Goal: Task Accomplishment & Management: Manage account settings

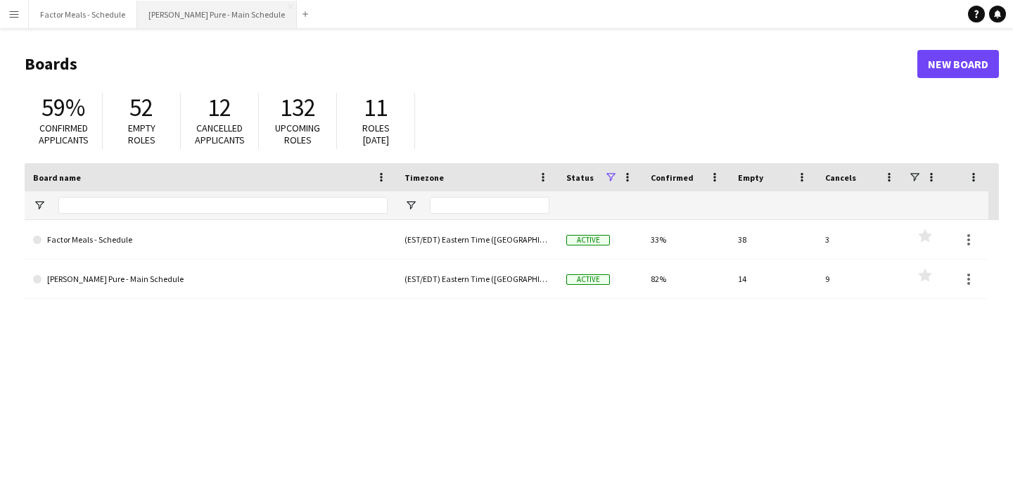
click at [157, 23] on button "[PERSON_NAME] Pure - Main Schedule Close" at bounding box center [217, 14] width 160 height 27
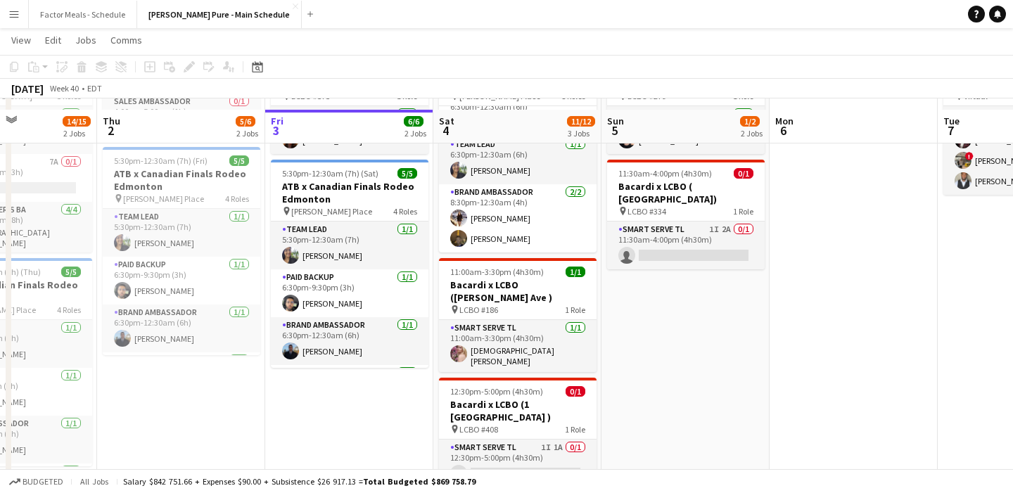
scroll to position [108, 0]
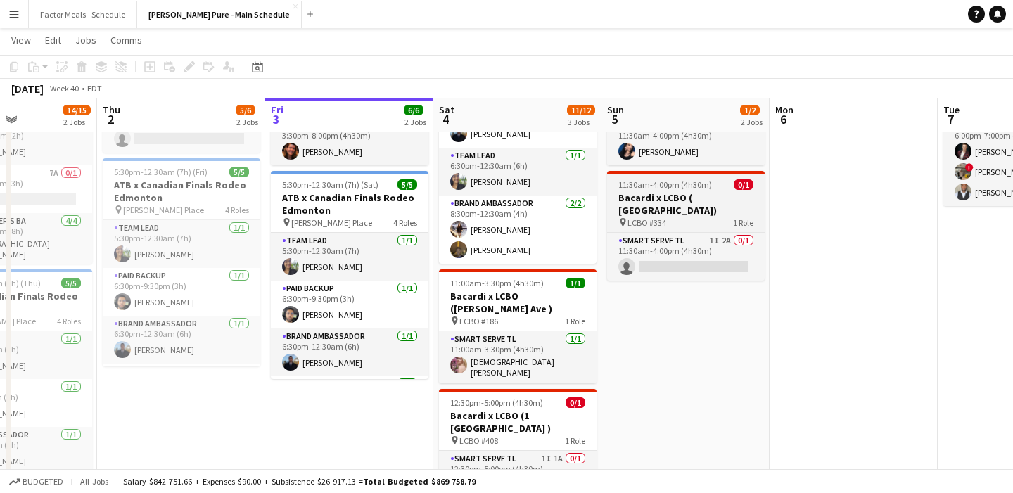
click at [661, 186] on span "11:30am-4:00pm (4h30m)" at bounding box center [665, 184] width 94 height 11
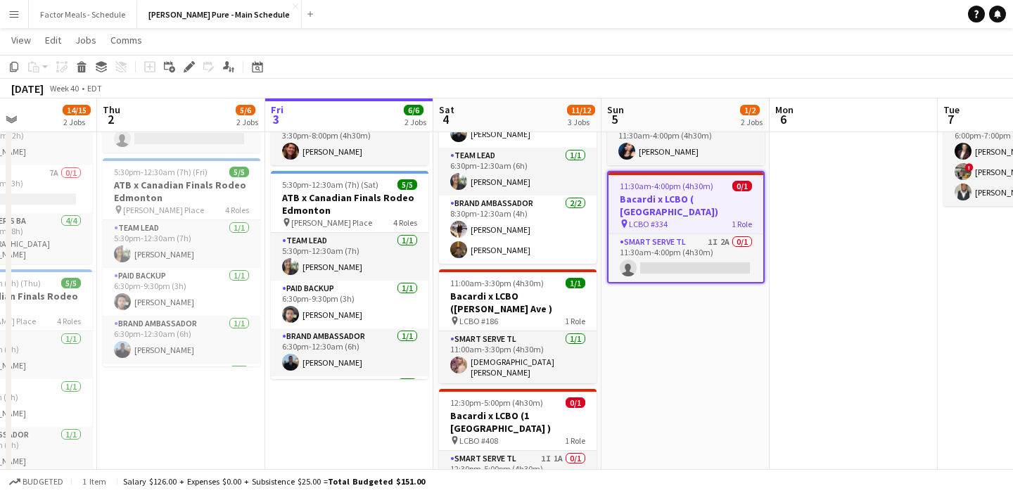
click at [190, 70] on icon "Edit" at bounding box center [189, 66] width 11 height 11
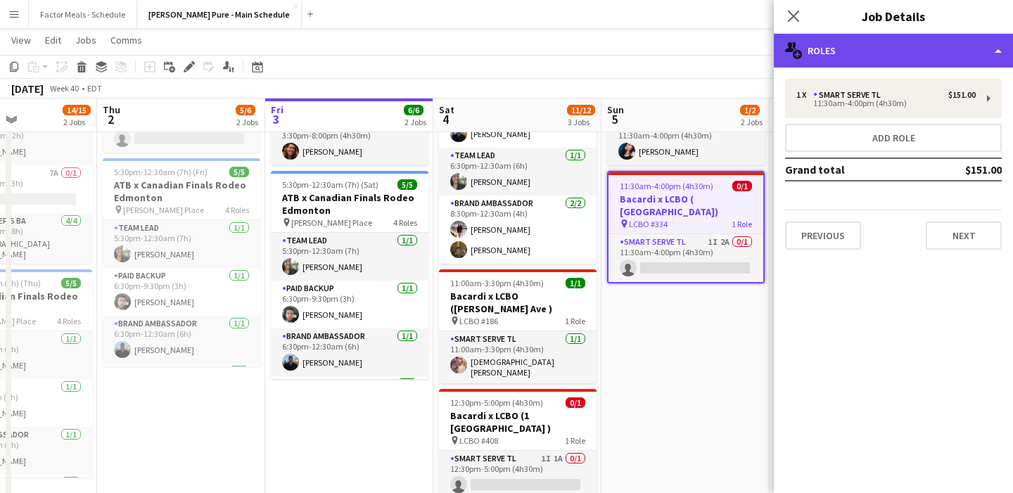
click at [830, 57] on div "multiple-users-add Roles" at bounding box center [893, 51] width 239 height 34
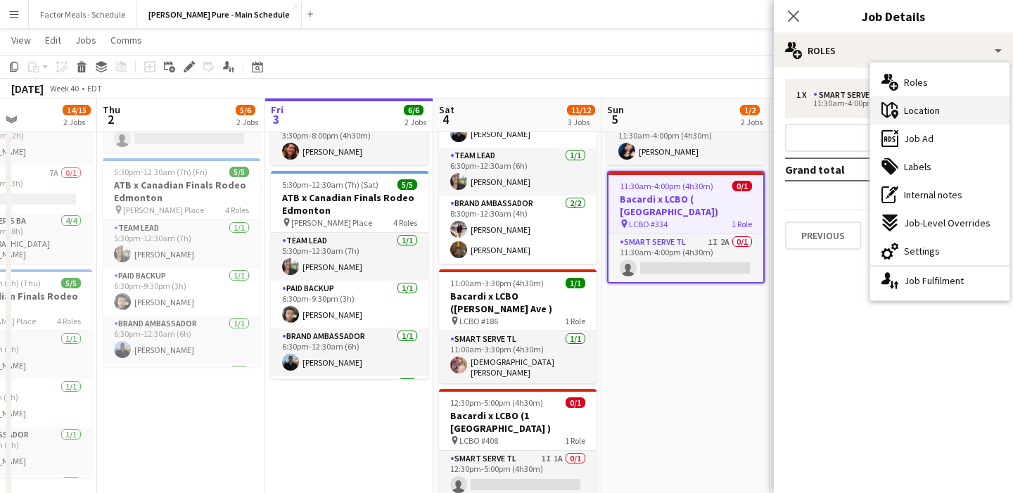
click at [906, 109] on span "Location" at bounding box center [922, 110] width 36 height 13
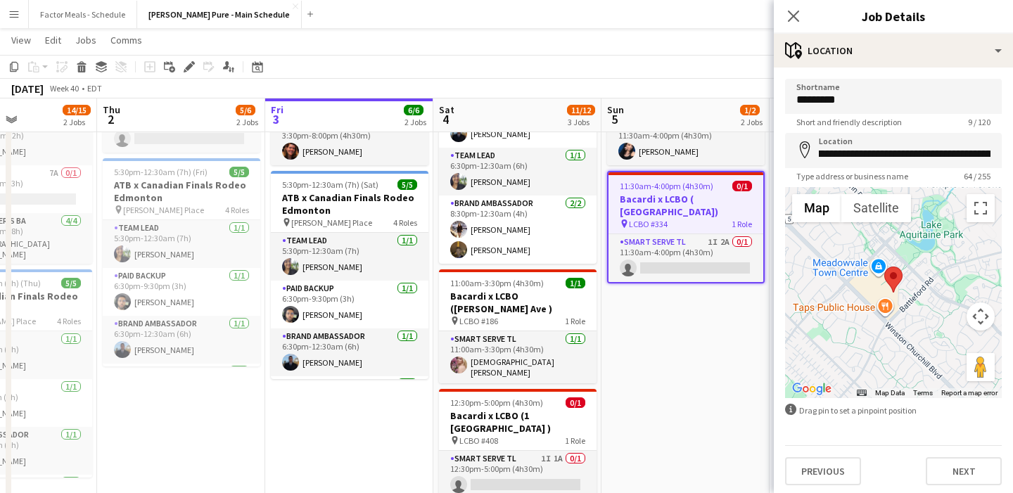
scroll to position [0, 0]
click at [941, 153] on input "**********" at bounding box center [893, 150] width 217 height 35
click at [790, 17] on icon "Close pop-in" at bounding box center [793, 15] width 13 height 13
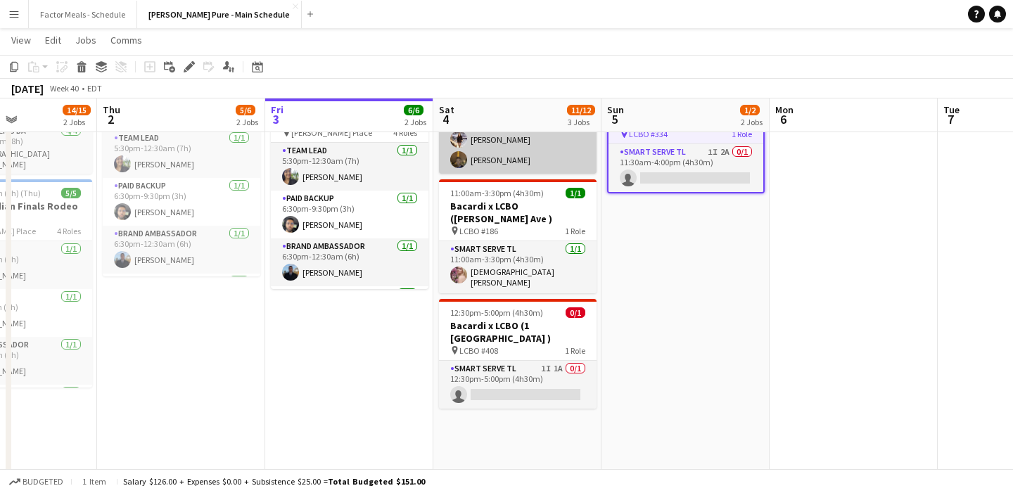
scroll to position [197, 0]
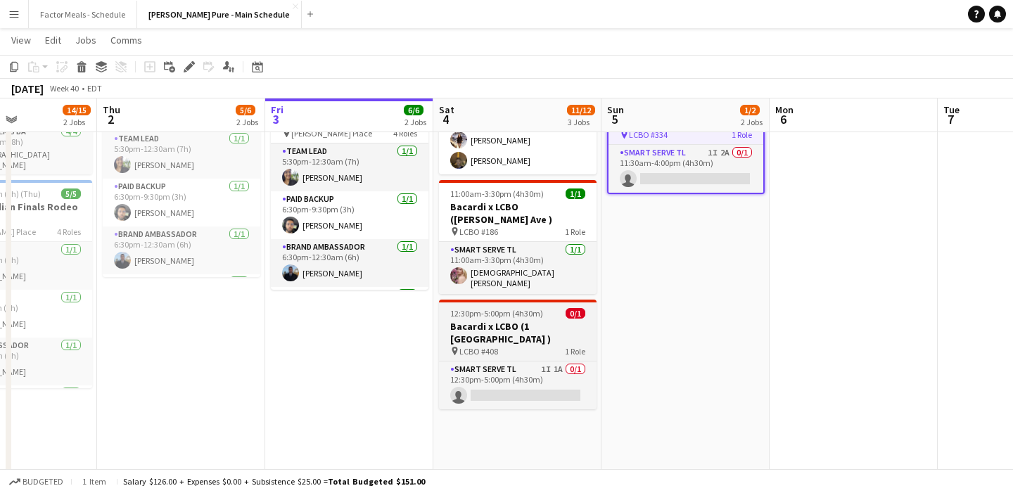
click at [507, 320] on h3 "Bacardi x LCBO (1 [GEOGRAPHIC_DATA] )" at bounding box center [518, 332] width 158 height 25
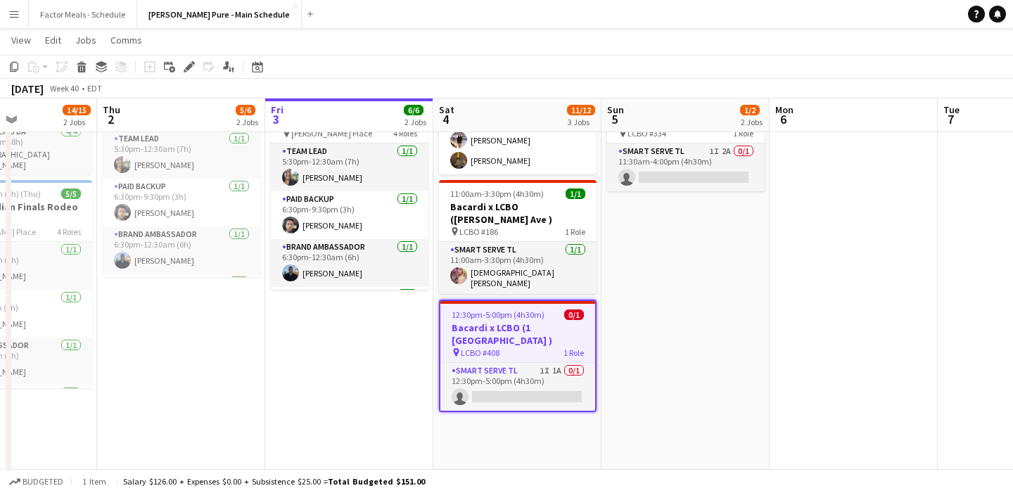
click at [611, 287] on app-date-cell "11:30am-4:00pm (4h30m) 1/1 Bacardi x LCBO ( [PERSON_NAME] Ave W) pin LCBO #279 …" at bounding box center [686, 249] width 168 height 577
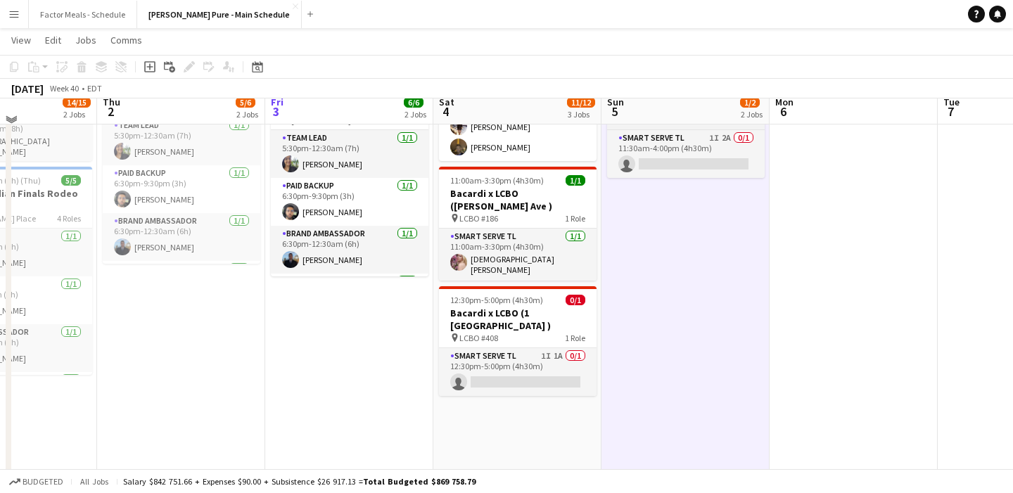
scroll to position [268, 0]
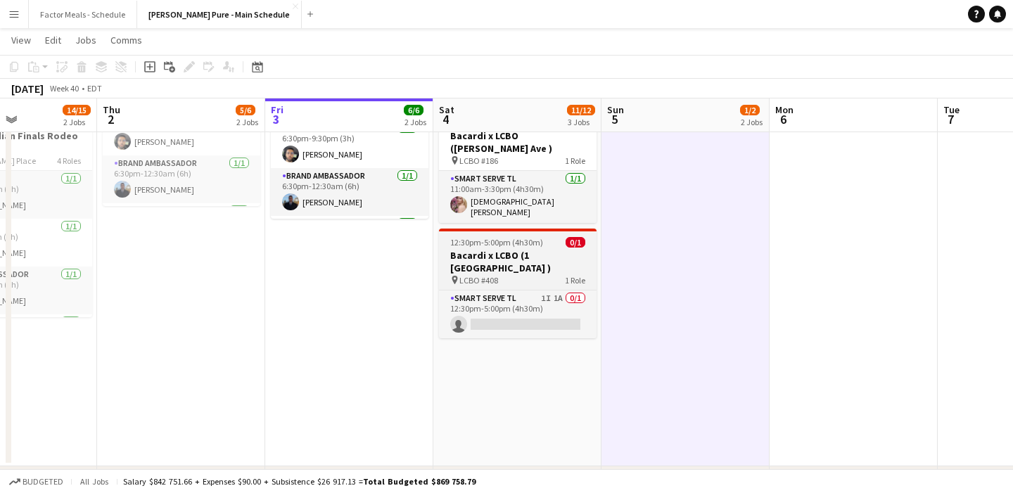
click at [530, 249] on h3 "Bacardi x LCBO (1 [GEOGRAPHIC_DATA] )" at bounding box center [518, 261] width 158 height 25
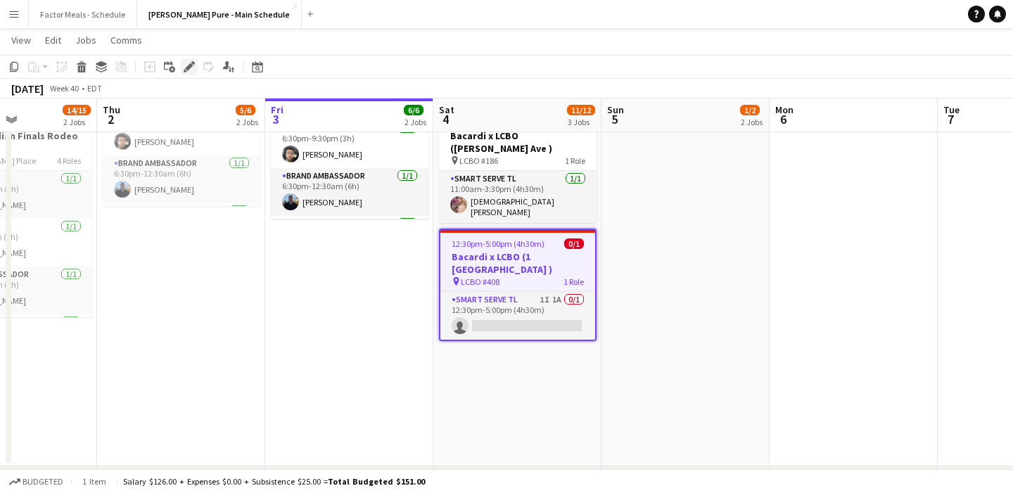
click at [195, 68] on div "Edit" at bounding box center [189, 66] width 17 height 17
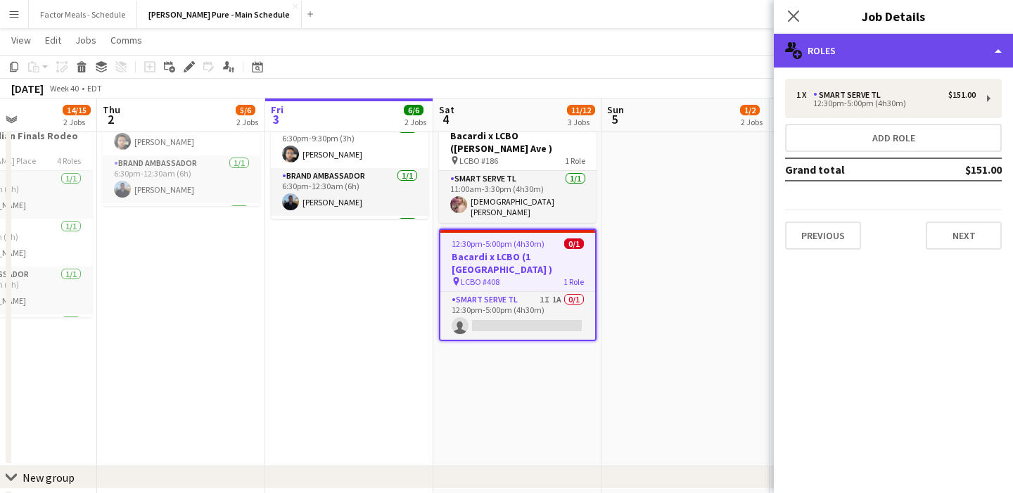
click at [897, 64] on div "multiple-users-add Roles" at bounding box center [893, 51] width 239 height 34
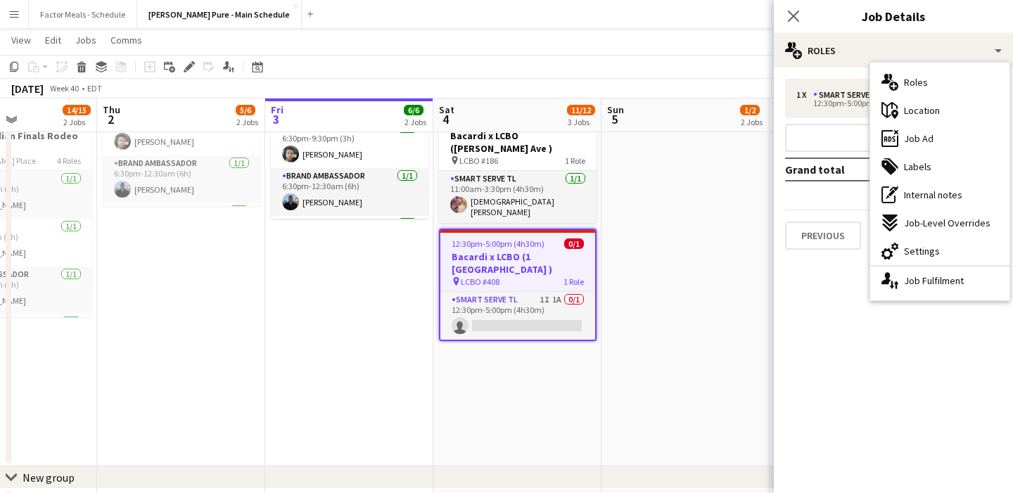
click at [930, 104] on span "Location" at bounding box center [922, 110] width 36 height 13
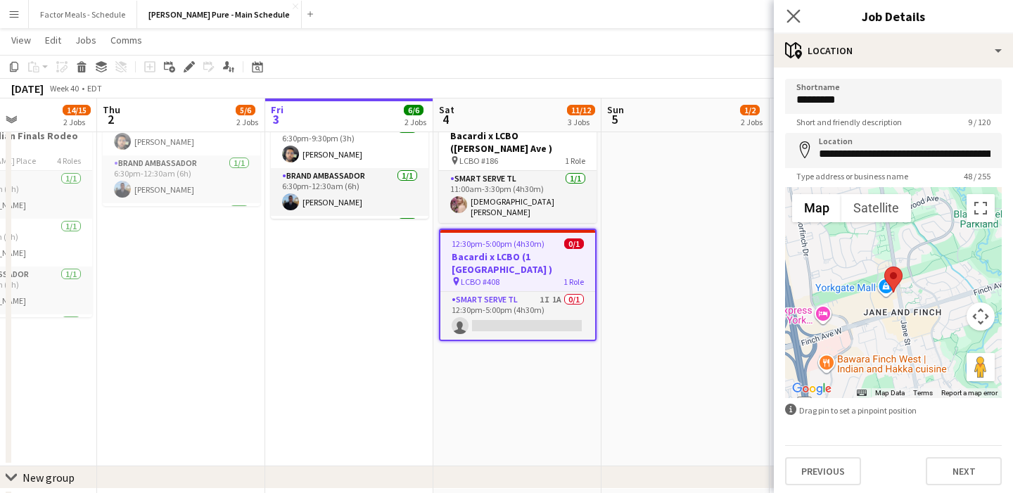
click at [801, 20] on app-icon "Close pop-in" at bounding box center [794, 16] width 20 height 20
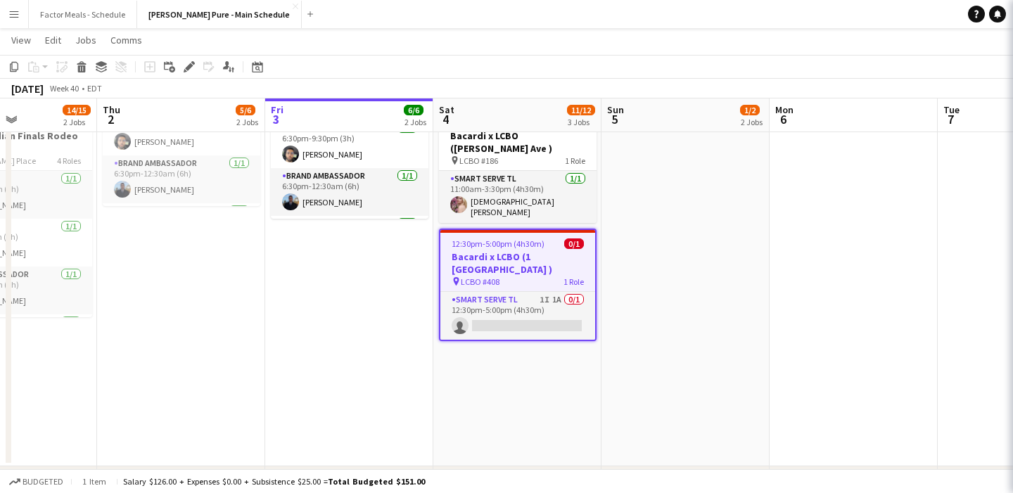
click at [746, 251] on app-date-cell "11:30am-4:00pm (4h30m) 1/1 Bacardi x LCBO ( [PERSON_NAME] Ave W) pin LCBO #279 …" at bounding box center [686, 178] width 168 height 577
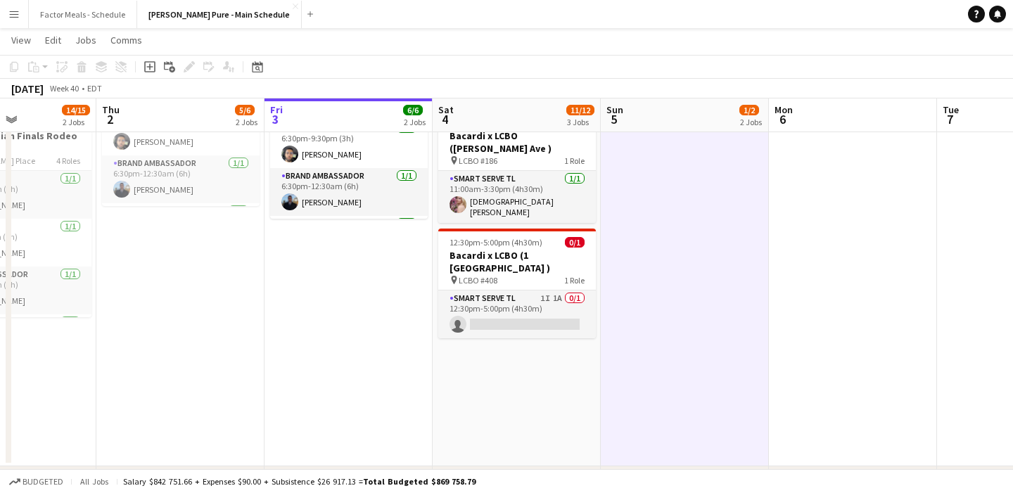
scroll to position [0, 0]
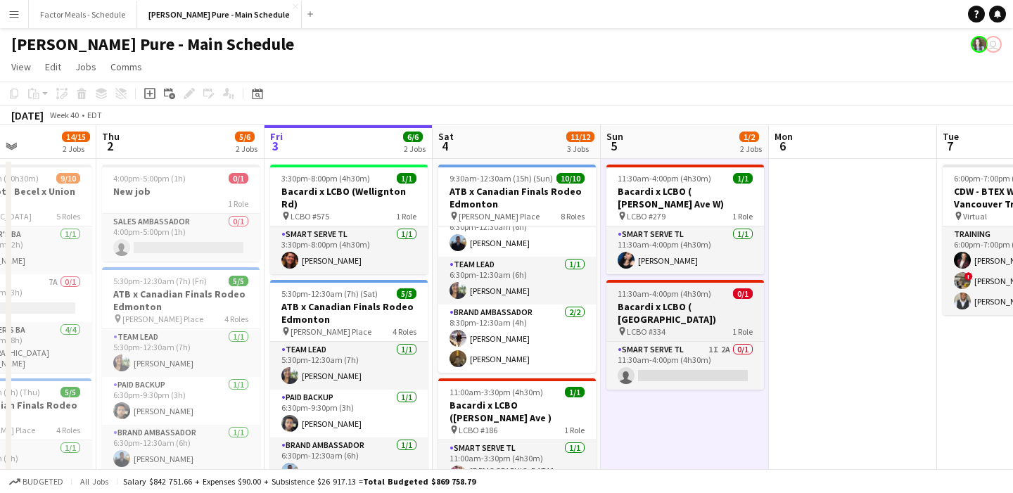
click at [726, 297] on div "11:30am-4:00pm (4h30m) 0/1" at bounding box center [686, 293] width 158 height 11
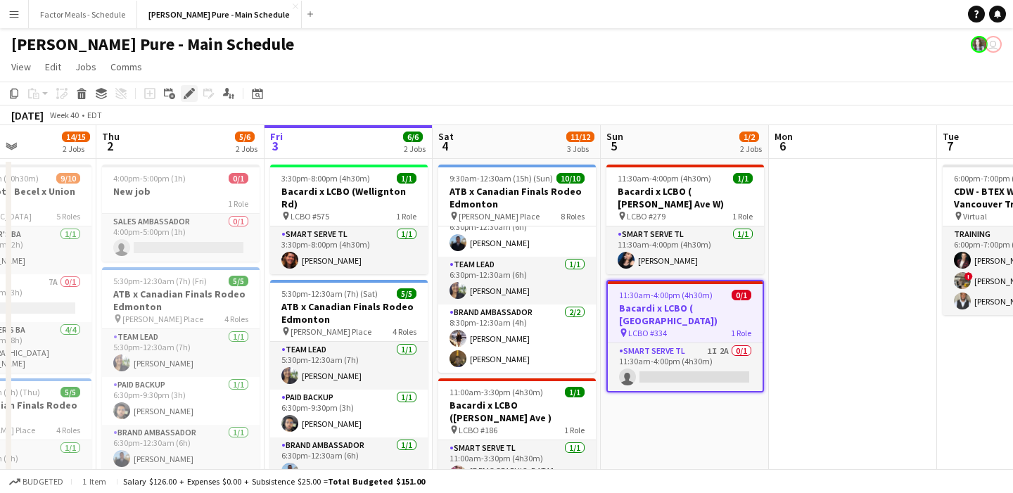
click at [190, 95] on icon at bounding box center [189, 94] width 8 height 8
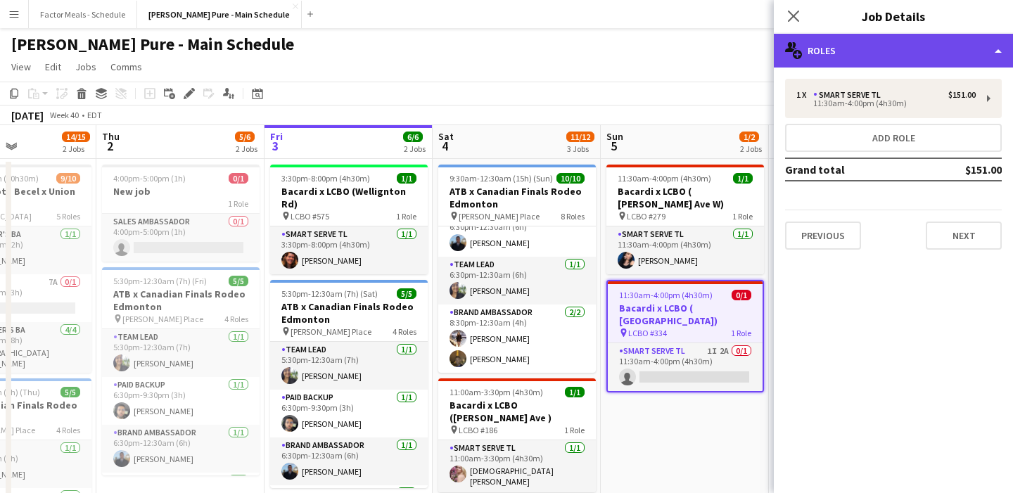
click at [842, 51] on div "multiple-users-add Roles" at bounding box center [893, 51] width 239 height 34
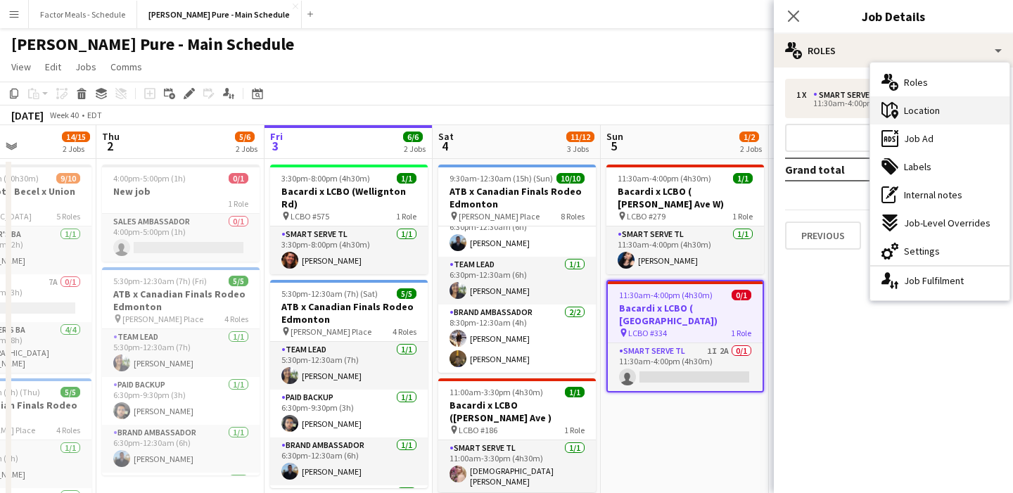
click at [944, 110] on div "maps-pin-1 Location" at bounding box center [939, 110] width 139 height 28
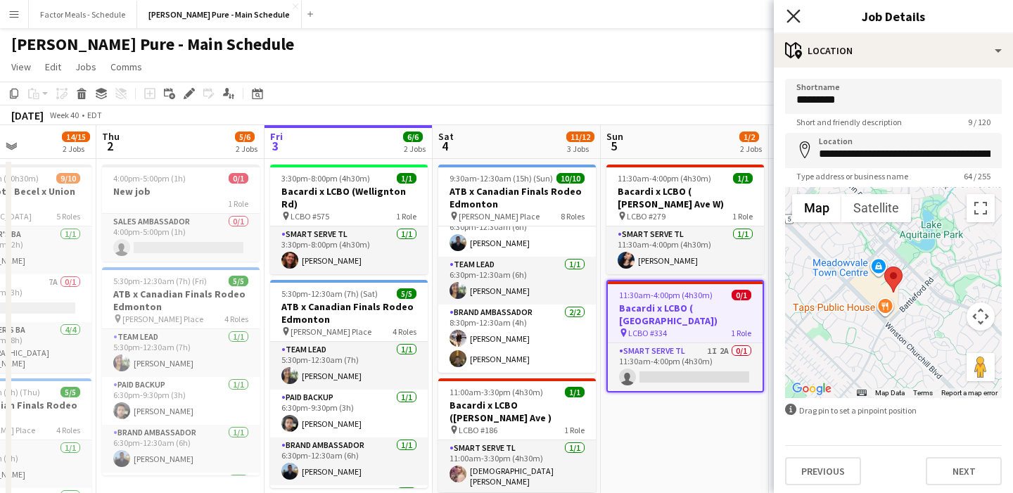
click at [797, 16] on icon "Close pop-in" at bounding box center [793, 15] width 13 height 13
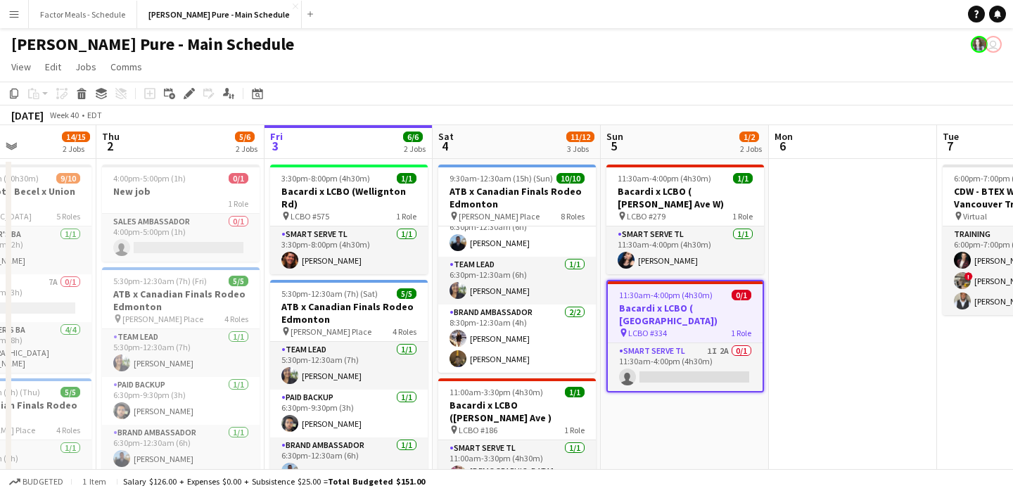
click at [673, 429] on app-date-cell "11:30am-4:00pm (4h30m) 1/1 Bacardi x LCBO ( [PERSON_NAME] Ave W) pin LCBO #279 …" at bounding box center [685, 447] width 168 height 577
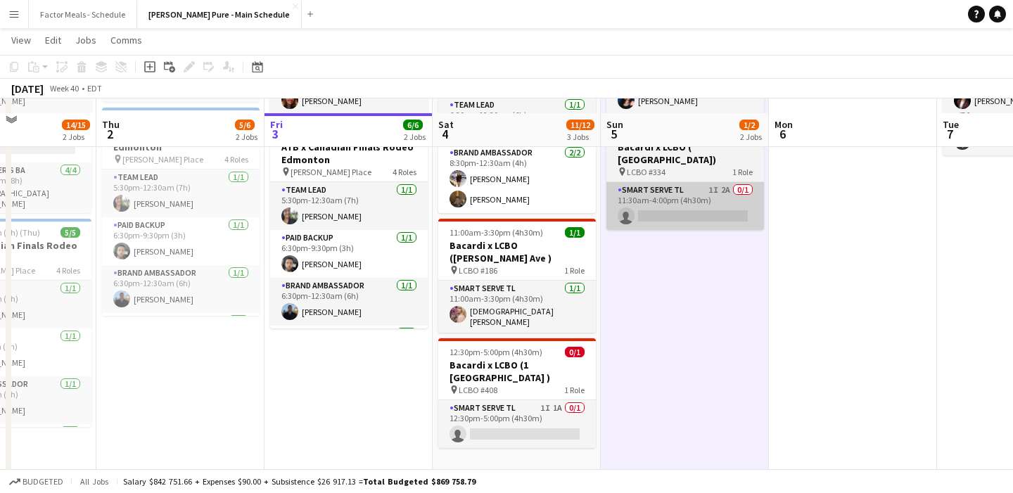
scroll to position [146, 0]
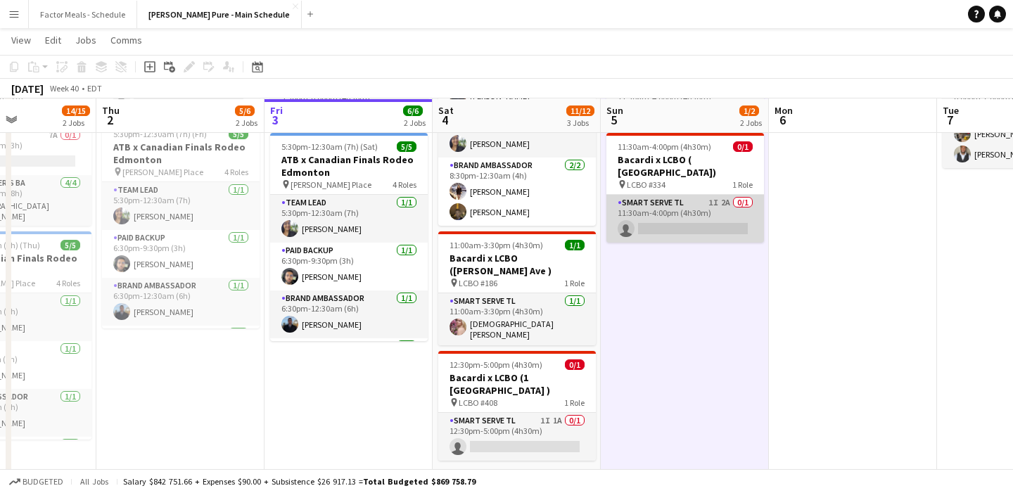
click at [666, 222] on app-card-role "Smart Serve TL 1I 2A 0/1 11:30am-4:00pm (4h30m) single-neutral-actions" at bounding box center [686, 219] width 158 height 48
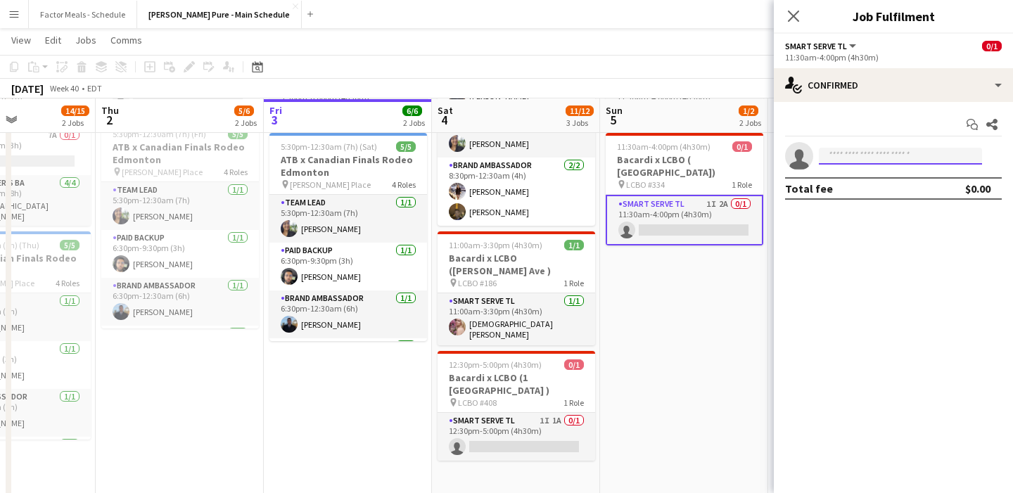
click at [835, 163] on input at bounding box center [900, 156] width 163 height 17
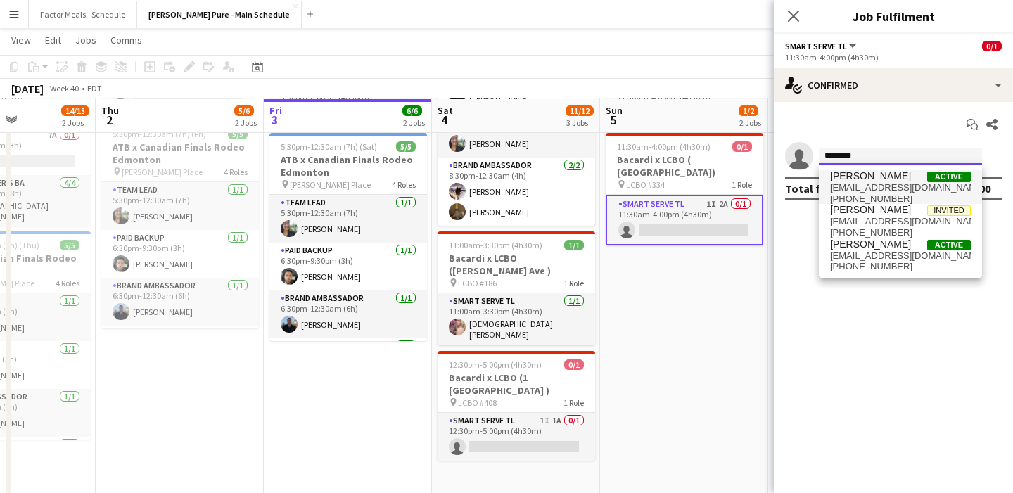
type input "*******"
click at [851, 185] on span "[EMAIL_ADDRESS][DOMAIN_NAME]" at bounding box center [900, 187] width 141 height 11
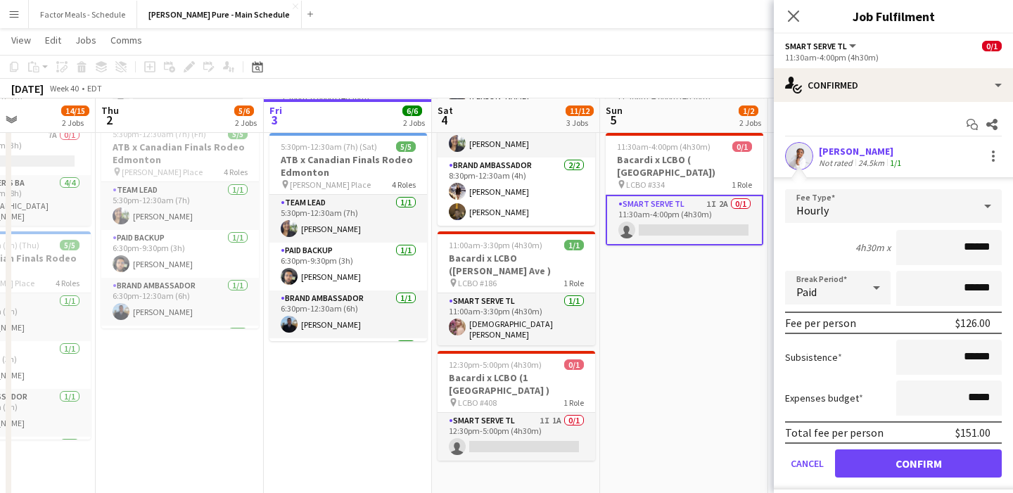
scroll to position [37, 0]
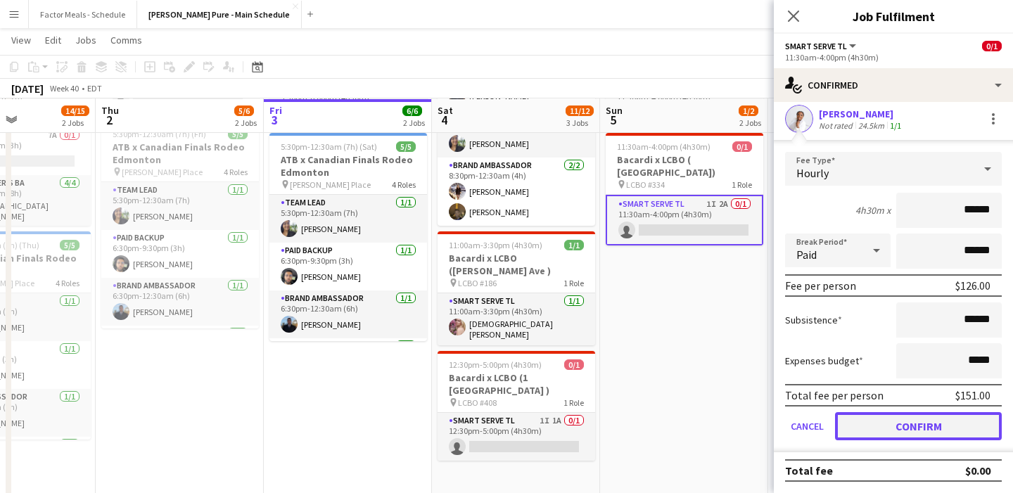
click at [883, 429] on button "Confirm" at bounding box center [918, 426] width 167 height 28
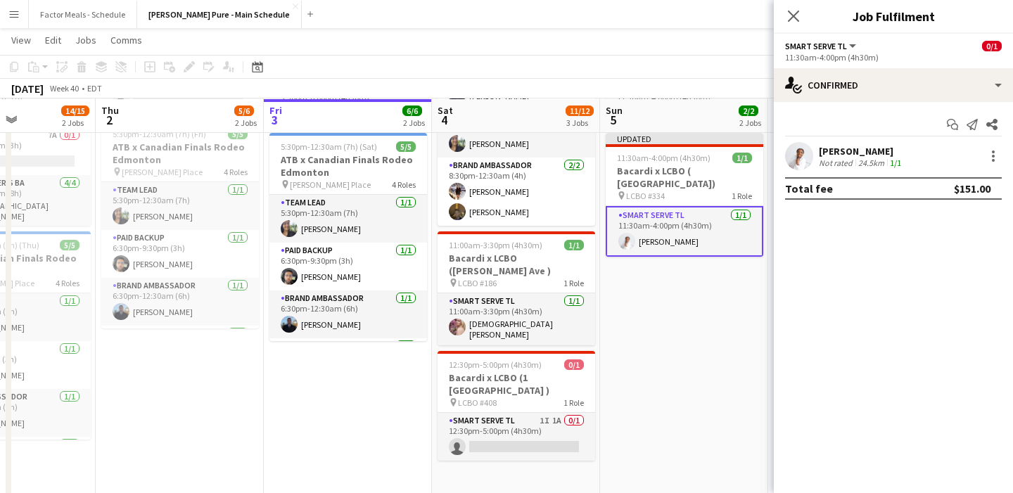
scroll to position [0, 0]
click at [790, 17] on icon "Close pop-in" at bounding box center [793, 15] width 13 height 13
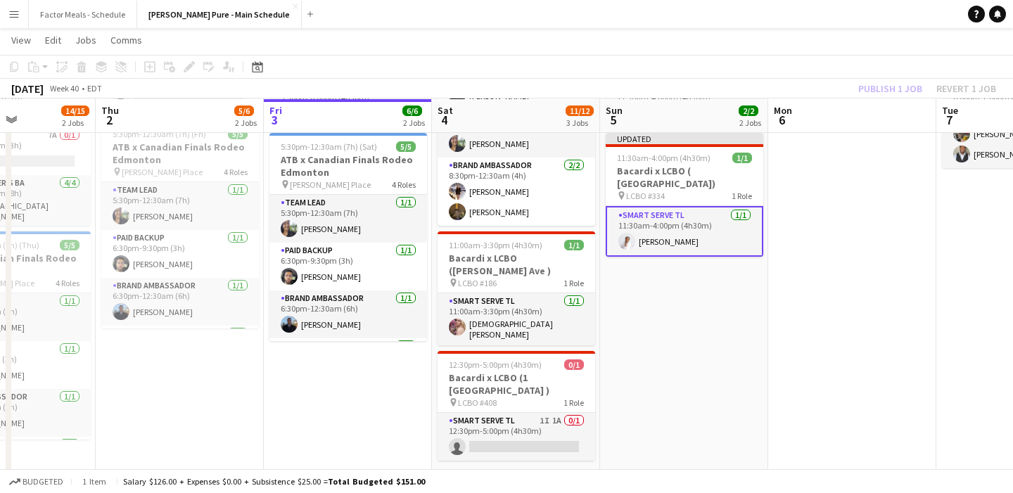
click at [679, 417] on app-date-cell "11:30am-4:00pm (4h30m) 1/1 Bacardi x LCBO ( [PERSON_NAME] Ave W) pin LCBO #279 …" at bounding box center [684, 300] width 168 height 577
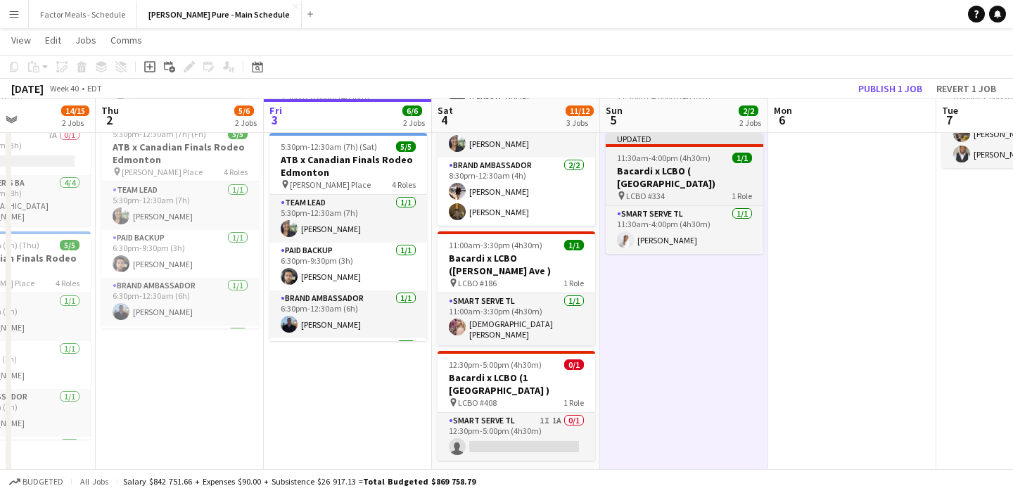
click at [683, 162] on span "11:30am-4:00pm (4h30m)" at bounding box center [664, 158] width 94 height 11
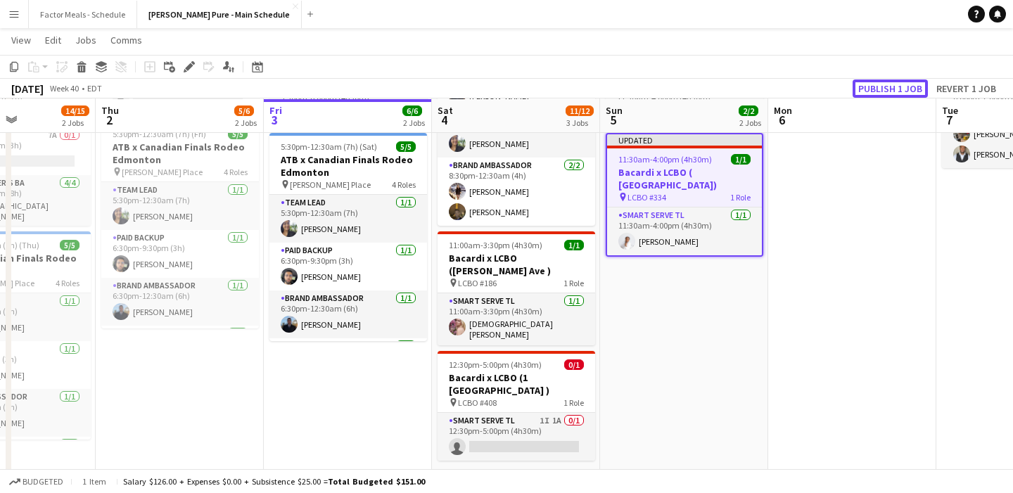
click at [874, 94] on button "Publish 1 job" at bounding box center [890, 89] width 75 height 18
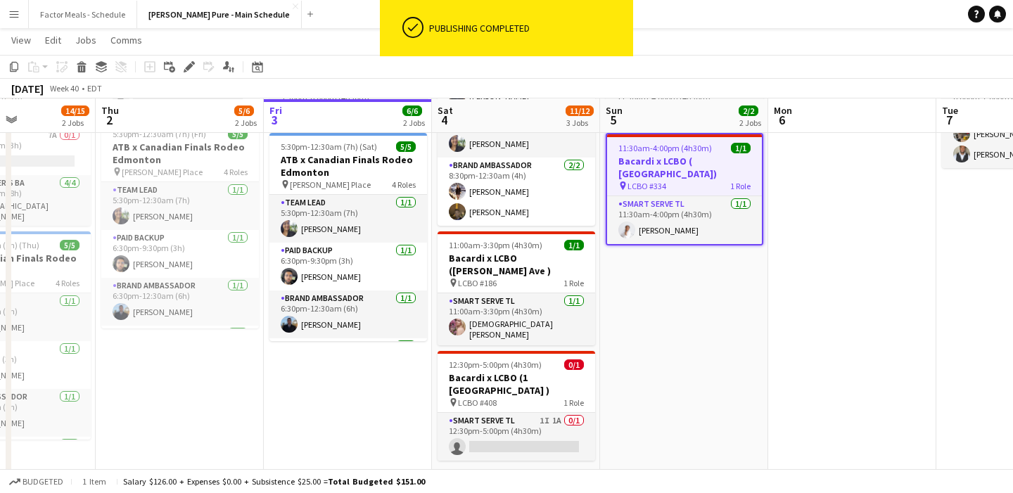
click at [636, 341] on app-date-cell "11:30am-4:00pm (4h30m) 1/1 Bacardi x LCBO ( [PERSON_NAME] Ave W) pin LCBO #279 …" at bounding box center [684, 300] width 168 height 577
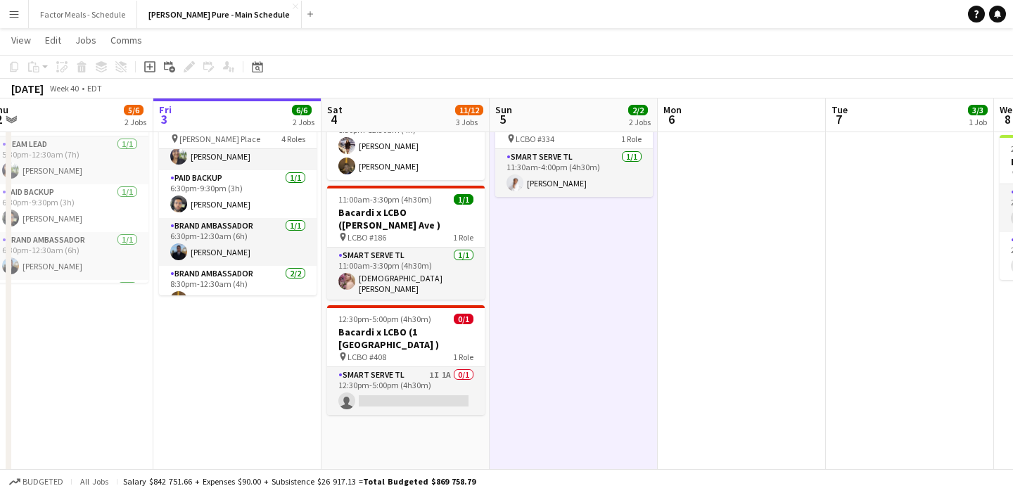
scroll to position [0, 654]
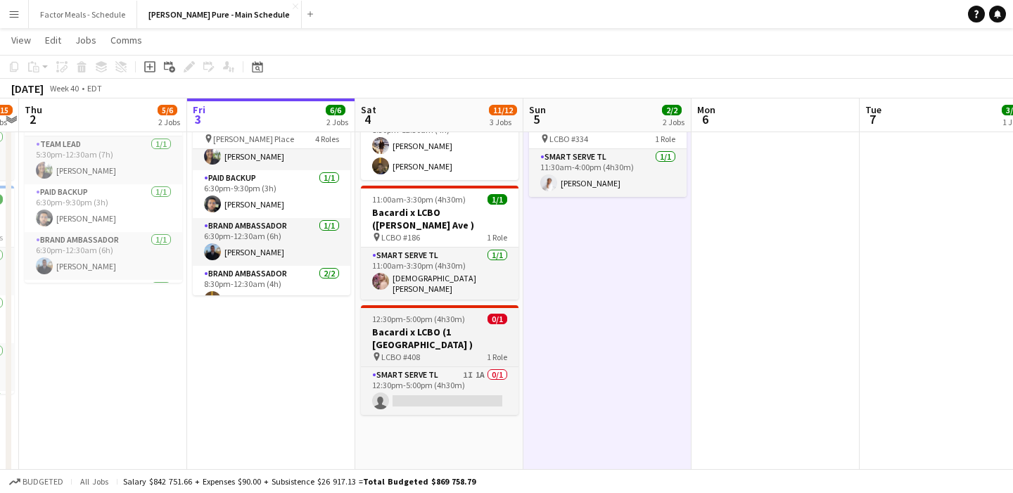
click at [436, 326] on h3 "Bacardi x LCBO (1 [GEOGRAPHIC_DATA] )" at bounding box center [440, 338] width 158 height 25
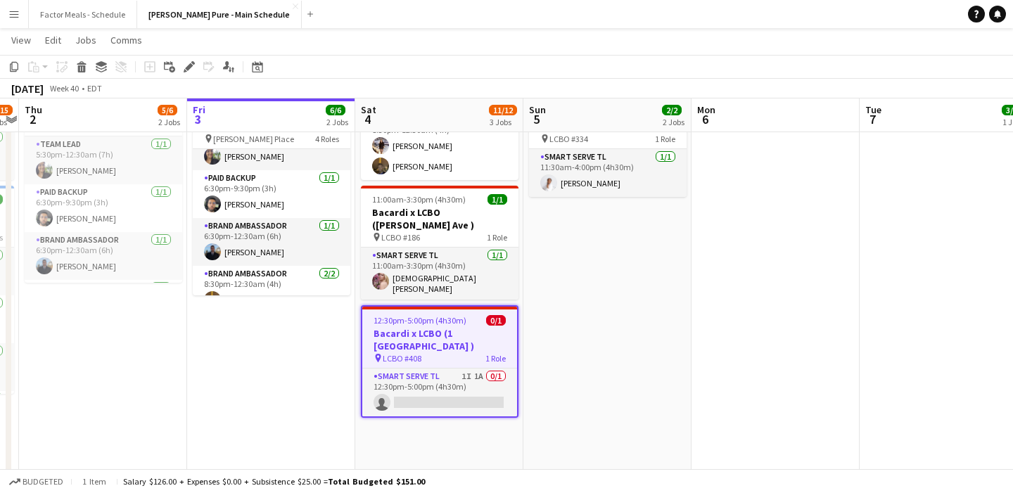
click at [417, 315] on span "12:30pm-5:00pm (4h30m)" at bounding box center [420, 320] width 93 height 11
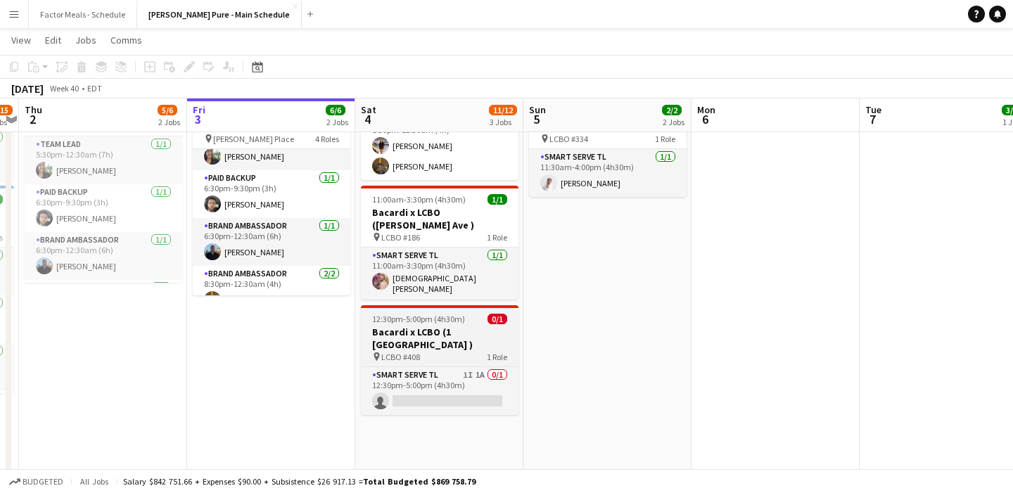
click at [417, 314] on span "12:30pm-5:00pm (4h30m)" at bounding box center [418, 319] width 93 height 11
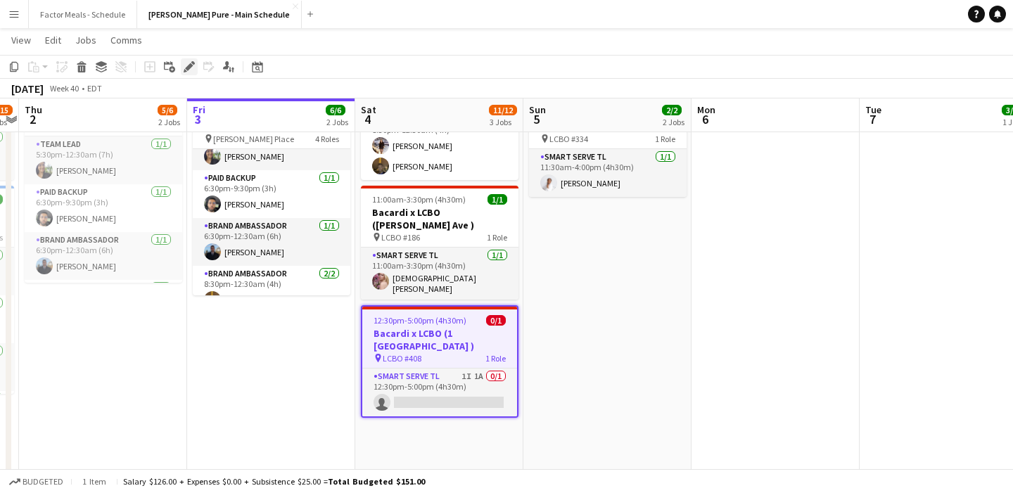
click at [190, 65] on icon at bounding box center [189, 67] width 8 height 8
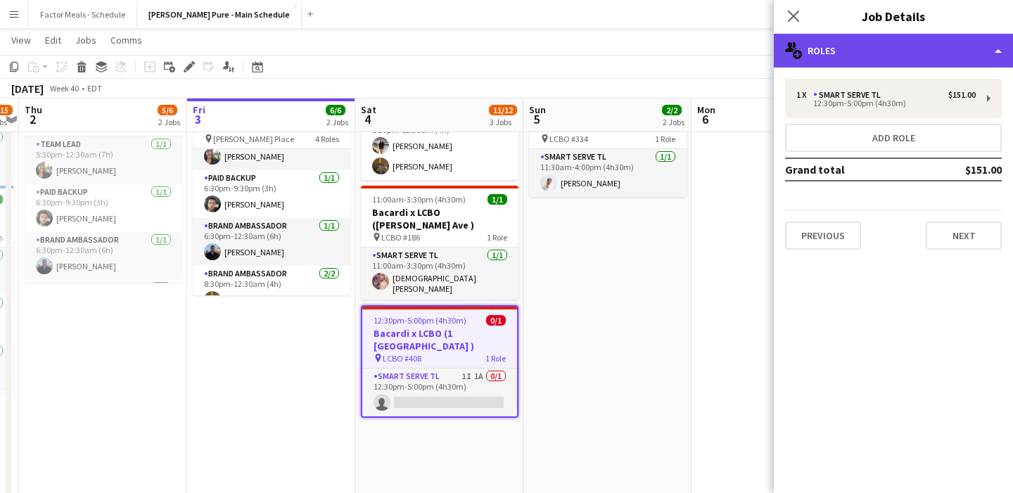
click at [851, 51] on div "multiple-users-add Roles" at bounding box center [893, 51] width 239 height 34
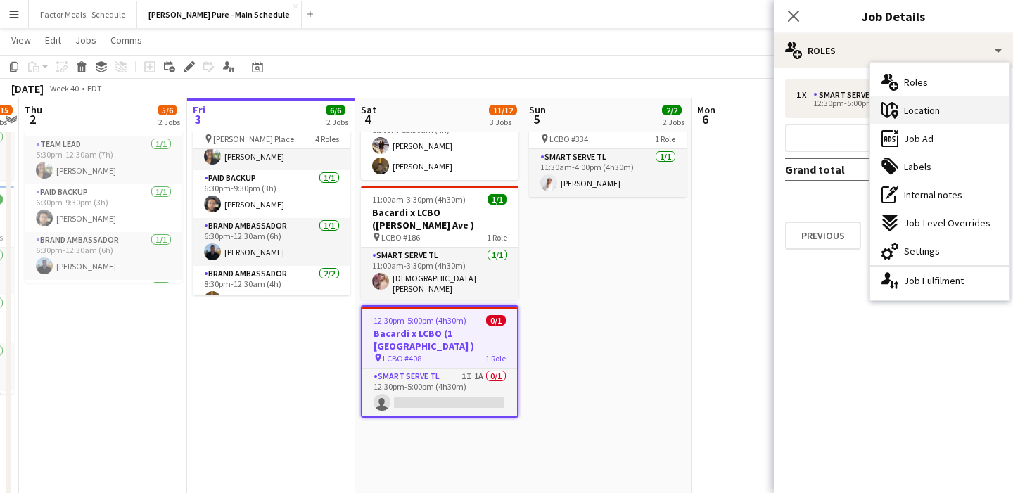
click at [951, 105] on div "maps-pin-1 Location" at bounding box center [939, 110] width 139 height 28
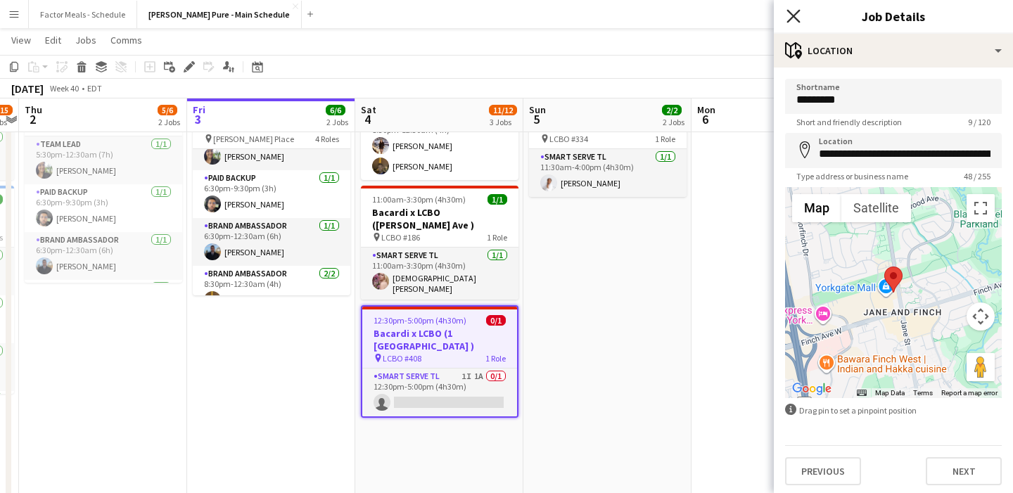
click at [797, 9] on icon "Close pop-in" at bounding box center [793, 15] width 13 height 13
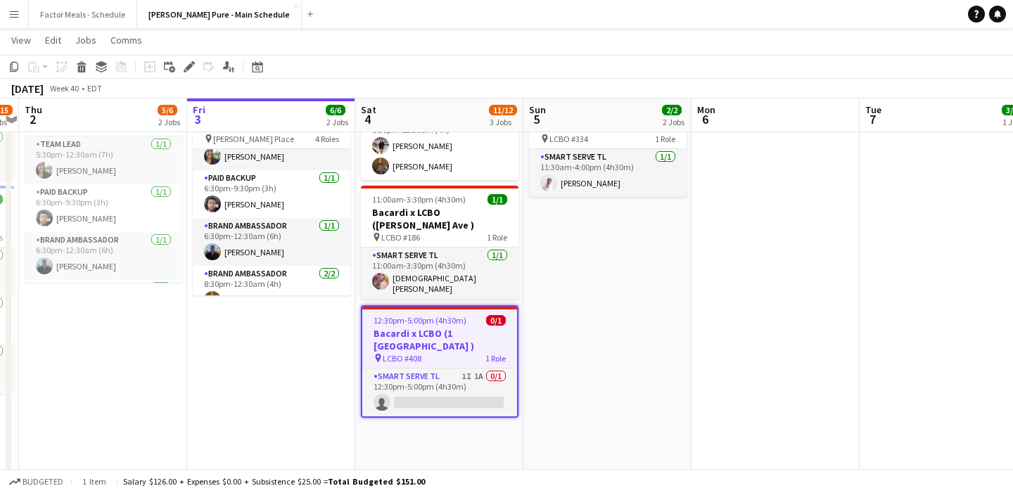
click at [702, 266] on app-date-cell at bounding box center [776, 271] width 168 height 611
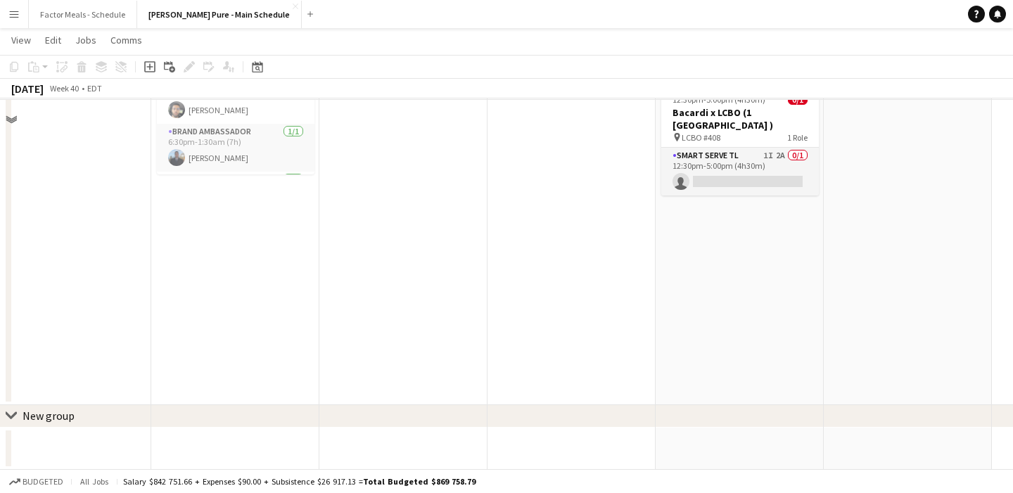
scroll to position [198, 0]
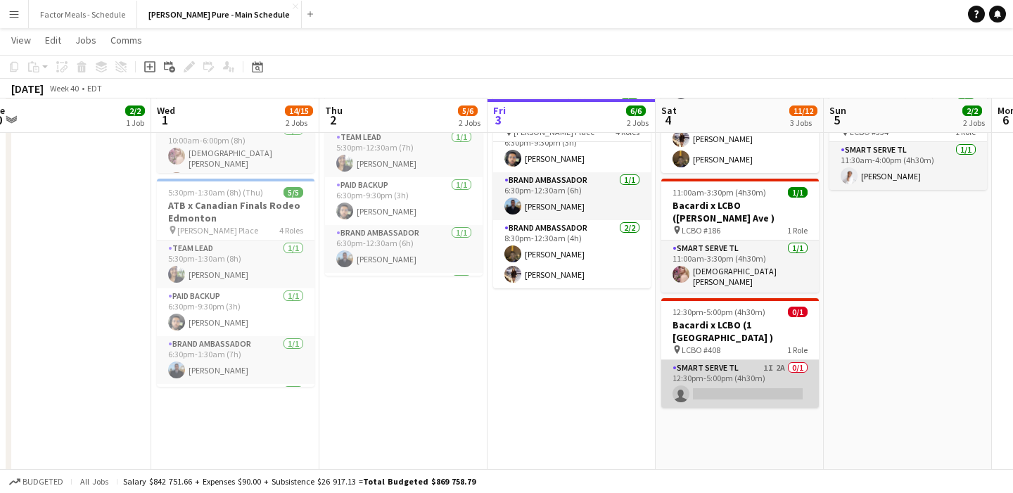
click at [728, 360] on app-card-role "Smart Serve TL 1I 2A 0/1 12:30pm-5:00pm (4h30m) single-neutral-actions" at bounding box center [740, 384] width 158 height 48
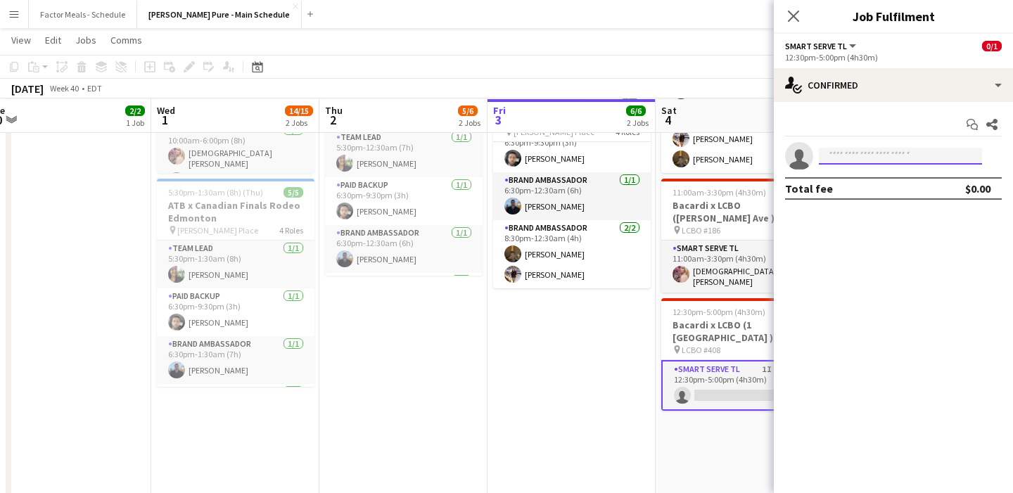
click at [862, 155] on input at bounding box center [900, 156] width 163 height 17
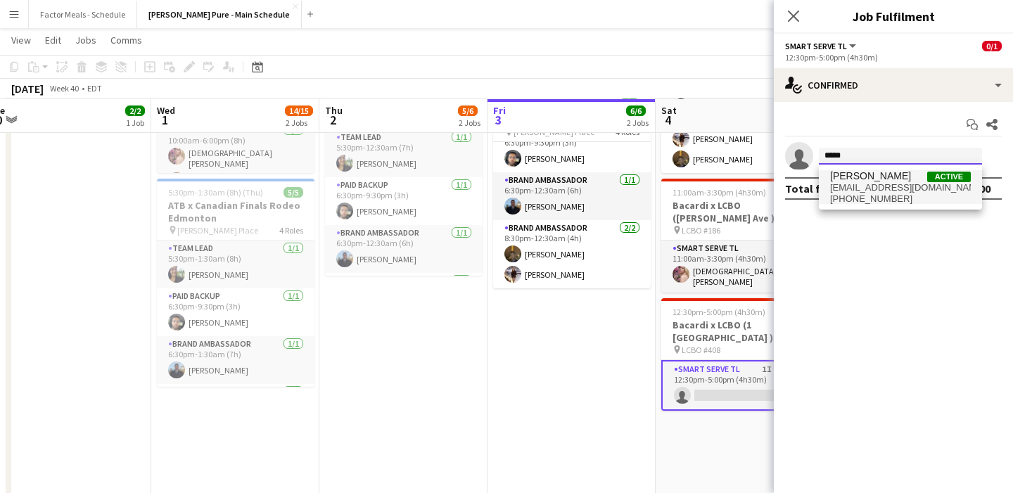
type input "*****"
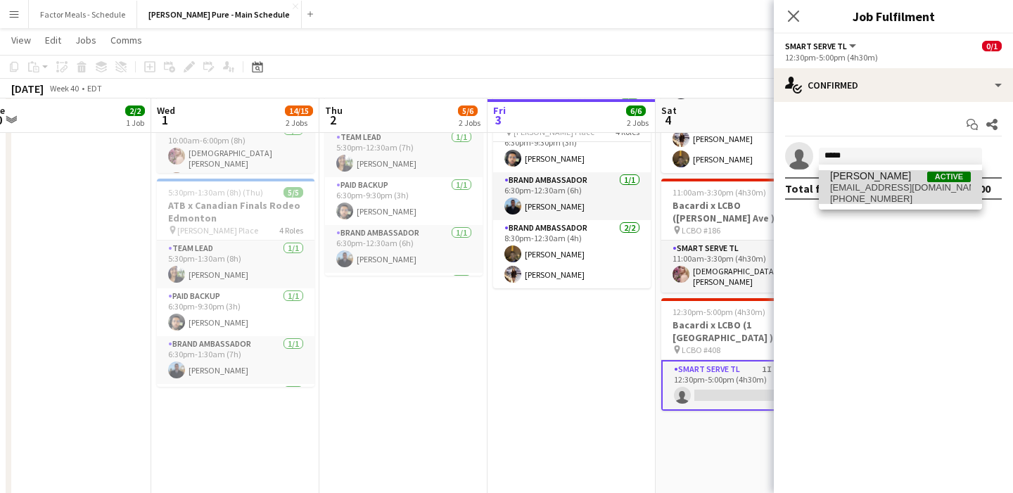
click at [871, 203] on span "[PHONE_NUMBER]" at bounding box center [900, 198] width 141 height 11
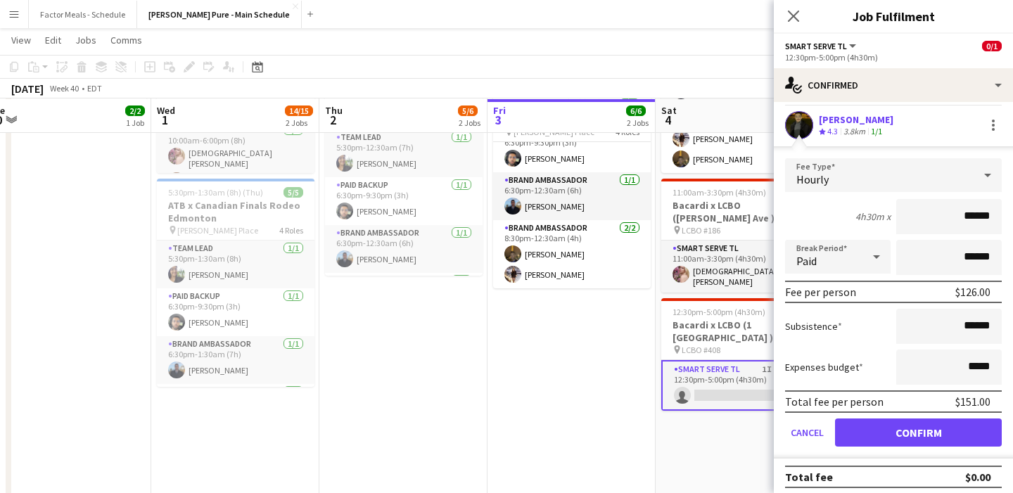
scroll to position [37, 0]
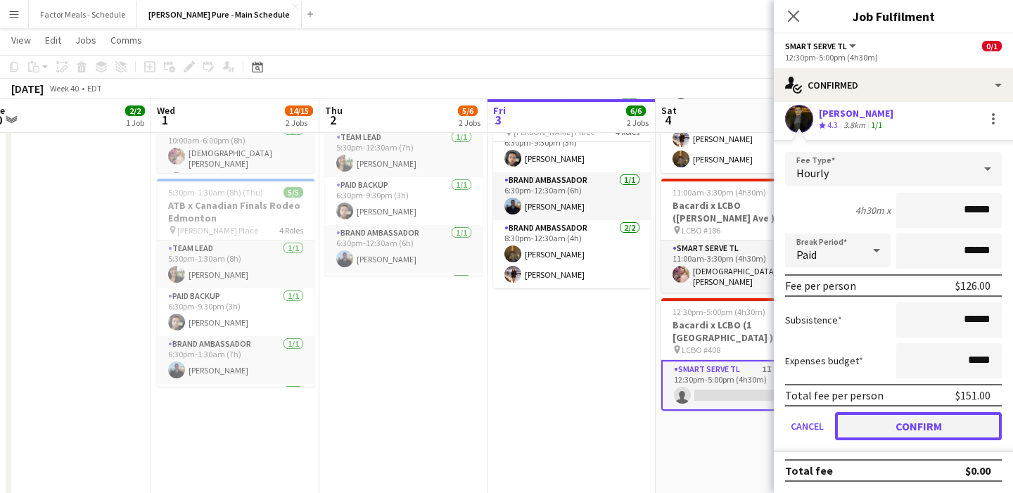
click at [849, 422] on button "Confirm" at bounding box center [918, 426] width 167 height 28
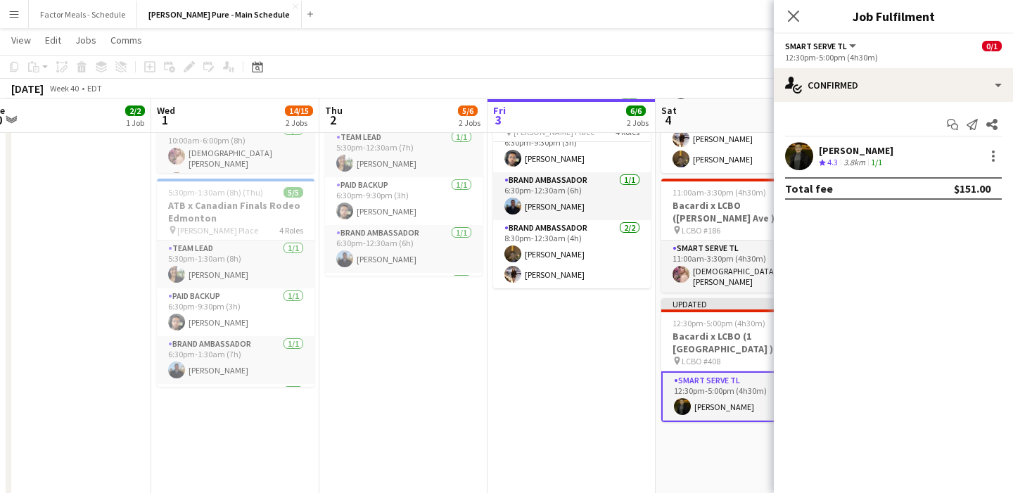
scroll to position [0, 0]
click at [796, 18] on icon at bounding box center [793, 15] width 13 height 13
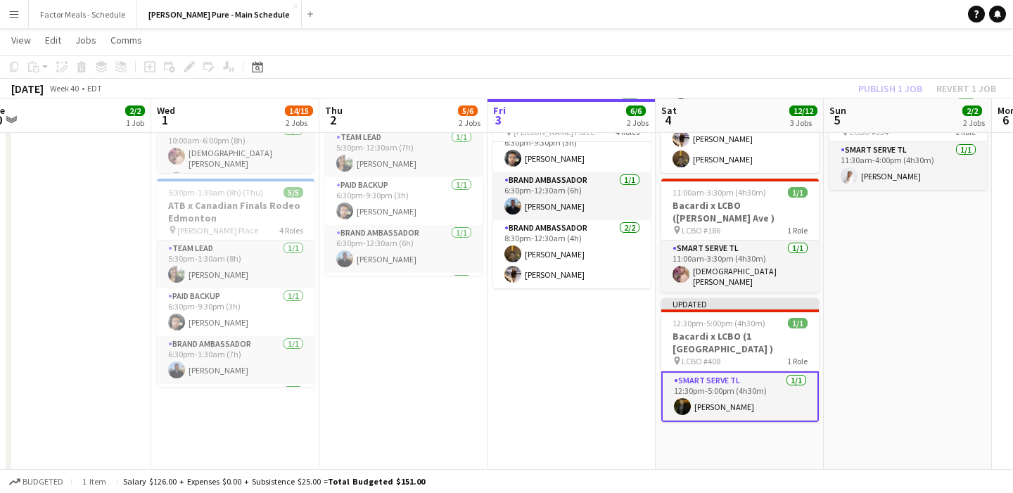
click at [616, 396] on app-date-cell "3:30pm-8:00pm (4h30m) 1/1 Bacardi x LCBO (Wellignton Rd) pin LCBO #575 1 Role S…" at bounding box center [572, 288] width 168 height 659
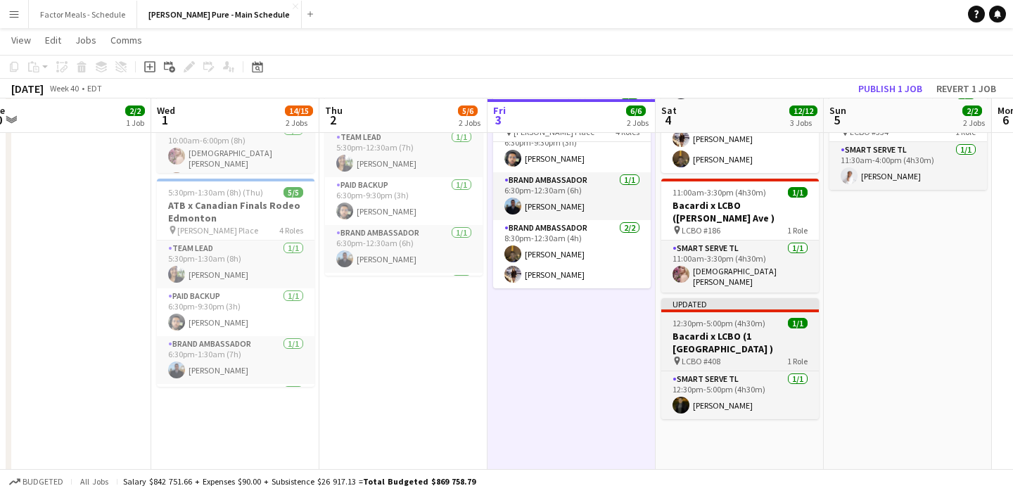
click at [742, 330] on h3 "Bacardi x LCBO (1 [GEOGRAPHIC_DATA] )" at bounding box center [740, 342] width 158 height 25
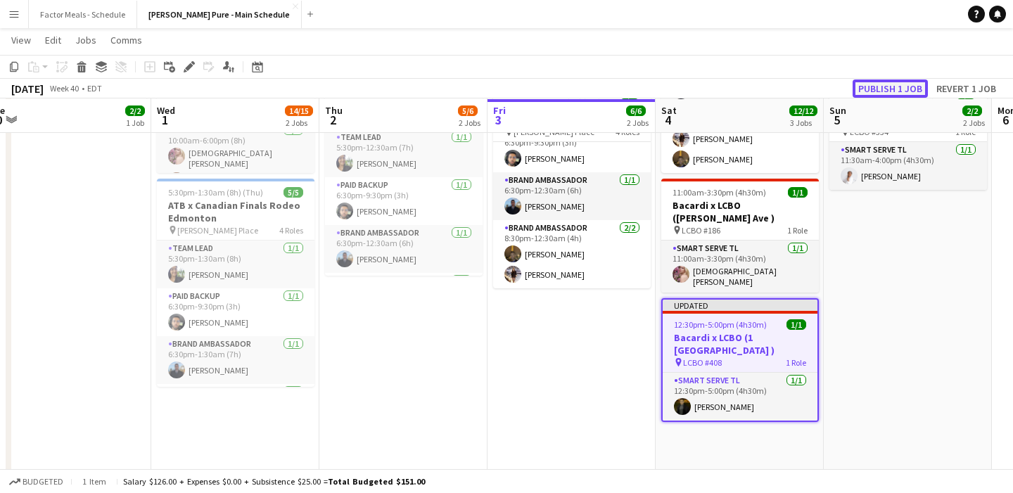
click at [883, 93] on button "Publish 1 job" at bounding box center [890, 89] width 75 height 18
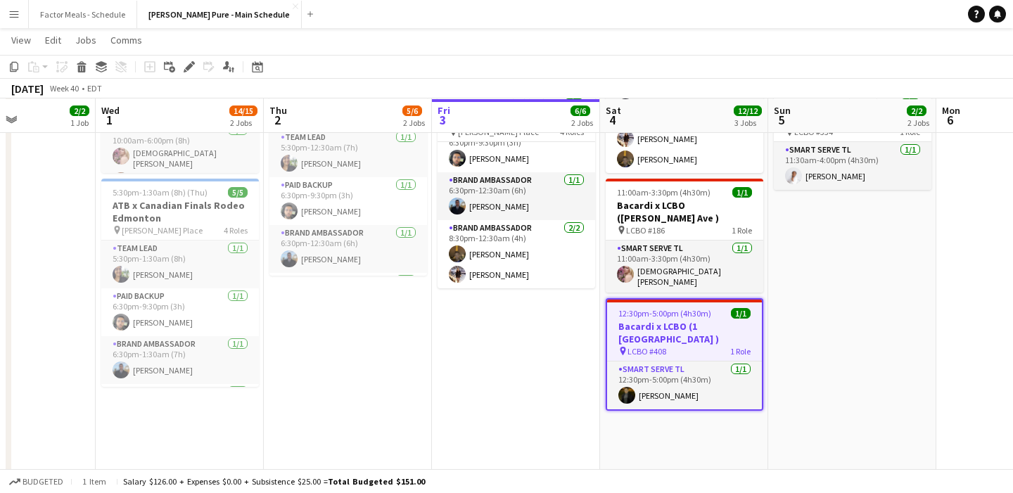
scroll to position [0, 580]
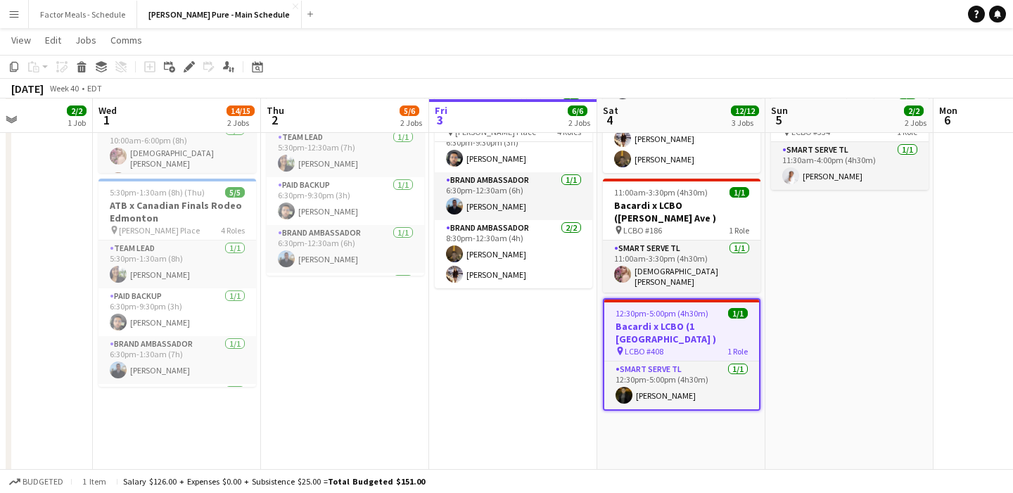
click at [817, 315] on app-date-cell "11:30am-4:00pm (4h30m) 1/1 Bacardi x LCBO ( [PERSON_NAME] Ave W) pin LCBO #279 …" at bounding box center [850, 288] width 168 height 659
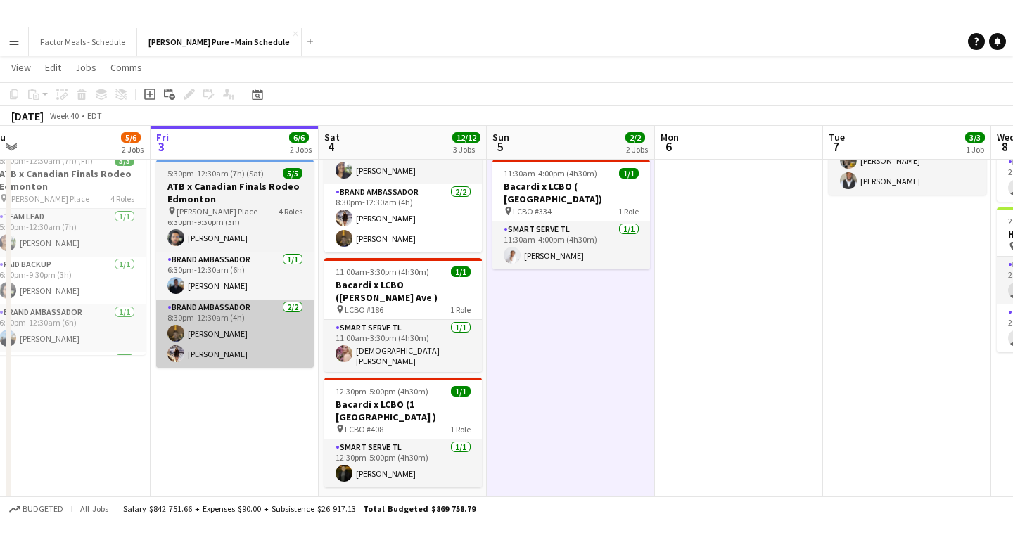
scroll to position [141, 0]
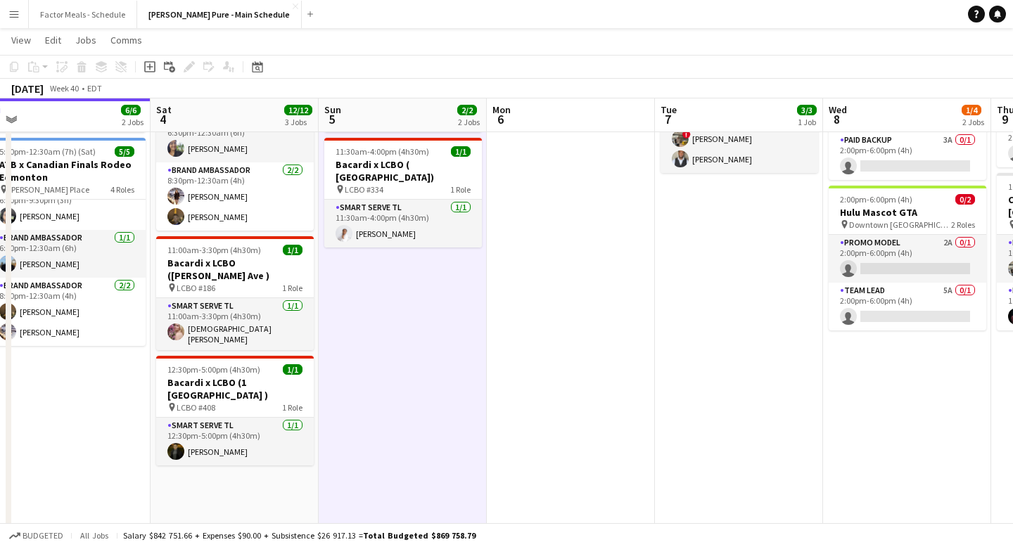
click at [545, 278] on app-date-cell at bounding box center [571, 346] width 168 height 659
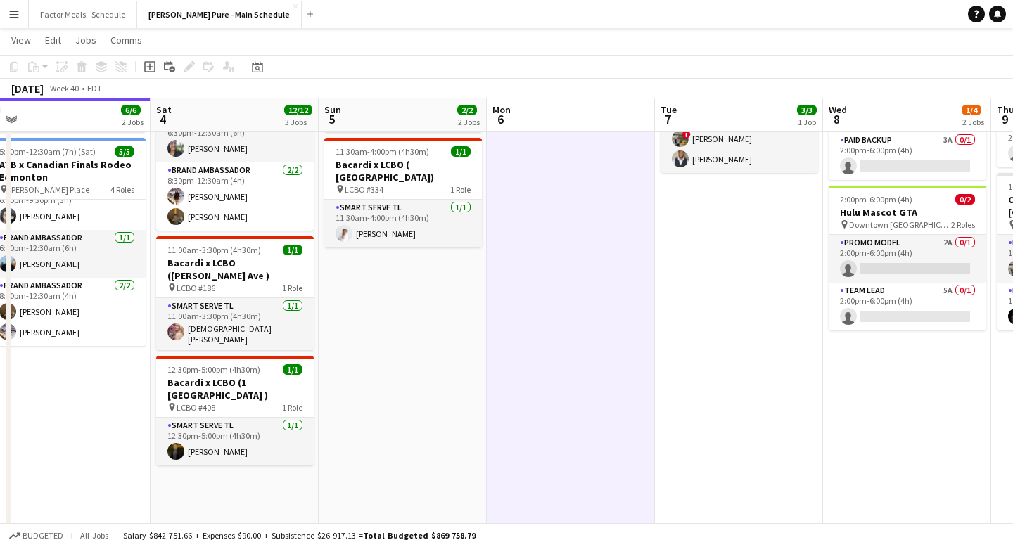
click at [673, 361] on app-date-cell "6:00pm-7:00pm (1h) 3/3 CDW - BTEX West 2025 Vancouver Training pin Virtual 1 Ro…" at bounding box center [739, 346] width 168 height 659
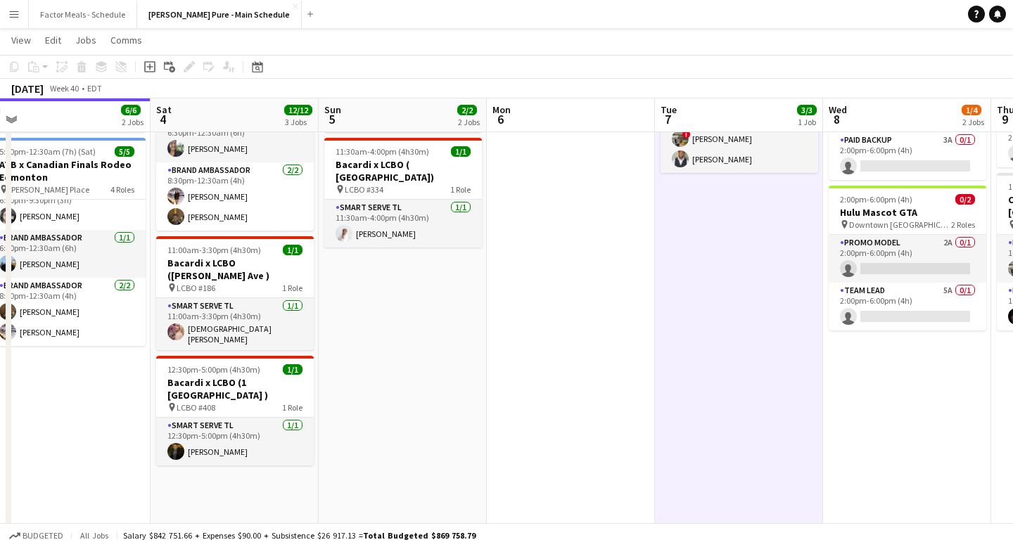
click at [560, 353] on app-date-cell at bounding box center [571, 346] width 168 height 659
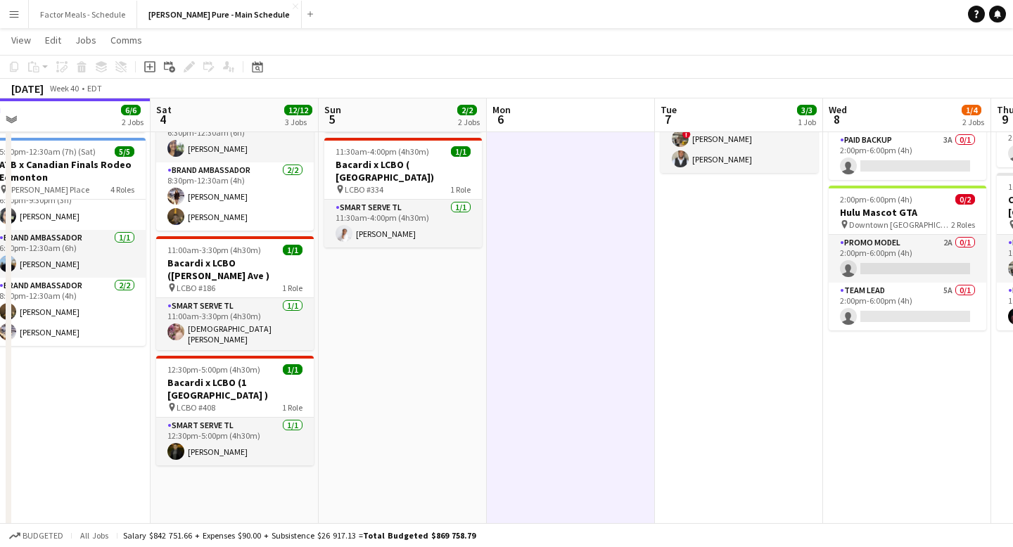
click at [403, 364] on app-date-cell "11:30am-4:00pm (4h30m) 1/1 Bacardi x LCBO ( [PERSON_NAME] Ave W) pin LCBO #279 …" at bounding box center [403, 346] width 168 height 659
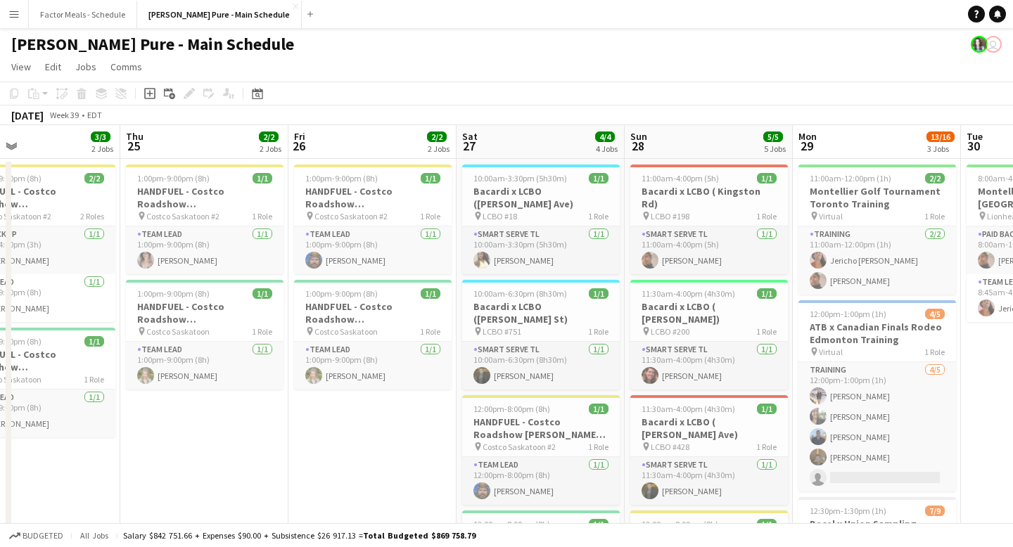
scroll to position [14, 0]
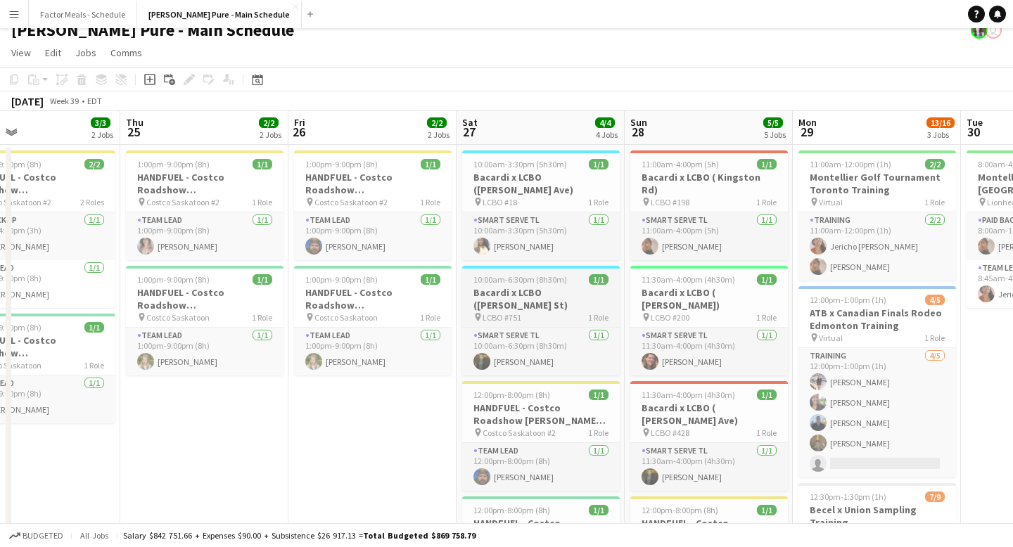
click at [496, 312] on span "LCBO #751" at bounding box center [502, 317] width 39 height 11
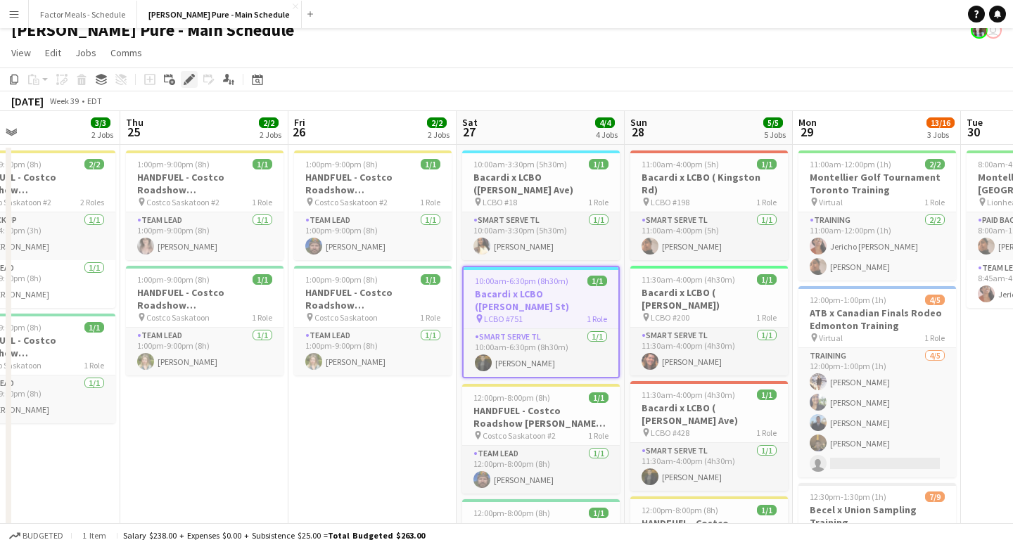
click at [186, 79] on icon "Edit" at bounding box center [189, 79] width 11 height 11
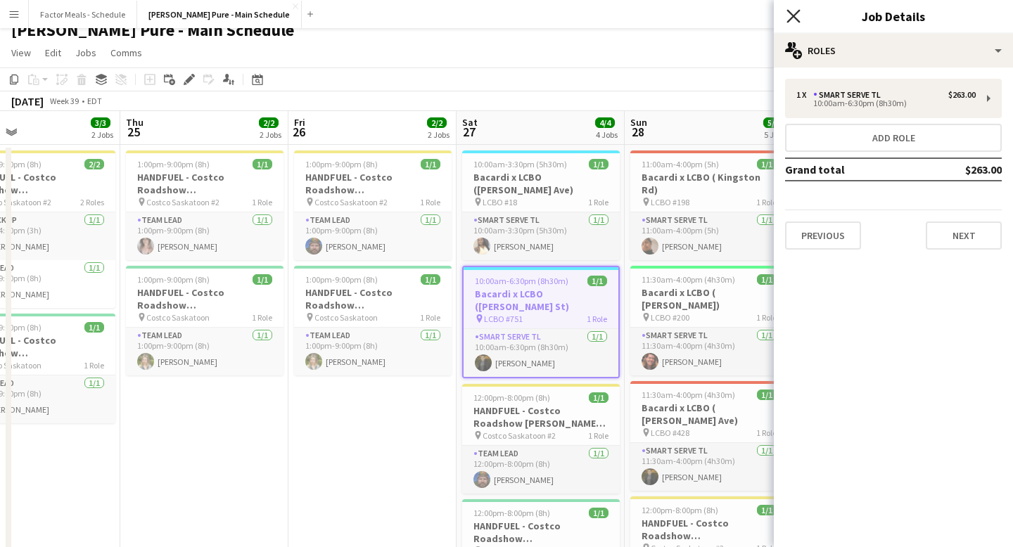
click at [793, 15] on icon at bounding box center [793, 15] width 13 height 13
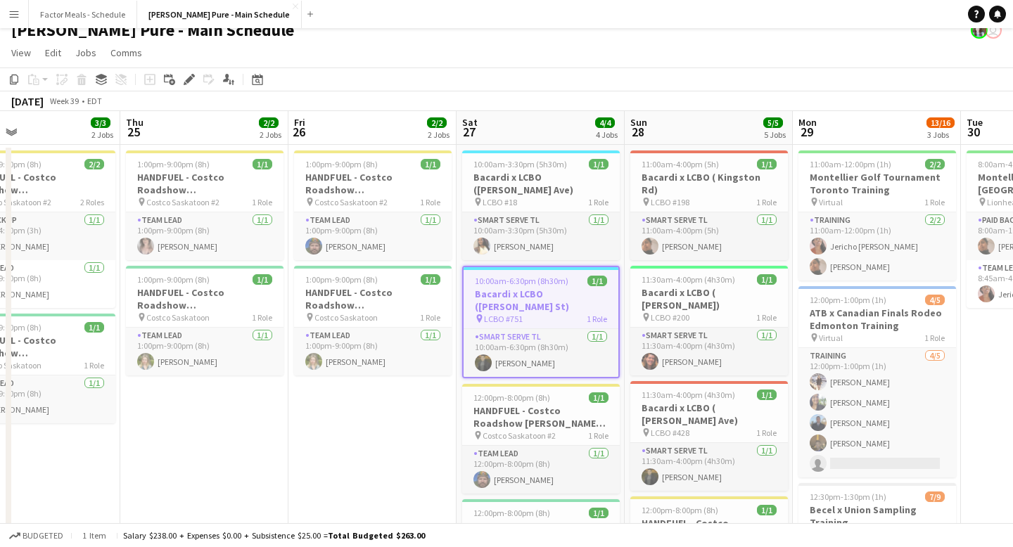
click at [687, 91] on div "[DATE] Week 39 • EDT" at bounding box center [506, 101] width 1013 height 20
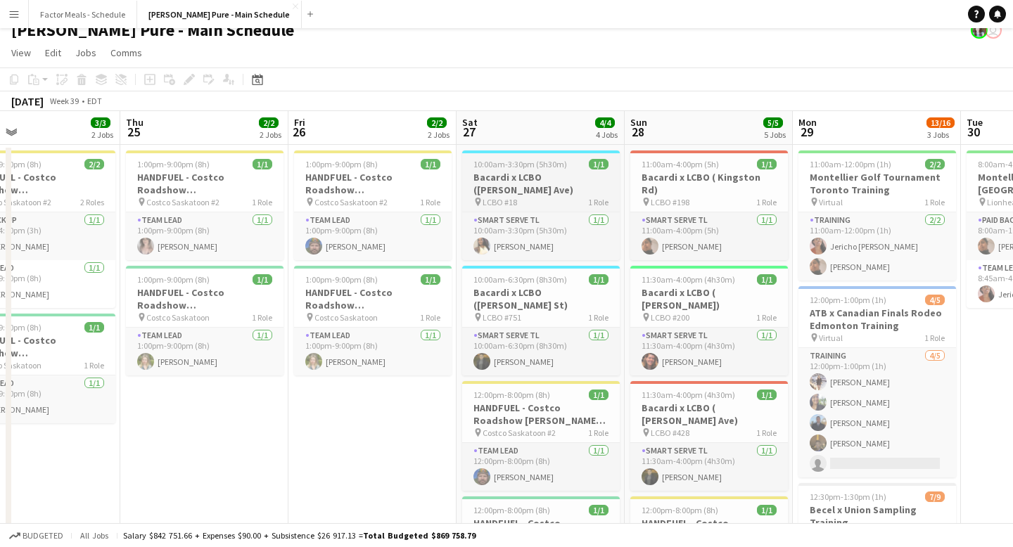
scroll to position [23, 0]
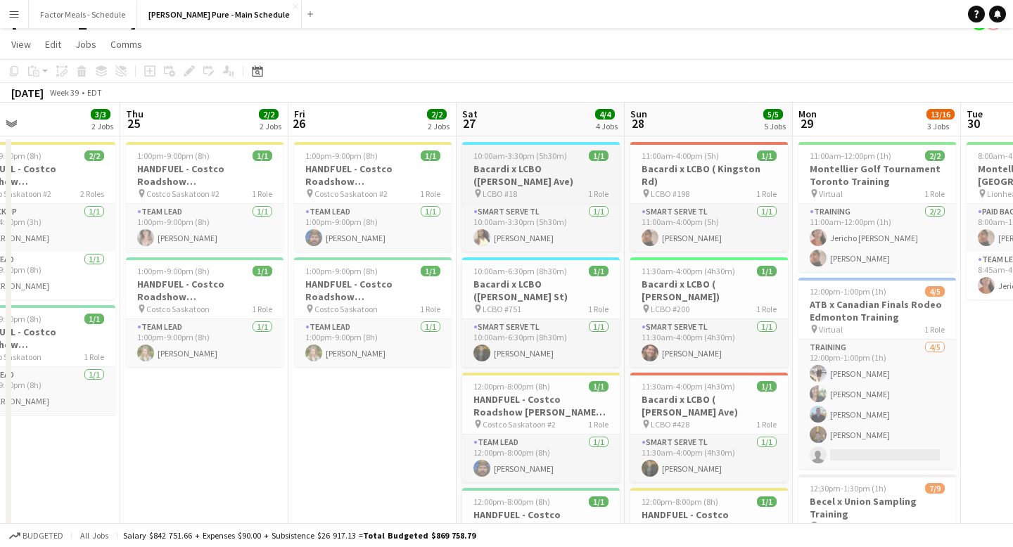
click at [511, 155] on span "10:00am-3:30pm (5h30m)" at bounding box center [521, 156] width 94 height 11
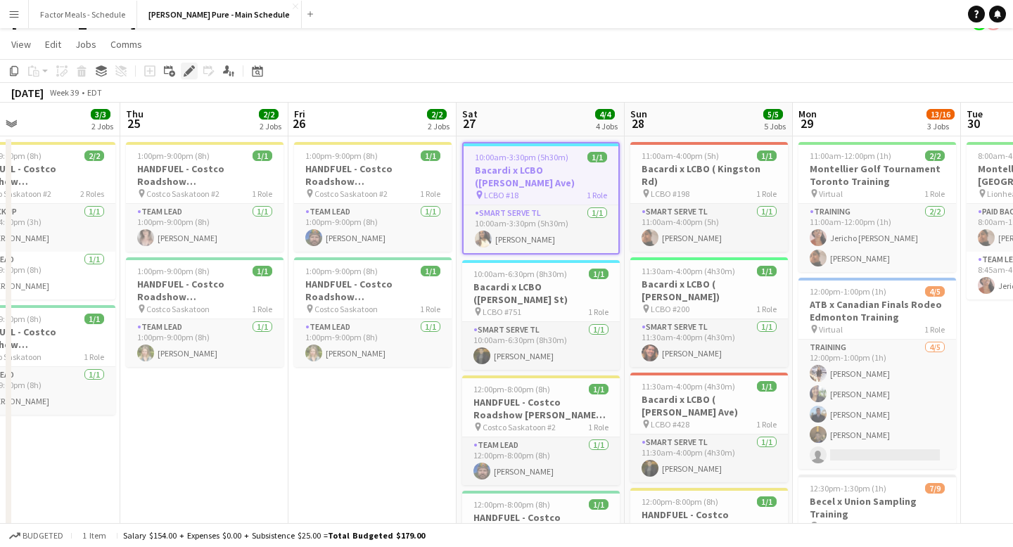
click at [186, 68] on icon "Edit" at bounding box center [189, 70] width 11 height 11
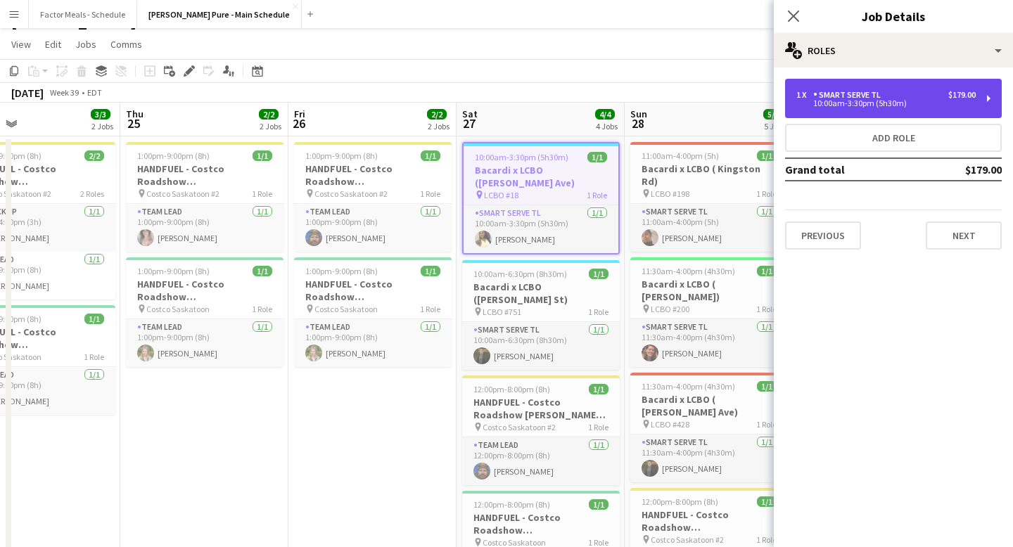
click at [839, 103] on div "10:00am-3:30pm (5h30m)" at bounding box center [886, 103] width 179 height 7
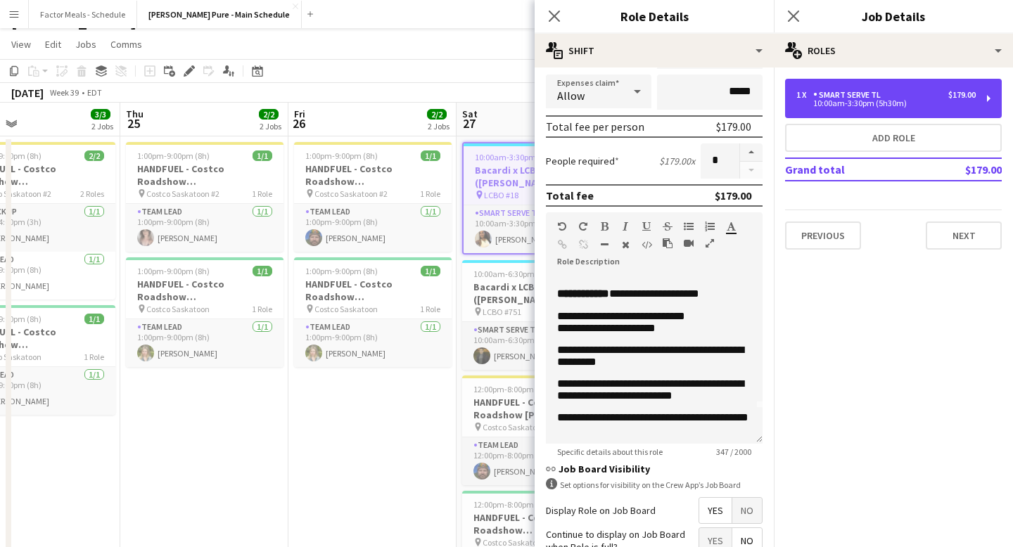
scroll to position [0, 0]
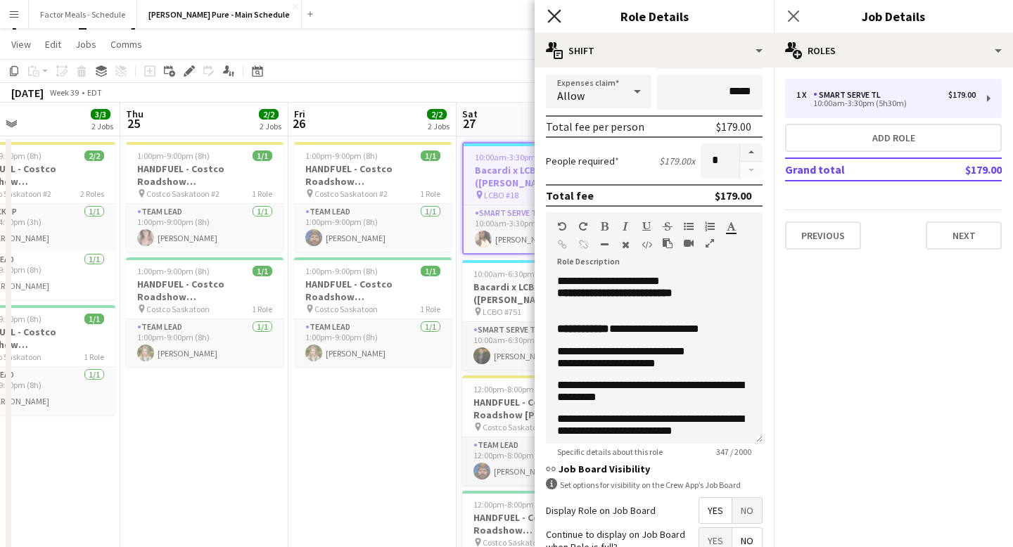
click at [557, 18] on icon at bounding box center [553, 15] width 13 height 13
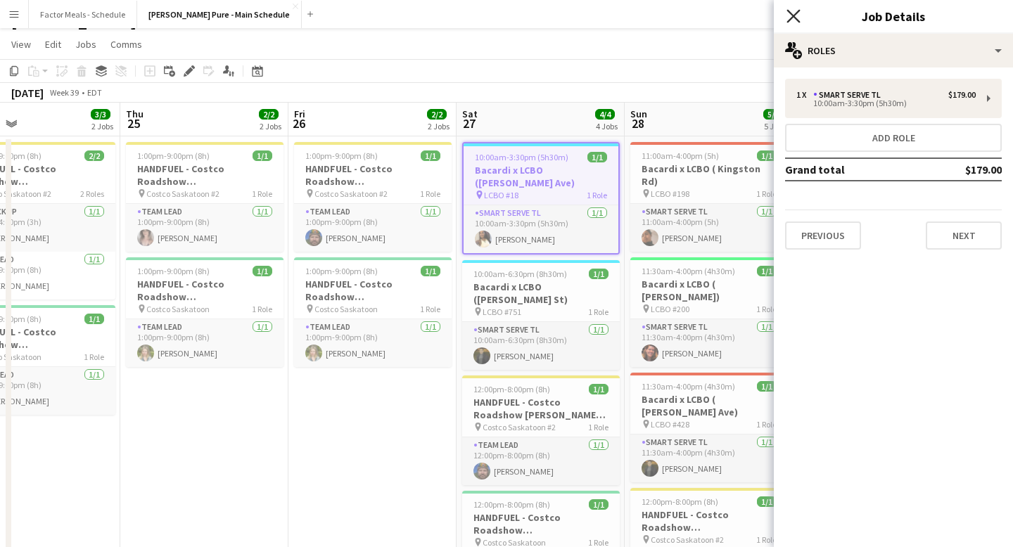
click at [794, 11] on icon "Close pop-in" at bounding box center [793, 15] width 13 height 13
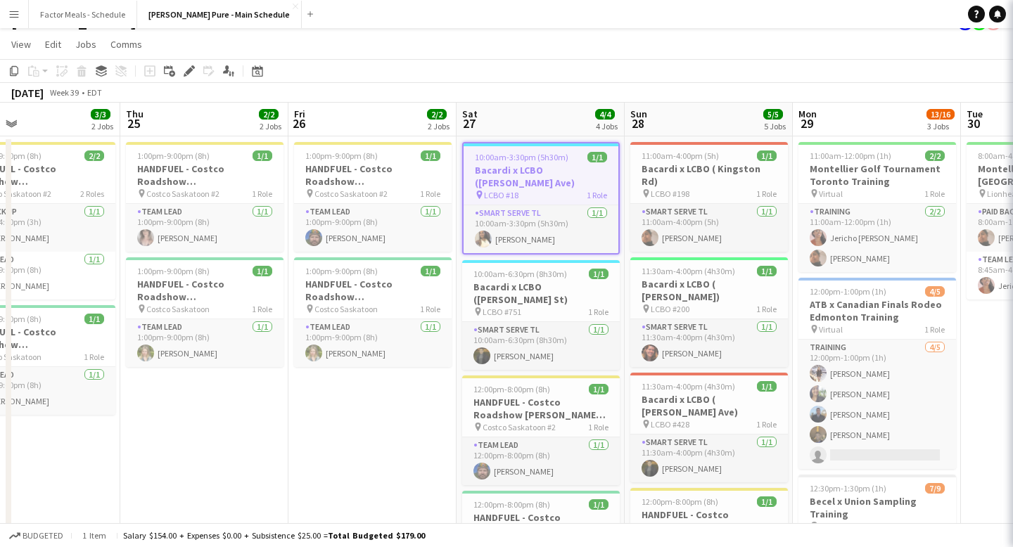
click at [654, 63] on app-toolbar "Copy Paste Paste Command V Paste with crew Command Shift V Paste linked Job [GE…" at bounding box center [506, 71] width 1013 height 24
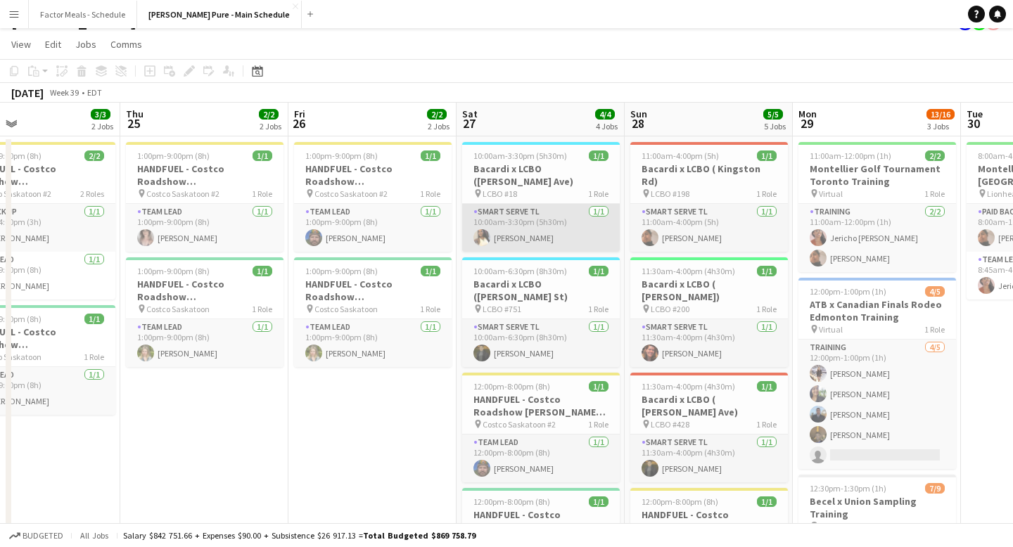
scroll to position [4, 0]
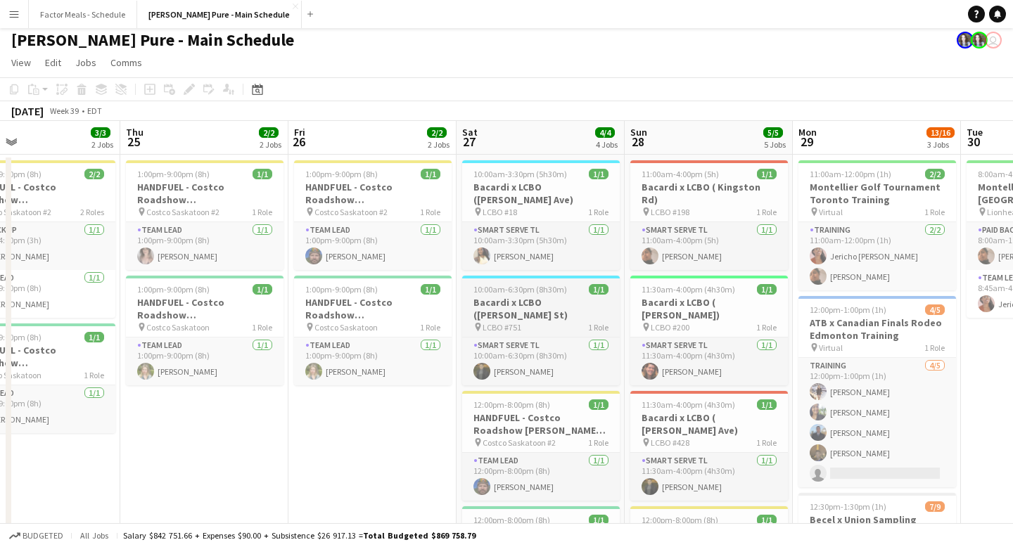
click at [512, 284] on span "10:00am-6:30pm (8h30m)" at bounding box center [521, 289] width 94 height 11
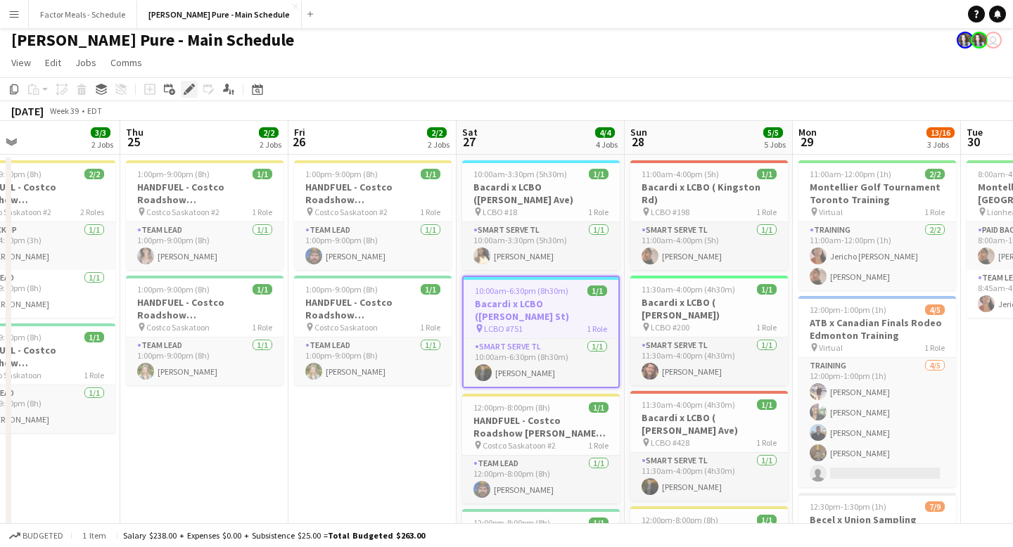
click at [185, 82] on div "Edit" at bounding box center [189, 89] width 17 height 17
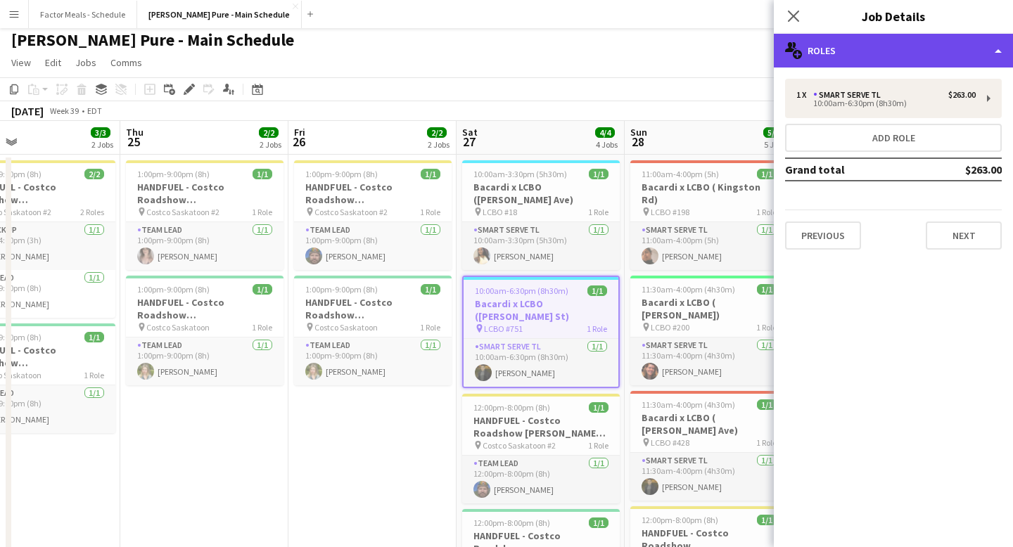
click at [875, 51] on div "multiple-users-add Roles" at bounding box center [893, 51] width 239 height 34
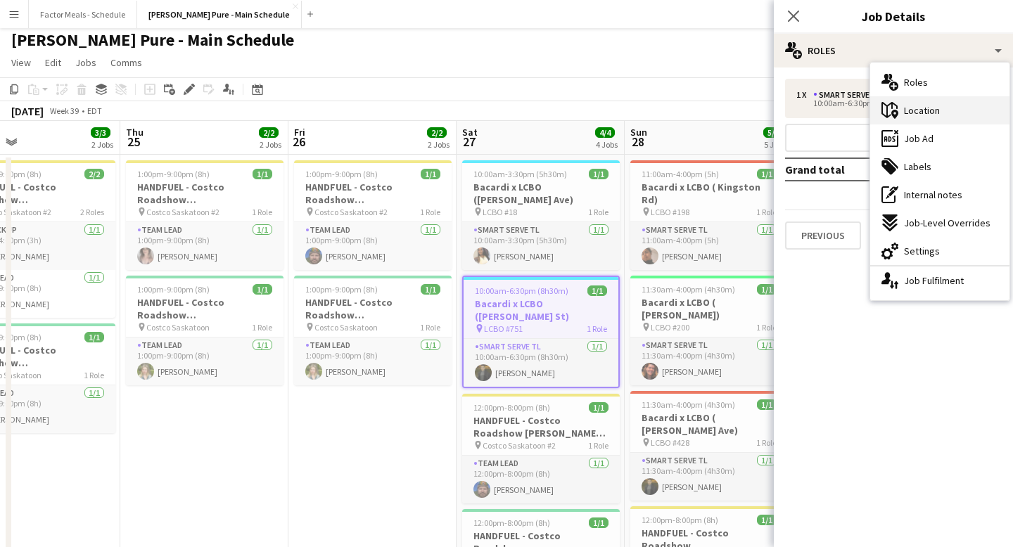
click at [941, 113] on div "maps-pin-1 Location" at bounding box center [939, 110] width 139 height 28
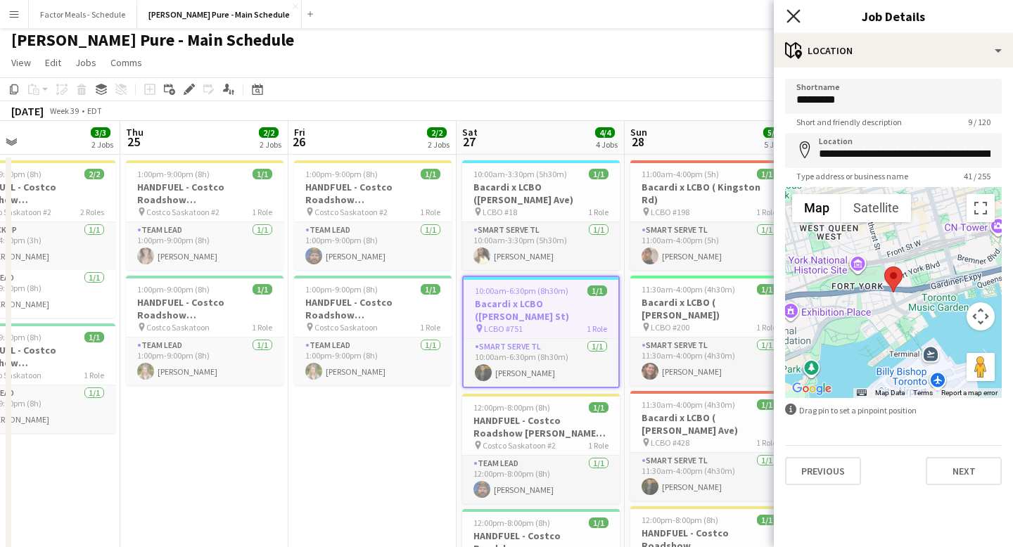
click at [791, 11] on icon "Close pop-in" at bounding box center [793, 15] width 13 height 13
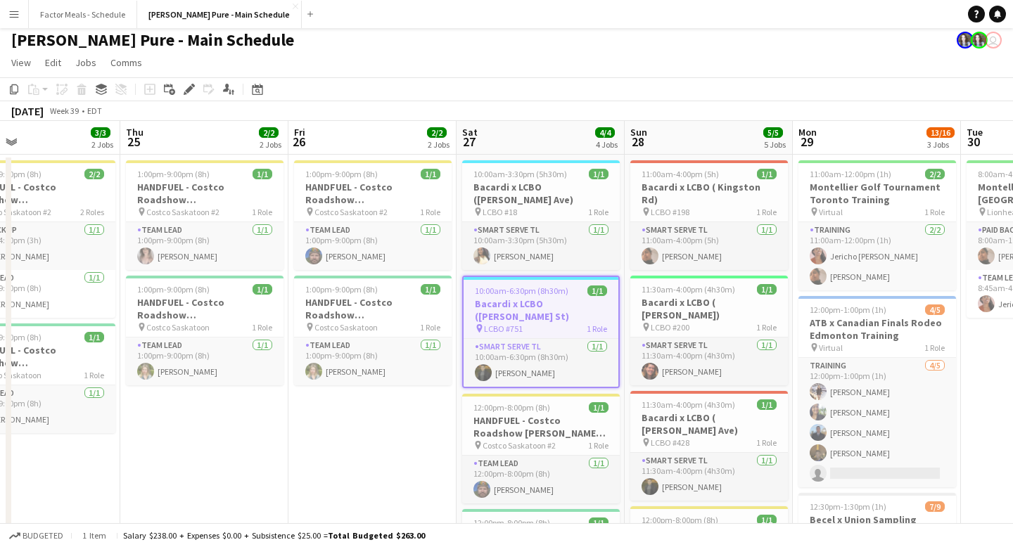
click at [625, 80] on app-toolbar "Copy Paste Paste Command V Paste with crew Command Shift V Paste linked Job [GE…" at bounding box center [506, 89] width 1013 height 24
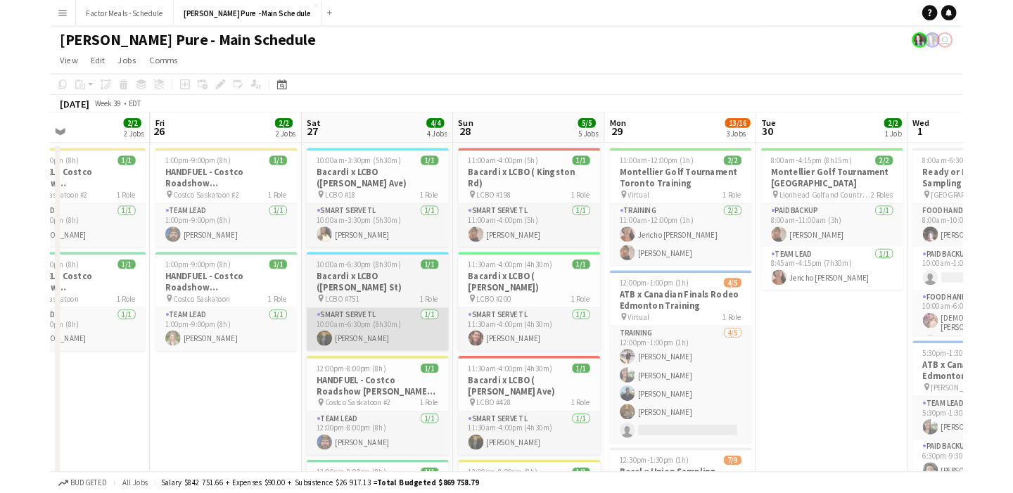
scroll to position [0, 547]
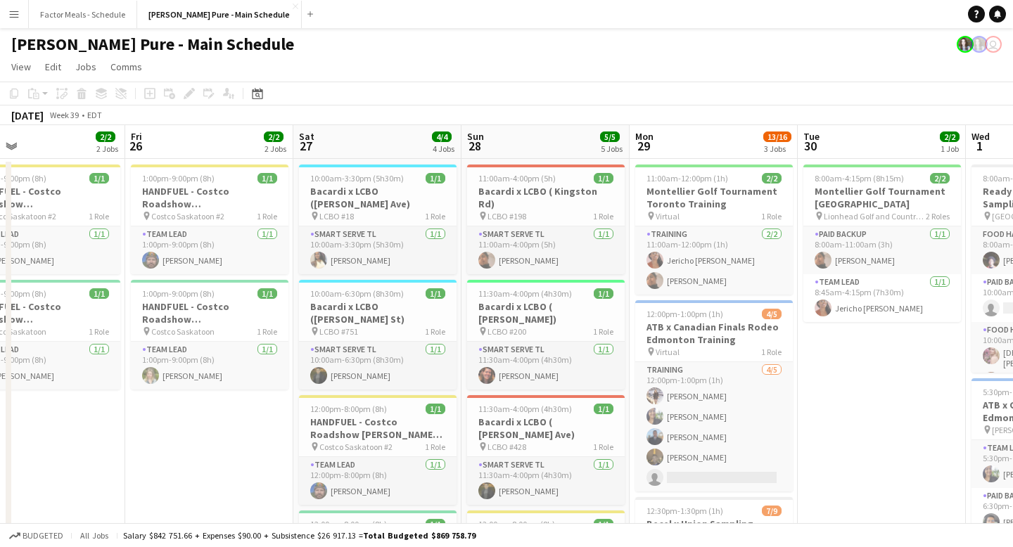
click at [618, 68] on app-page-menu "View Day view expanded Day view collapsed Month view Date picker Jump to [DATE]…" at bounding box center [506, 68] width 1013 height 27
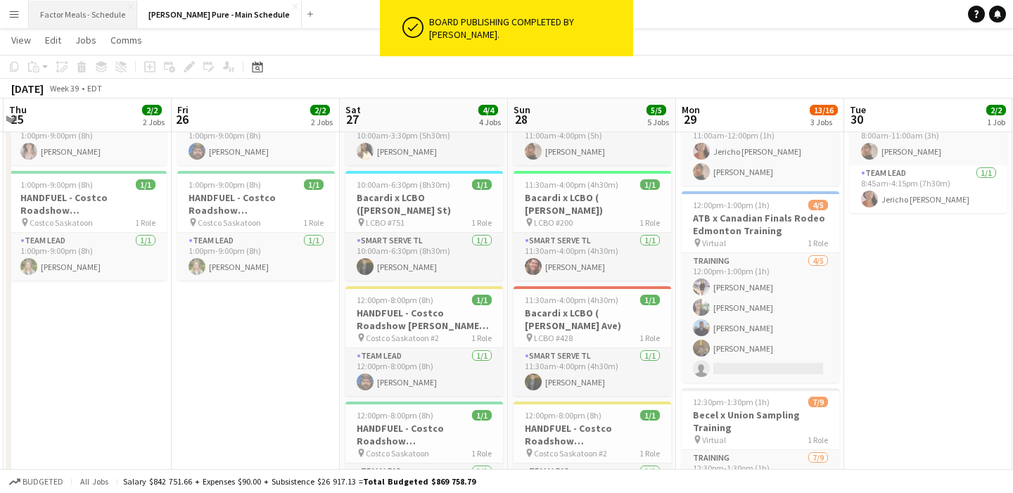
scroll to position [0, 299]
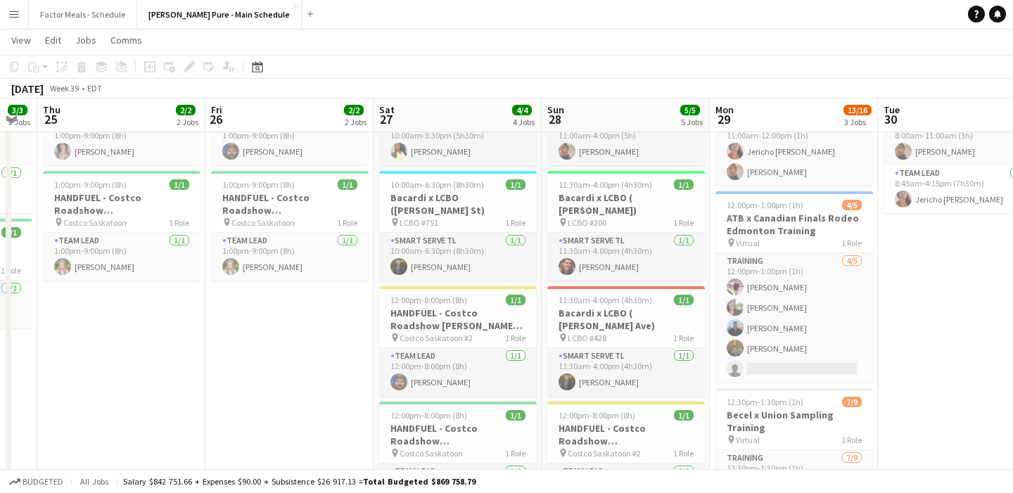
click at [6, 15] on button "Menu" at bounding box center [14, 14] width 28 height 28
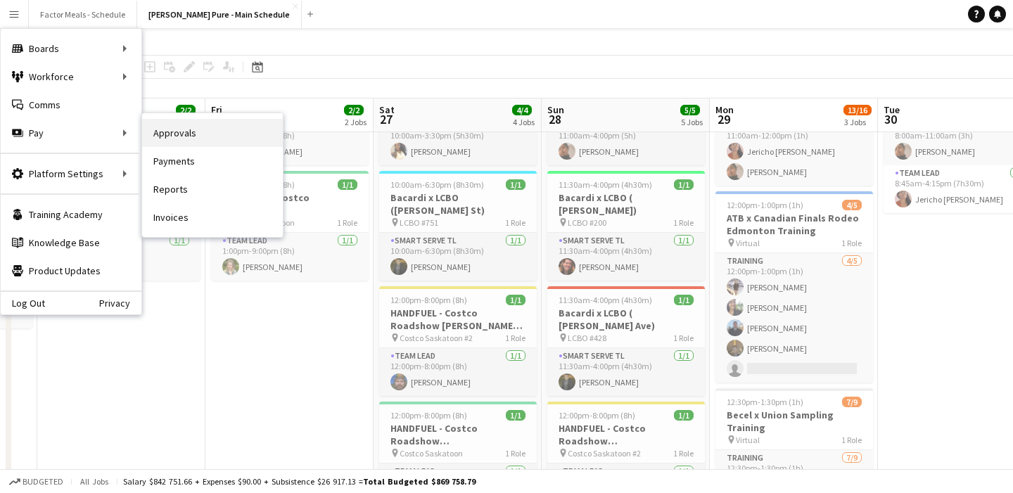
click at [184, 134] on link "Approvals" at bounding box center [212, 133] width 141 height 28
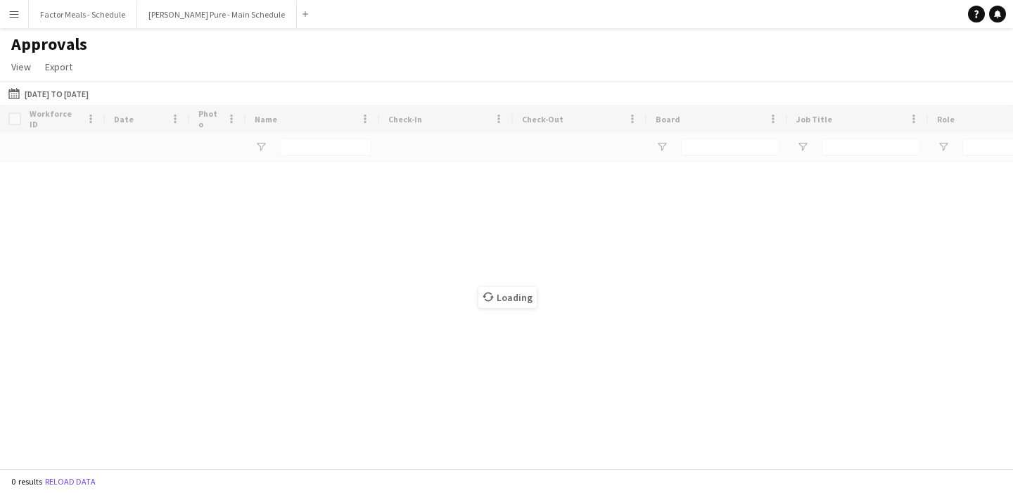
type input "*******"
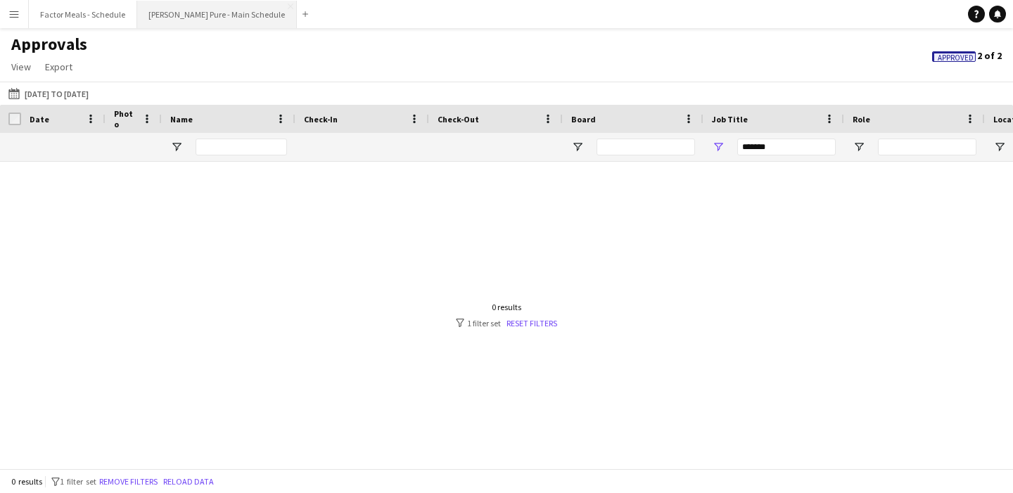
click at [177, 20] on button "[PERSON_NAME] Pure - Main Schedule Close" at bounding box center [217, 14] width 160 height 27
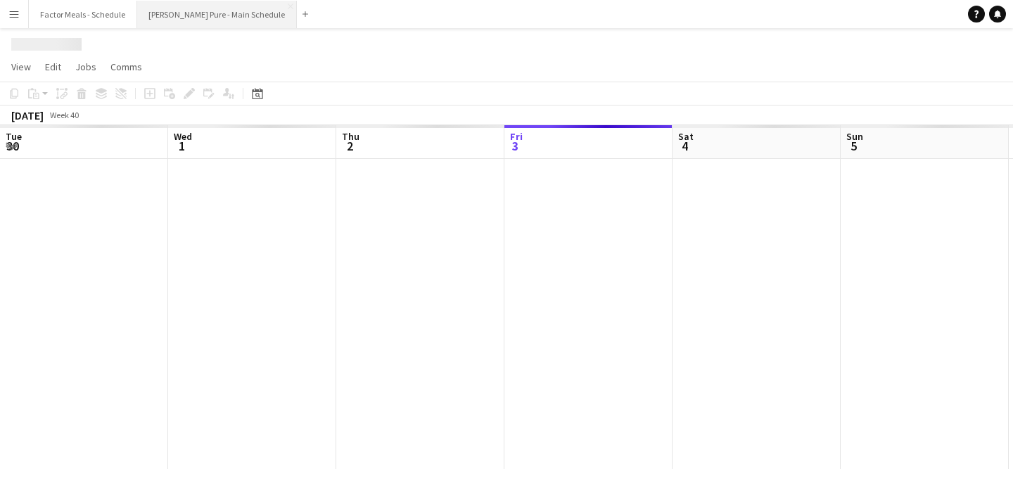
scroll to position [0, 336]
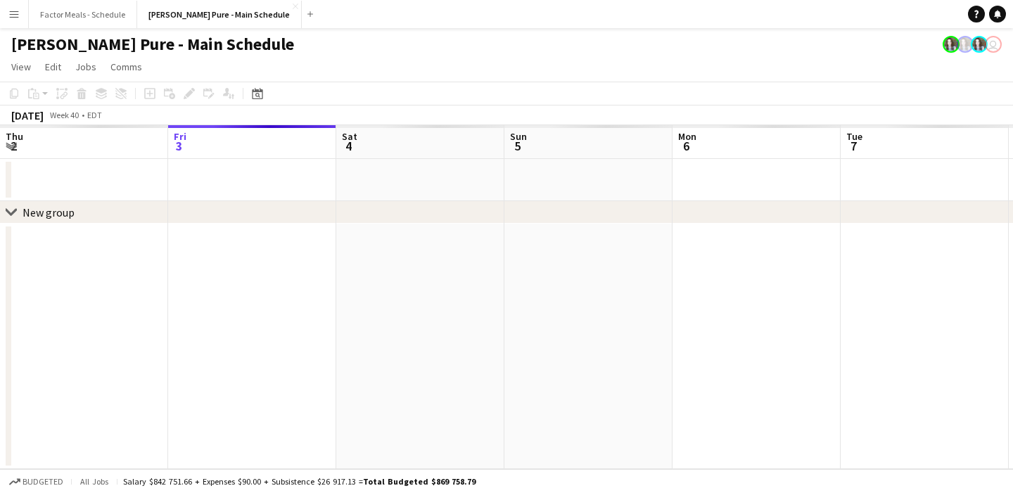
click at [13, 16] on app-icon "Menu" at bounding box center [13, 13] width 11 height 11
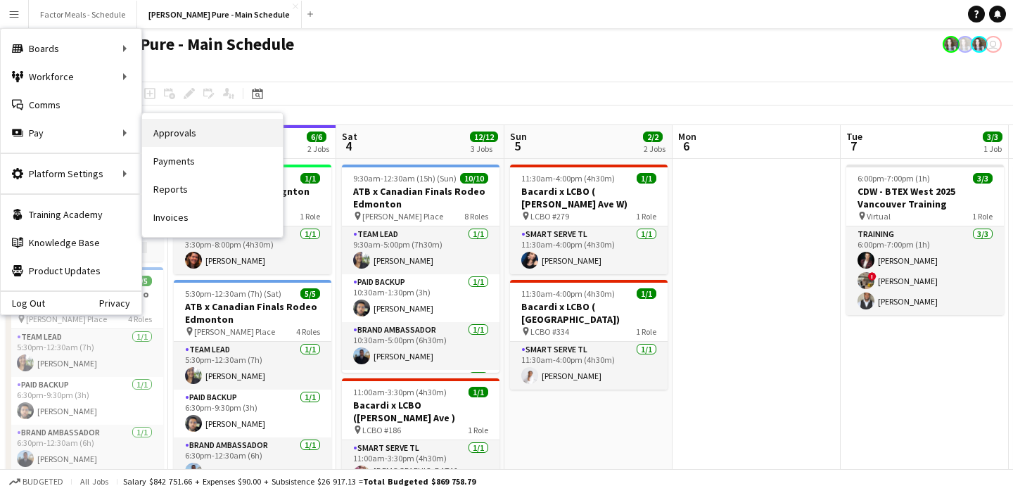
click at [173, 126] on link "Approvals" at bounding box center [212, 133] width 141 height 28
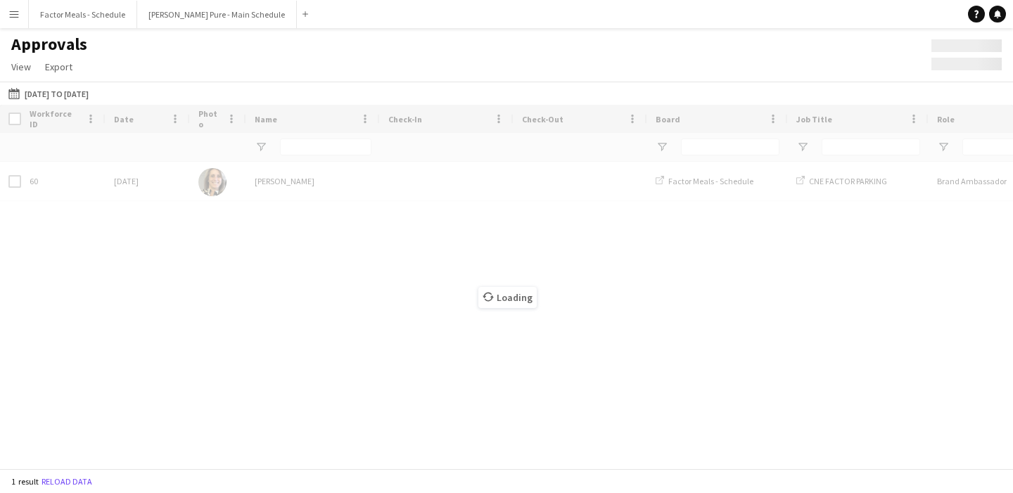
type input "*******"
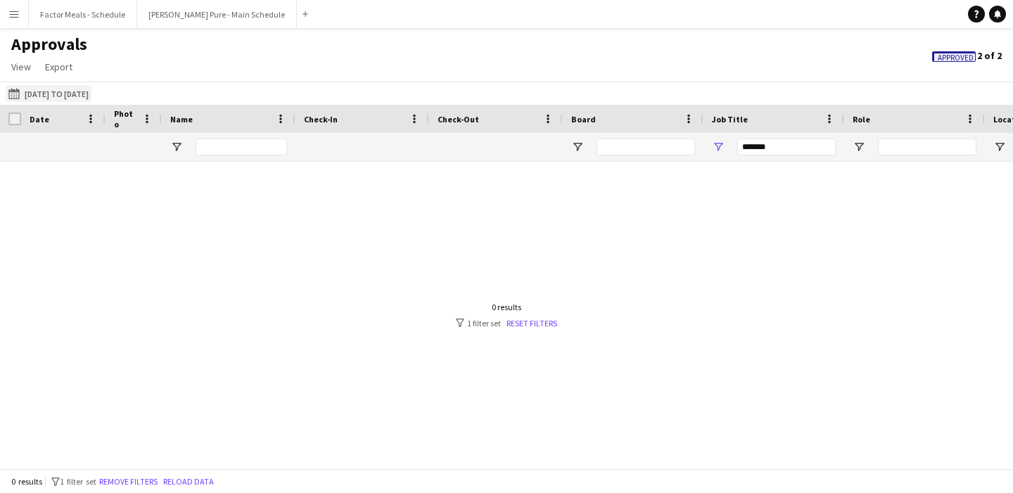
click at [55, 92] on button "[DATE] to [DATE] [DATE] to [DATE]" at bounding box center [49, 93] width 86 height 17
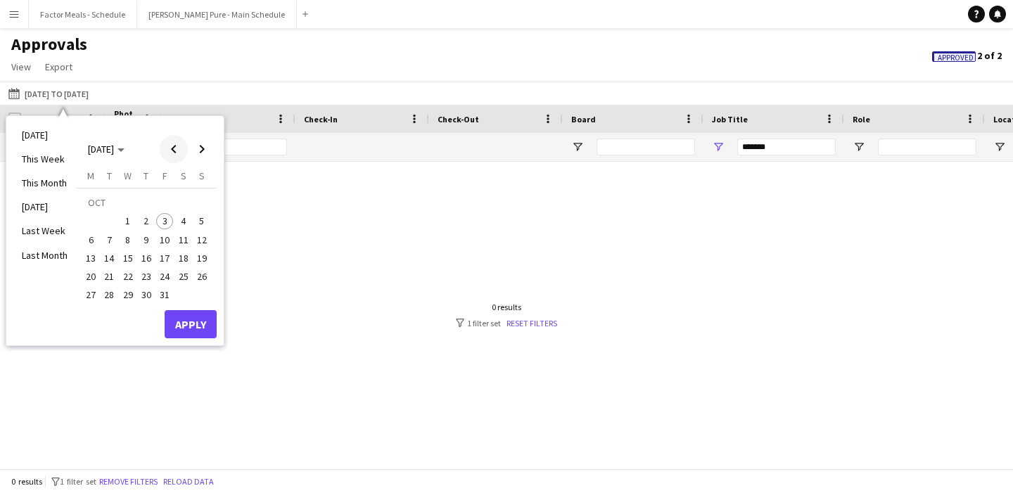
click at [166, 147] on span "Previous month" at bounding box center [174, 149] width 28 height 28
click at [83, 279] on span "22" at bounding box center [90, 276] width 17 height 17
click at [203, 277] on span "28" at bounding box center [201, 276] width 17 height 17
click at [201, 330] on button "Apply" at bounding box center [191, 324] width 52 height 28
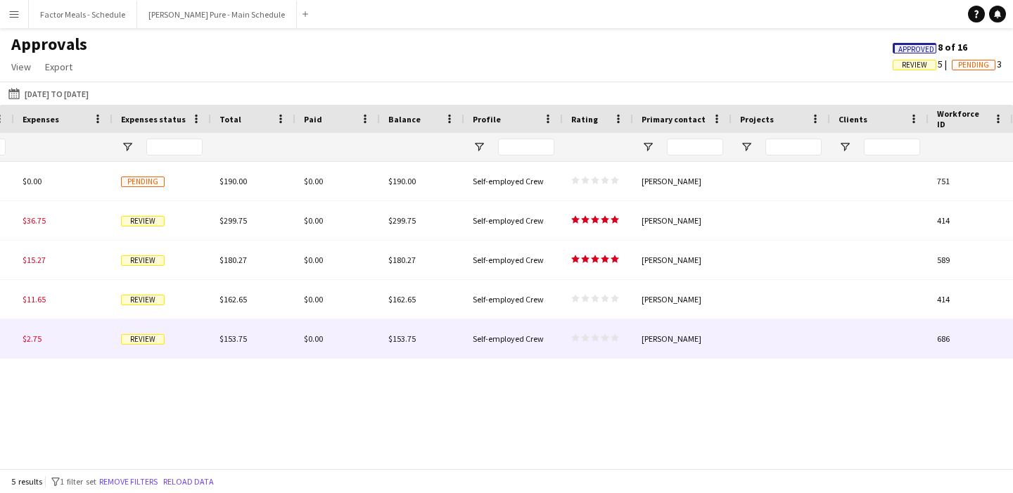
click at [578, 339] on icon "star" at bounding box center [575, 338] width 8 height 8
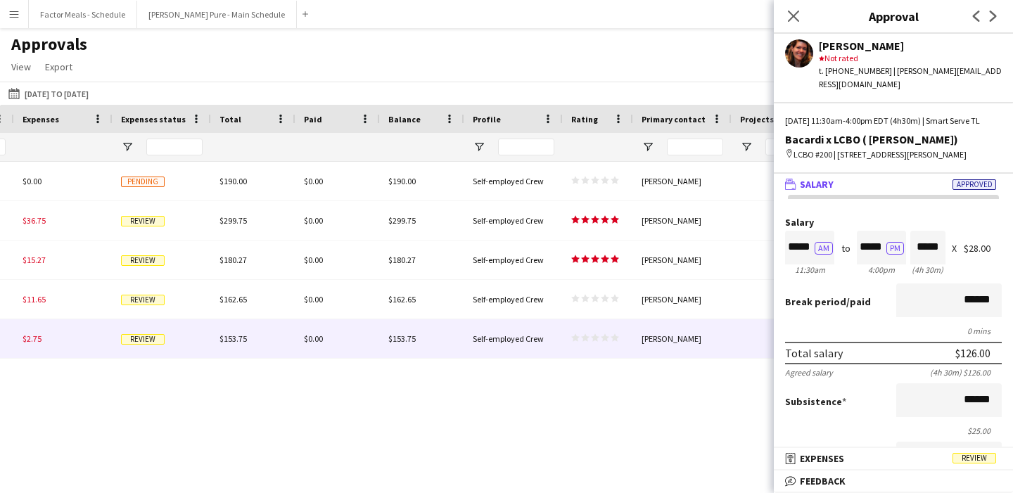
click at [831, 58] on div "star Not rated" at bounding box center [910, 58] width 183 height 13
click at [828, 45] on div "[PERSON_NAME]" at bounding box center [910, 45] width 183 height 13
click at [796, 22] on icon "Close pop-in" at bounding box center [793, 15] width 13 height 13
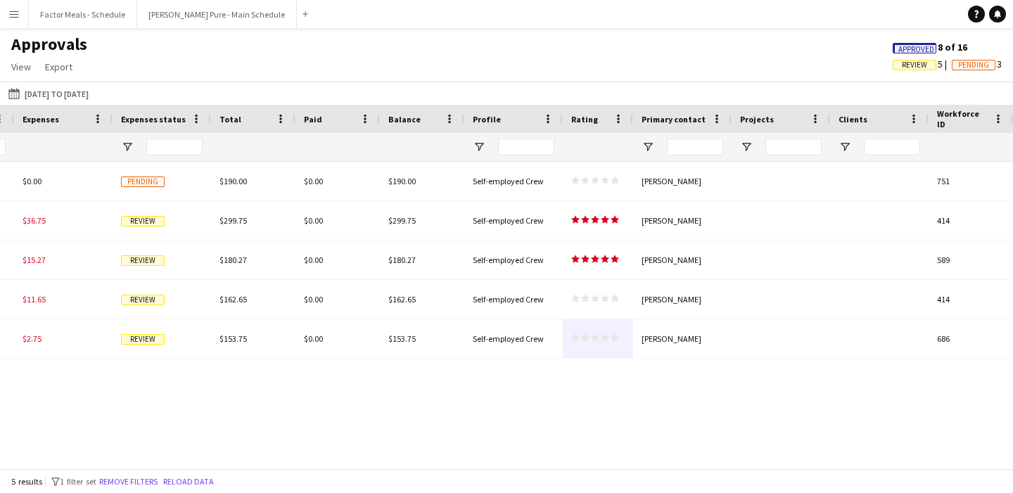
click at [575, 402] on div "$190.00 Approved $0.00 Pending $190.00 $0.00 $190.00 Self-employed Crew star st…" at bounding box center [506, 315] width 1013 height 307
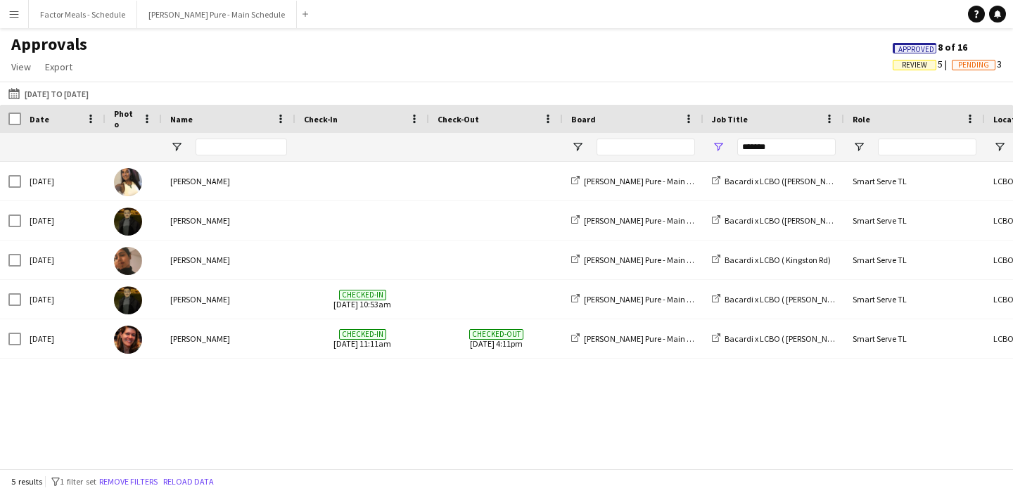
click at [18, 8] on button "Menu" at bounding box center [14, 14] width 28 height 28
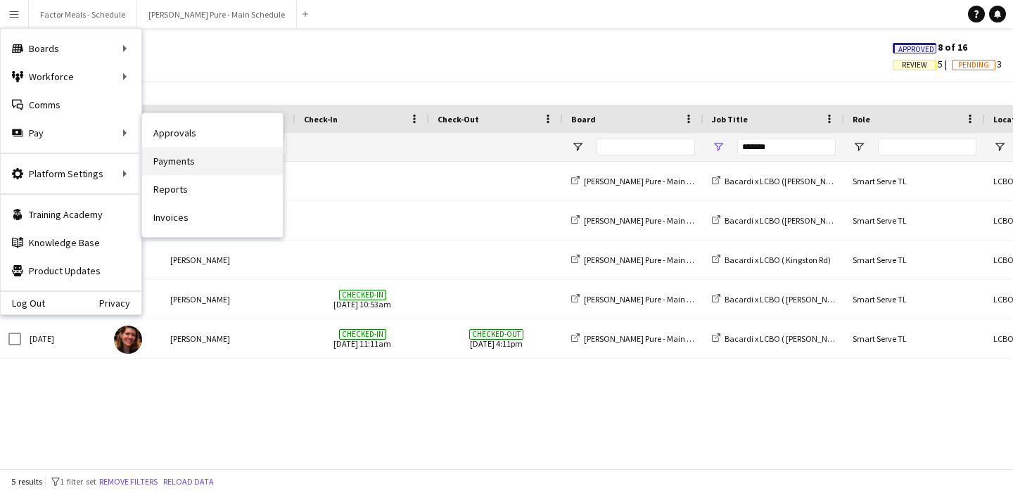
click at [199, 154] on link "Payments" at bounding box center [212, 161] width 141 height 28
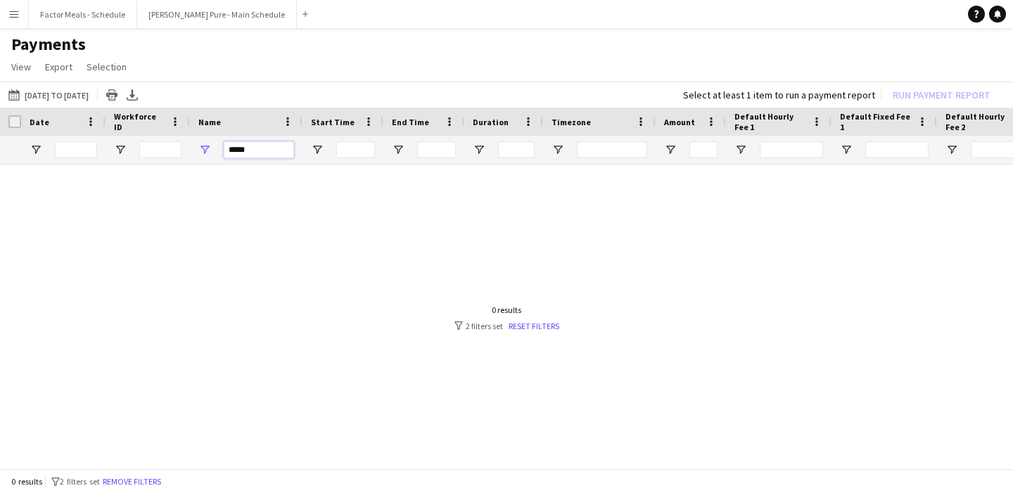
drag, startPoint x: 265, startPoint y: 150, endPoint x: 163, endPoint y: 149, distance: 101.3
type input "******"
click at [87, 96] on button "[DATE] to [DATE] [DATE] to [DATE]" at bounding box center [49, 95] width 86 height 17
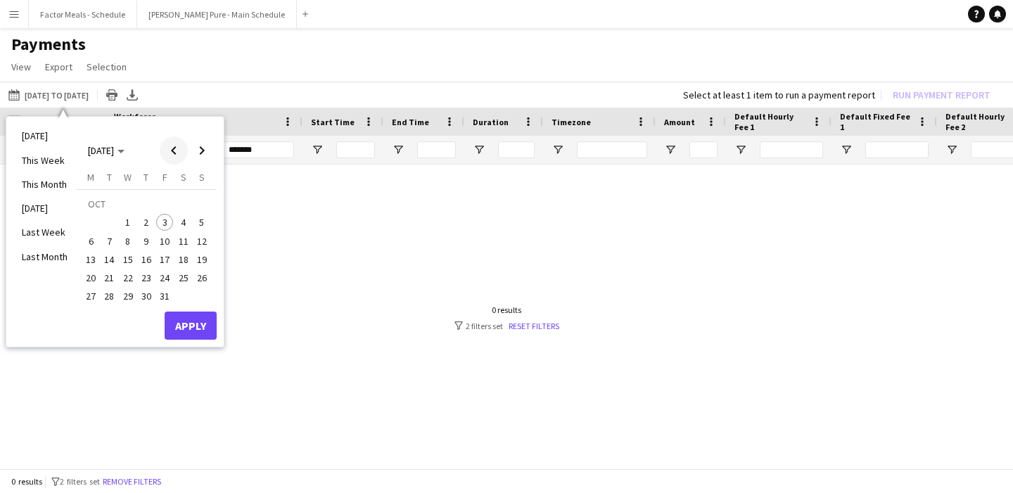
click at [175, 154] on span "Previous month" at bounding box center [174, 151] width 28 height 28
click at [89, 267] on span "15" at bounding box center [90, 259] width 17 height 17
click at [89, 258] on span "15" at bounding box center [90, 259] width 17 height 17
click at [85, 281] on span "22" at bounding box center [90, 277] width 17 height 17
click at [209, 279] on span "28" at bounding box center [201, 277] width 17 height 17
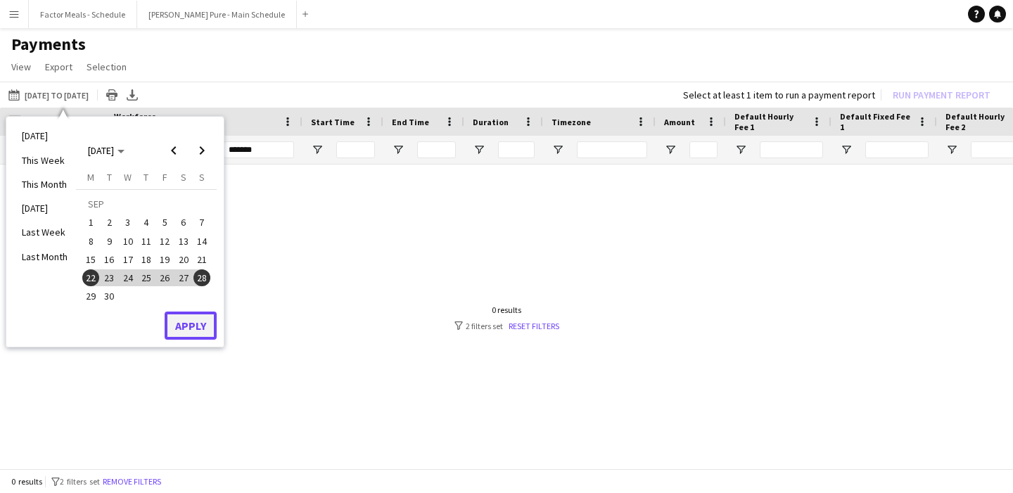
click at [190, 333] on button "Apply" at bounding box center [191, 326] width 52 height 28
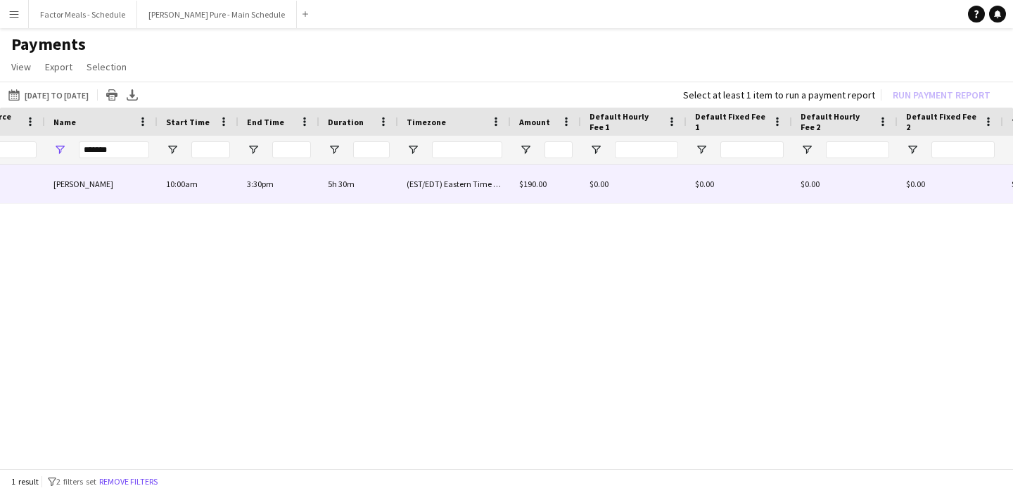
click at [529, 186] on span "$190.00" at bounding box center [532, 184] width 27 height 11
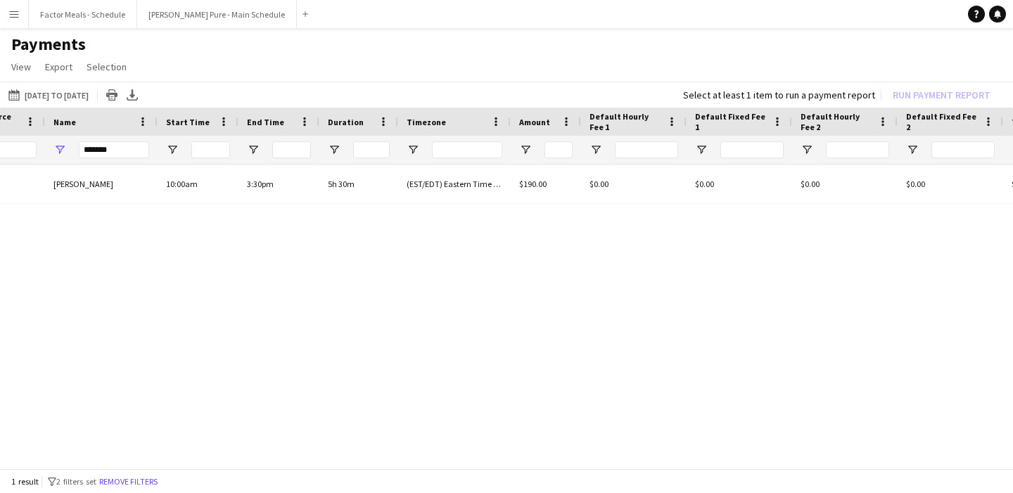
click at [11, 19] on app-icon "Menu" at bounding box center [13, 13] width 11 height 11
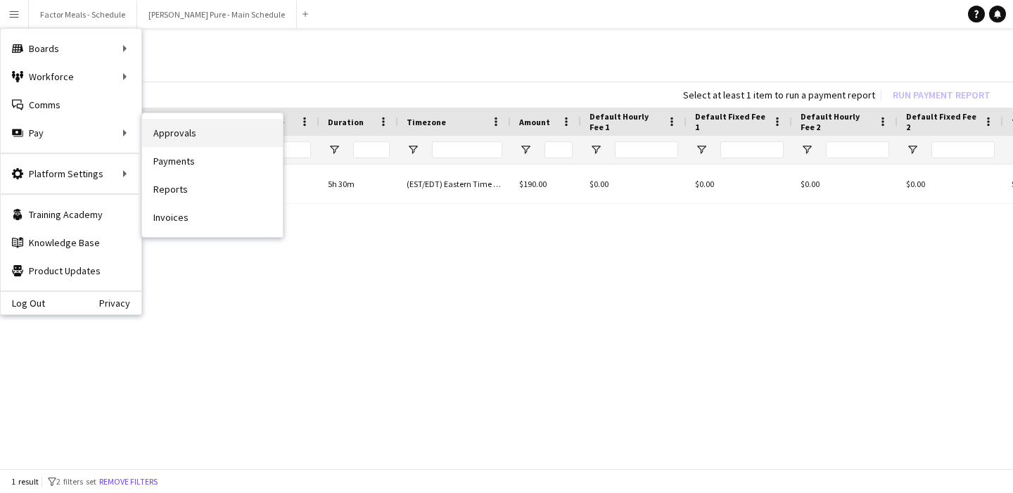
click at [175, 134] on link "Approvals" at bounding box center [212, 133] width 141 height 28
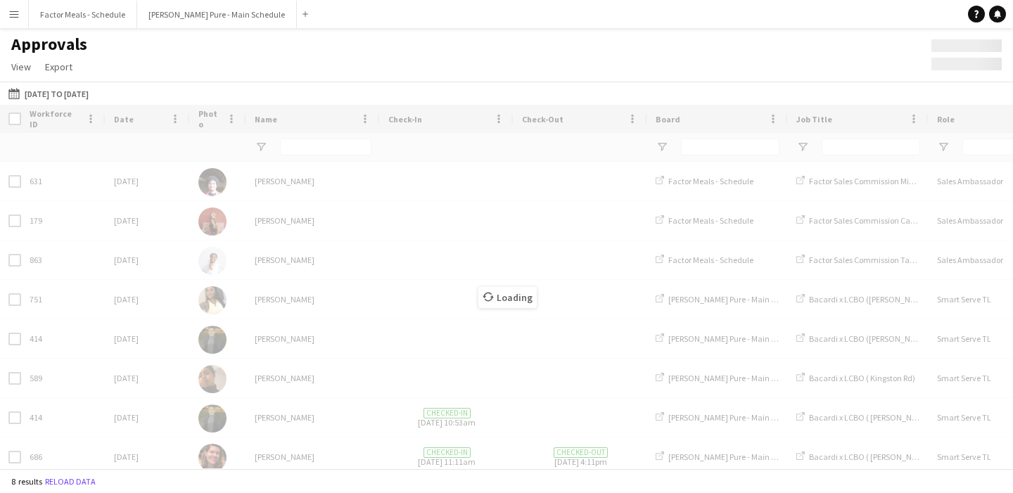
type input "*******"
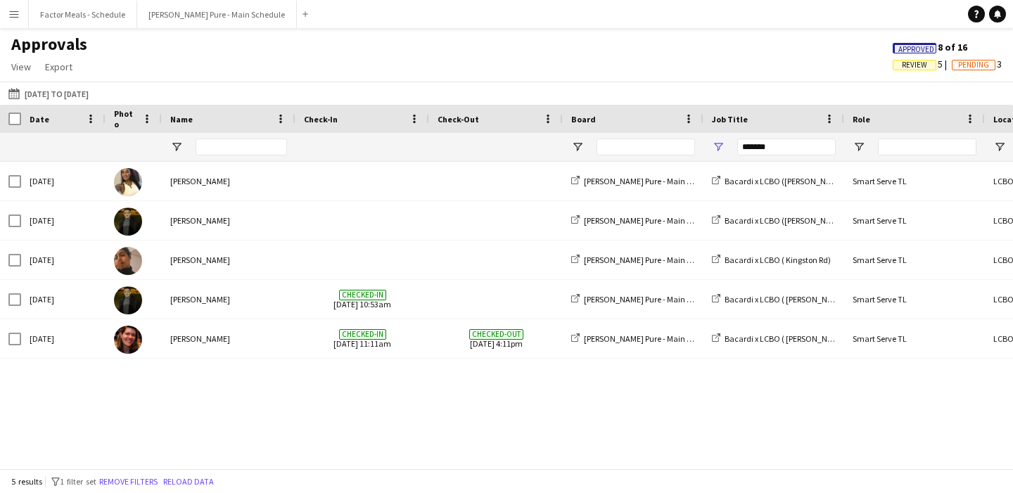
click at [3, 12] on button "Menu" at bounding box center [14, 14] width 28 height 28
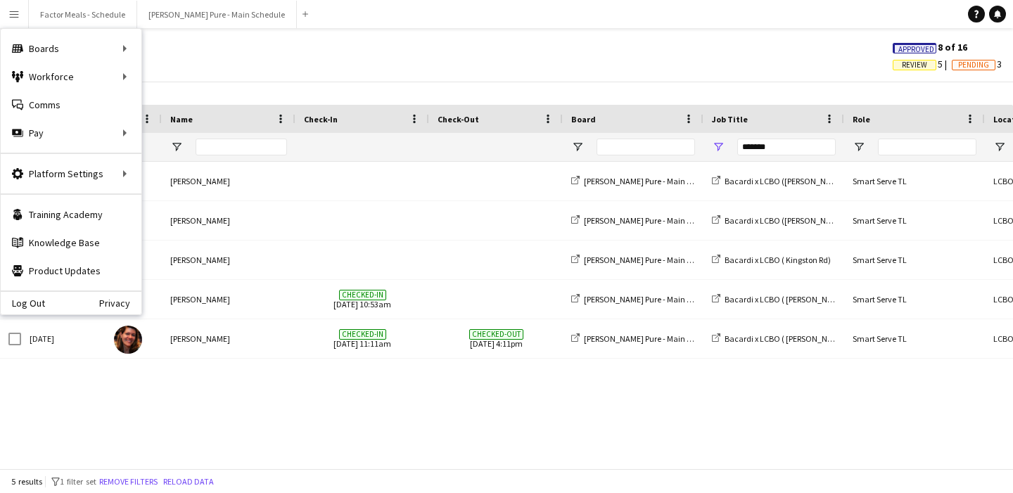
click at [59, 410] on div "Smart Serve TL LCBO #18 10:00am - 3:30pm Bacardi x LCBO ([PERSON_NAME] Ave) [PE…" at bounding box center [506, 315] width 1013 height 307
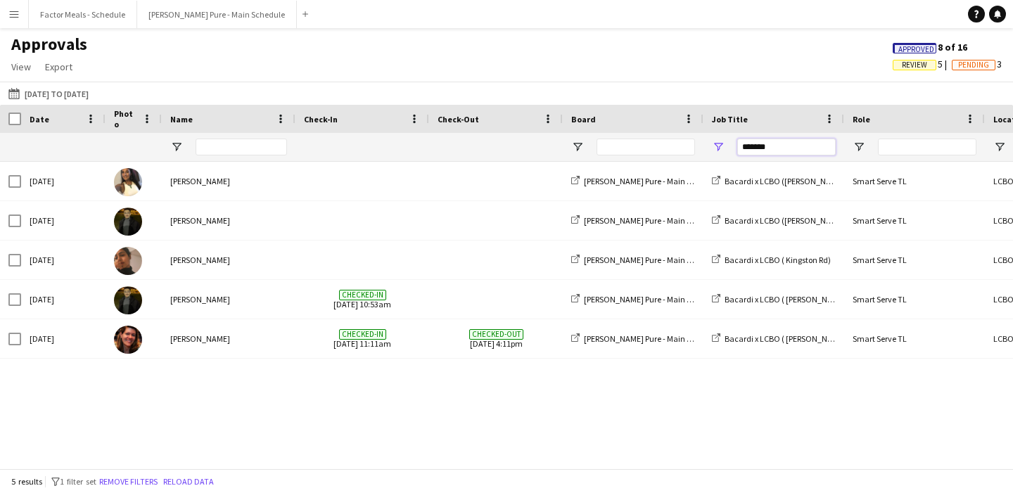
drag, startPoint x: 794, startPoint y: 155, endPoint x: 715, endPoint y: 152, distance: 79.6
click at [715, 152] on div "*******" at bounding box center [774, 147] width 141 height 28
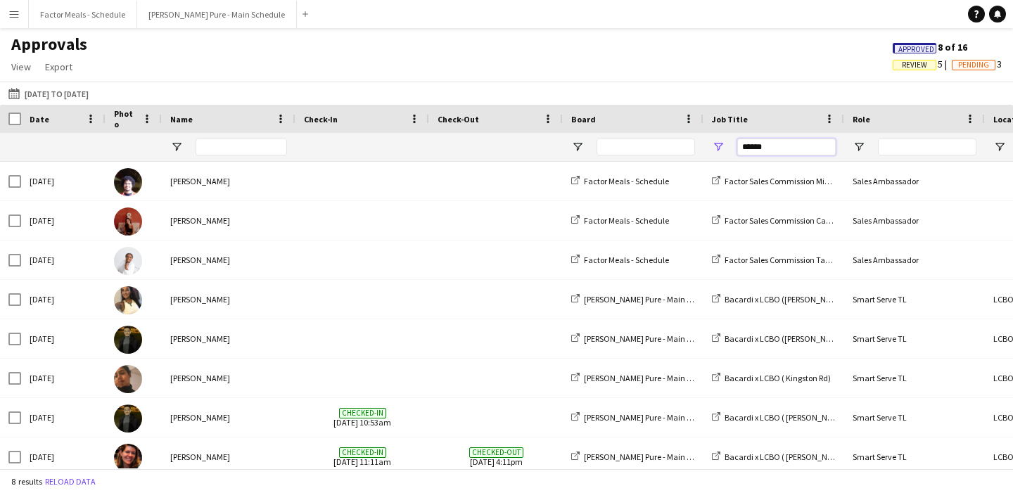
type input "*******"
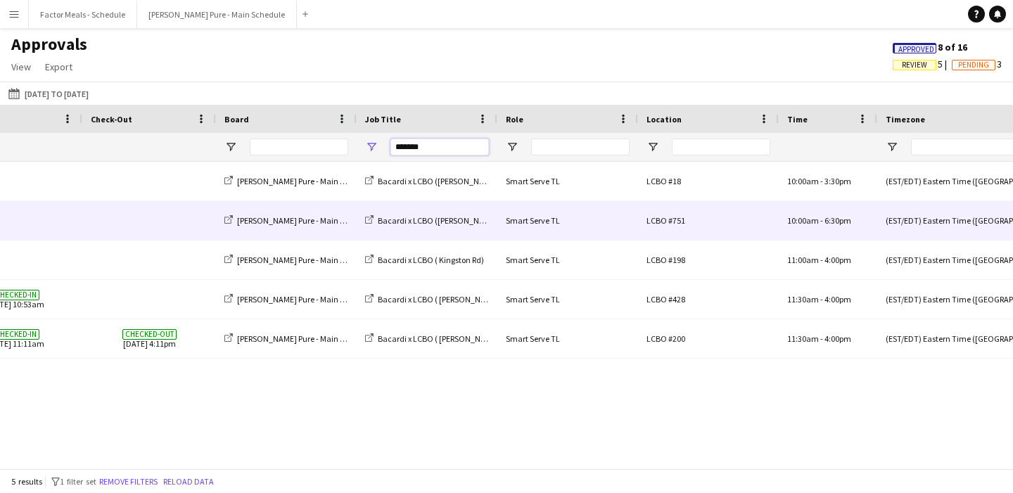
scroll to position [0, 432]
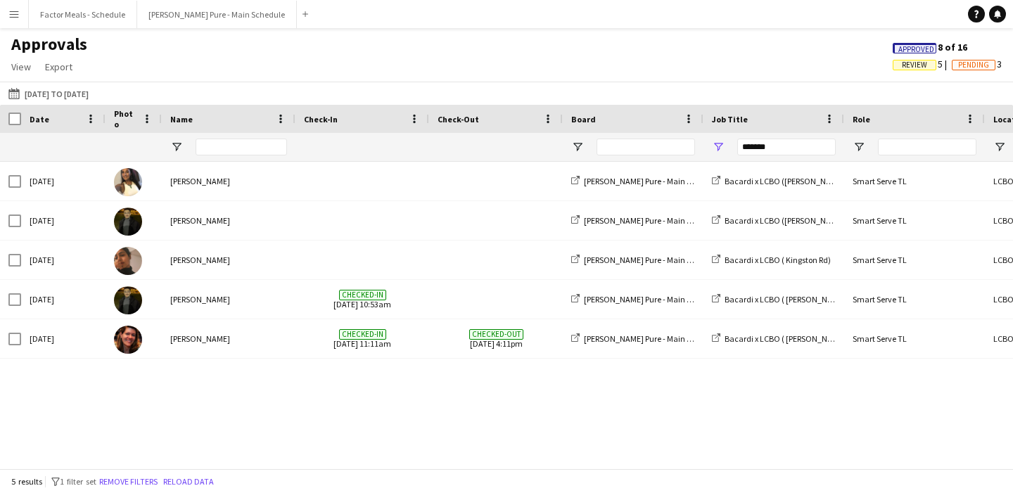
click at [18, 13] on app-icon "Menu" at bounding box center [13, 13] width 11 height 11
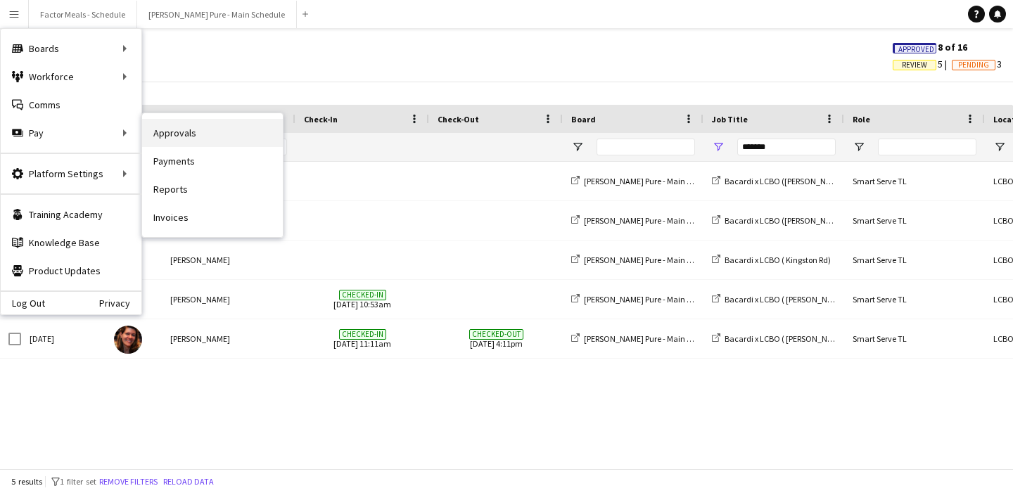
click at [192, 129] on link "Approvals" at bounding box center [212, 133] width 141 height 28
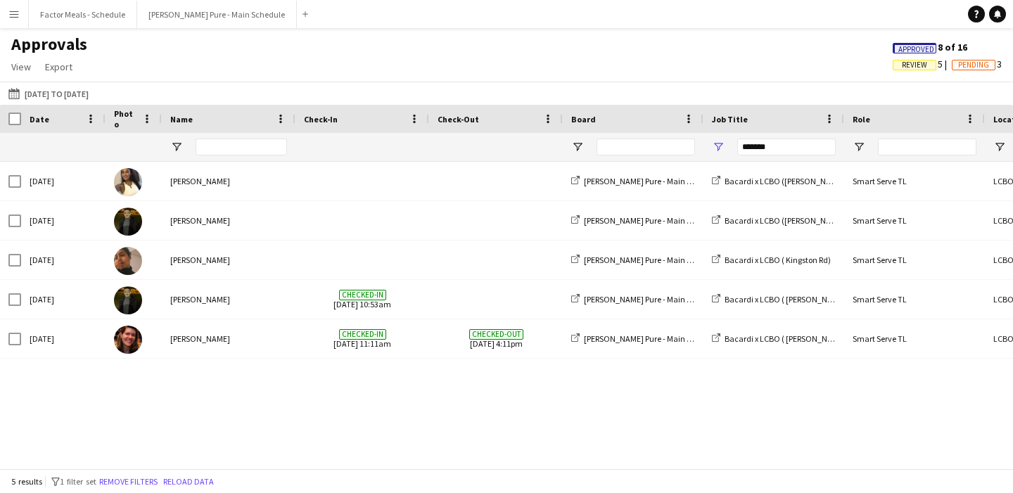
click at [21, 15] on button "Menu" at bounding box center [14, 14] width 28 height 28
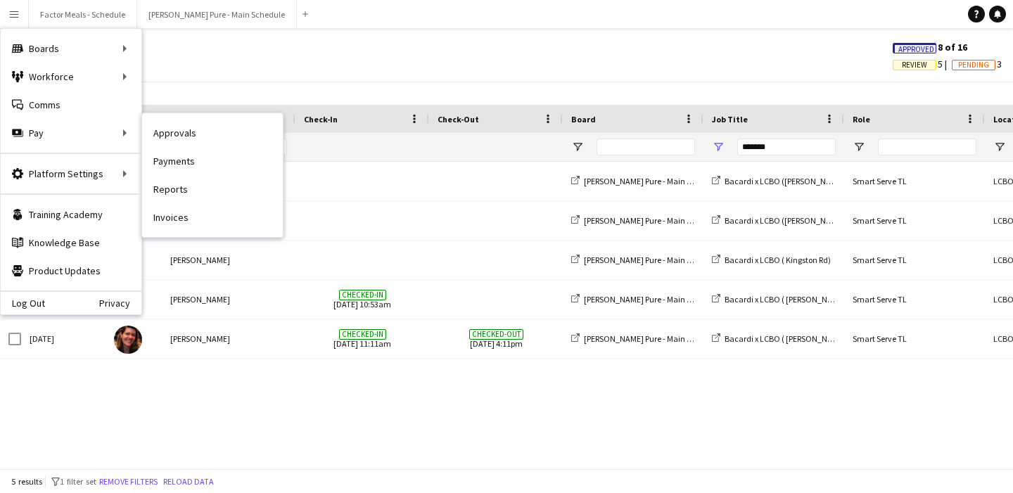
click at [156, 162] on link "Payments" at bounding box center [212, 161] width 141 height 28
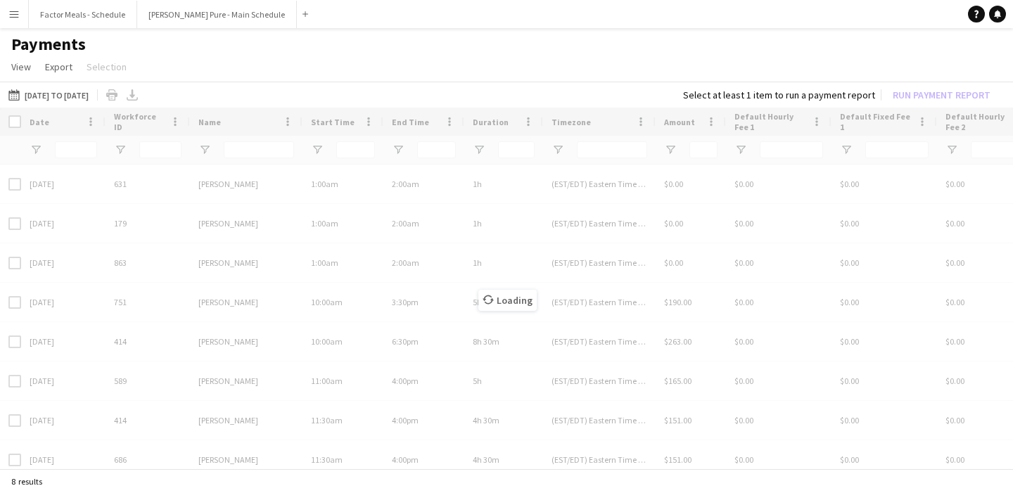
type input "******"
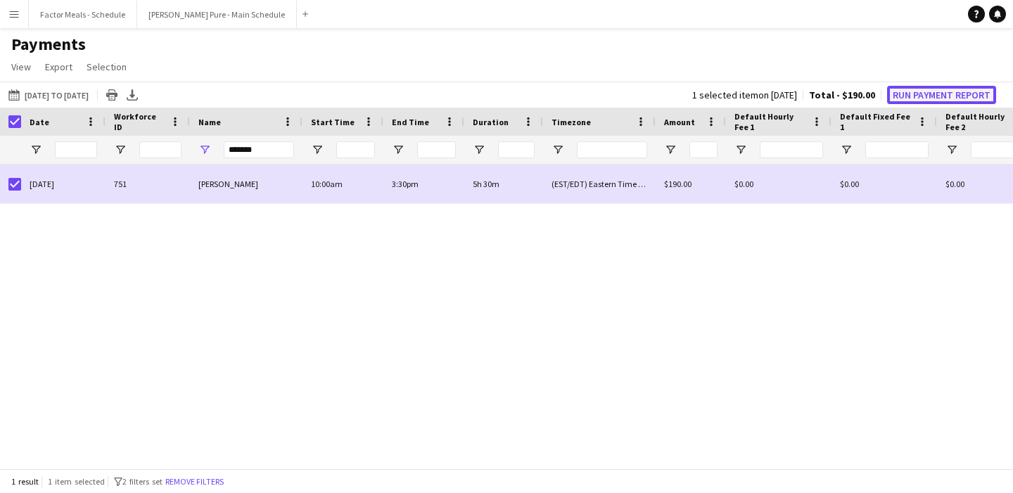
click at [953, 93] on button "Run Payment Report" at bounding box center [941, 95] width 109 height 18
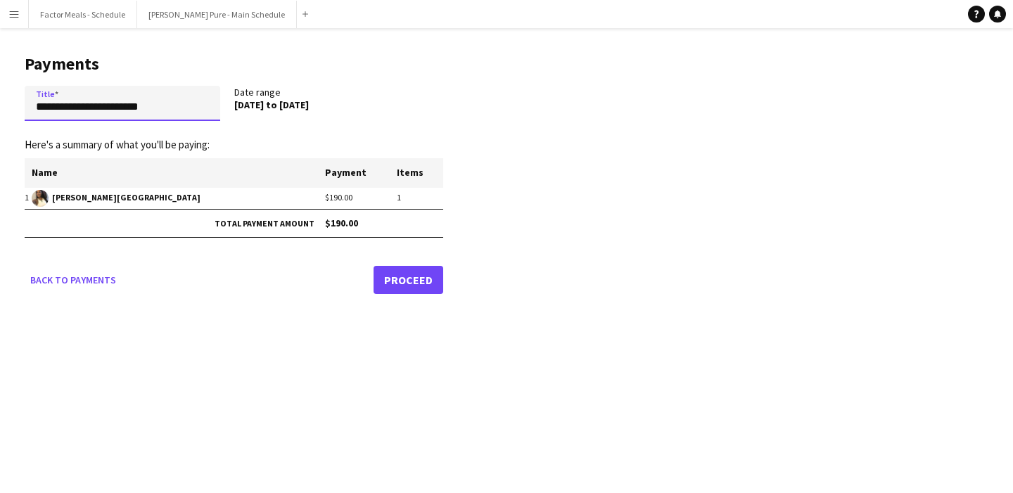
drag, startPoint x: 171, startPoint y: 115, endPoint x: 1, endPoint y: 108, distance: 169.7
click at [1, 108] on main "**********" at bounding box center [228, 171] width 457 height 287
click at [627, 177] on app-pay-new-report "**********" at bounding box center [506, 171] width 1013 height 287
click at [122, 108] on input "**********" at bounding box center [123, 103] width 196 height 35
type input "**********"
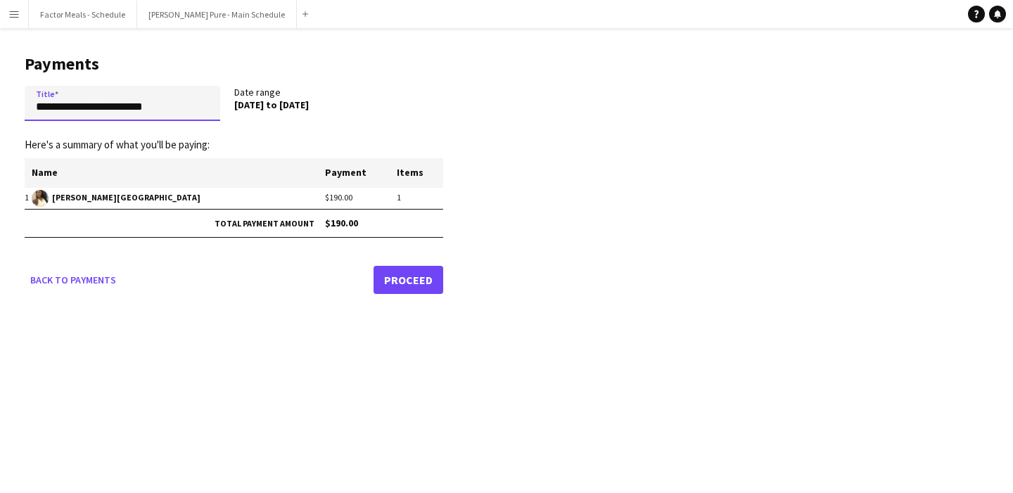
drag, startPoint x: 148, startPoint y: 108, endPoint x: 29, endPoint y: 106, distance: 118.9
click at [29, 106] on input "**********" at bounding box center [123, 103] width 196 height 35
click at [156, 105] on input "**********" at bounding box center [123, 103] width 196 height 35
click at [394, 283] on link "Proceed" at bounding box center [409, 280] width 70 height 28
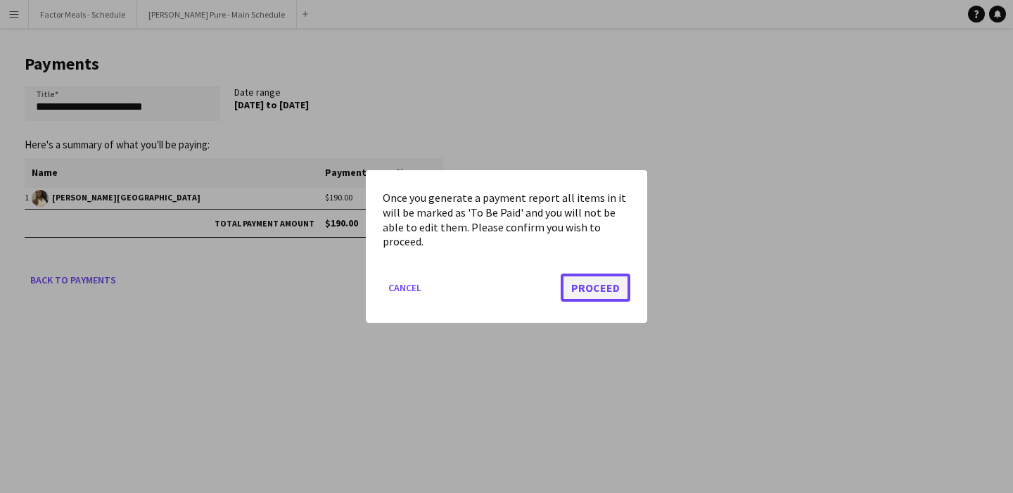
click at [606, 296] on button "Proceed" at bounding box center [596, 288] width 70 height 28
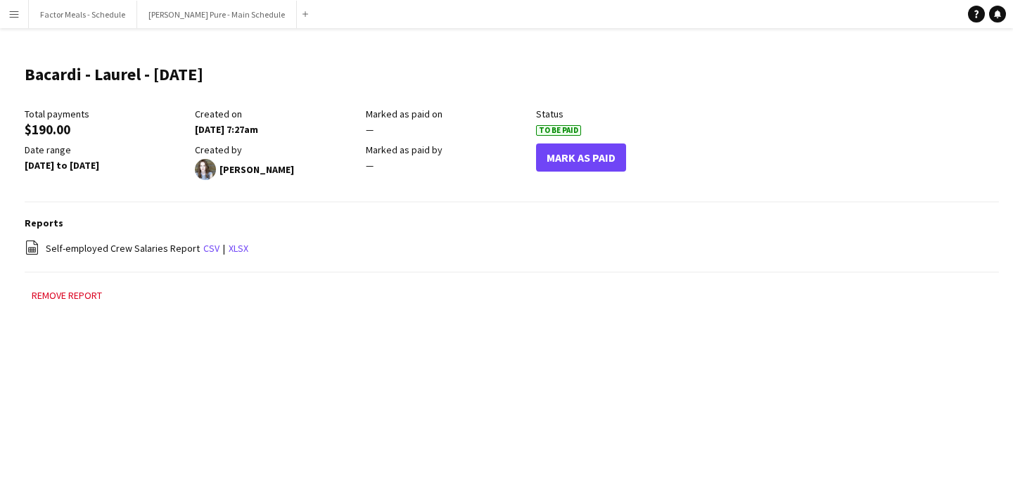
click at [16, 20] on button "Menu" at bounding box center [14, 14] width 28 height 28
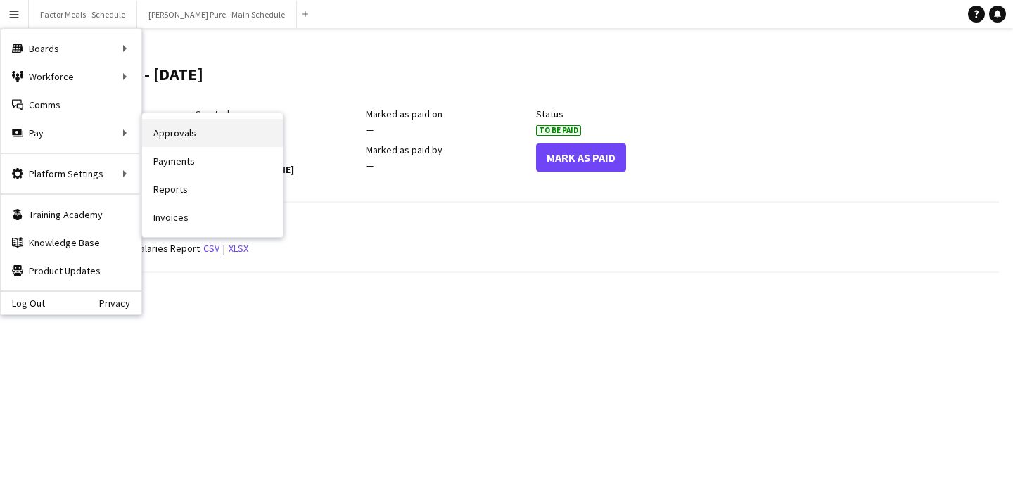
click at [174, 139] on link "Approvals" at bounding box center [212, 133] width 141 height 28
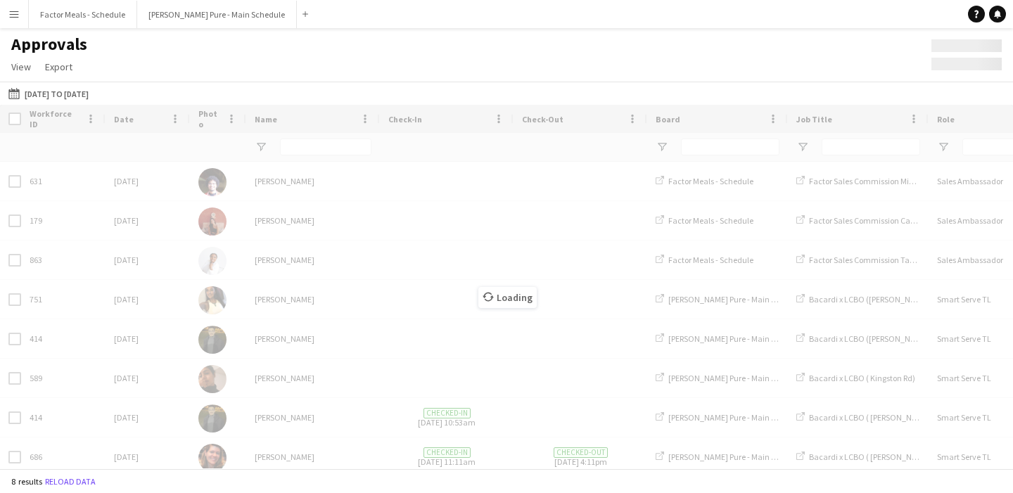
type input "*******"
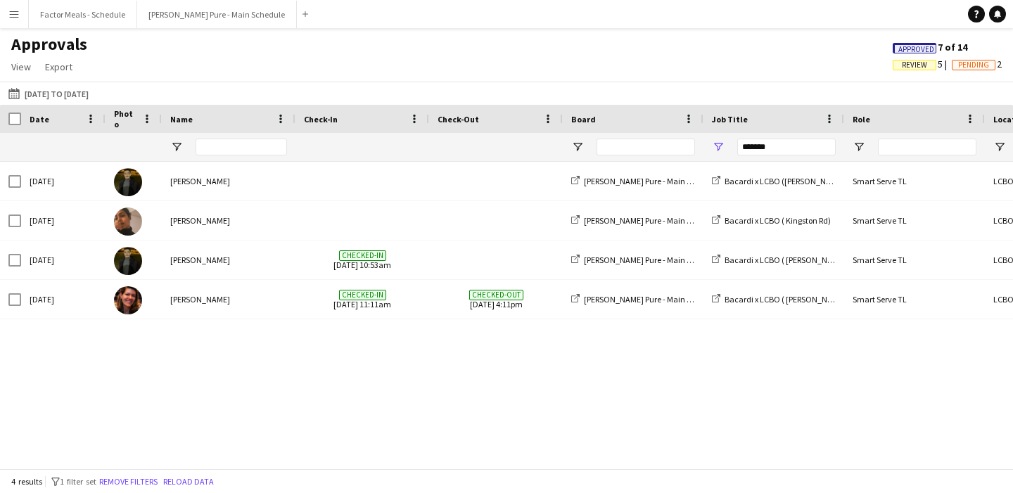
click at [18, 18] on app-icon "Menu" at bounding box center [13, 13] width 11 height 11
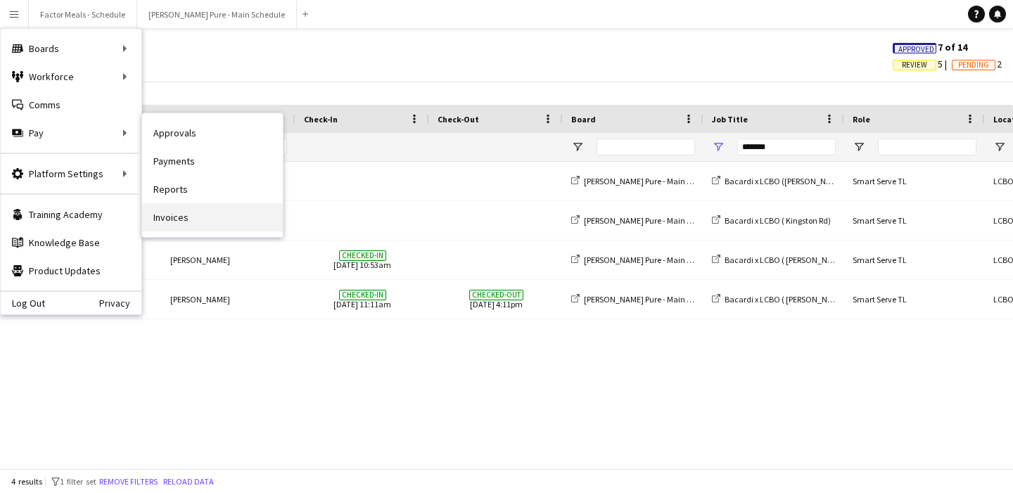
click at [182, 223] on link "Invoices" at bounding box center [212, 217] width 141 height 28
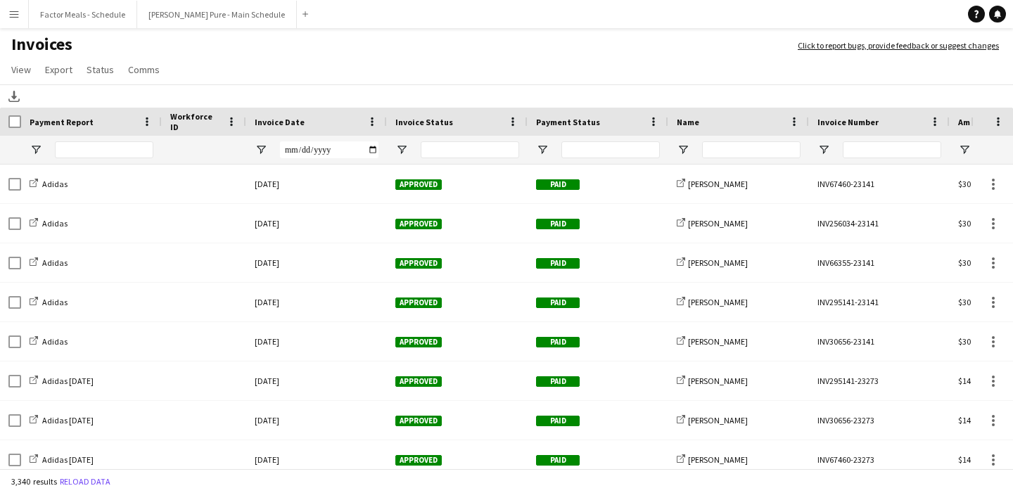
click at [11, 21] on button "Menu" at bounding box center [14, 14] width 28 height 28
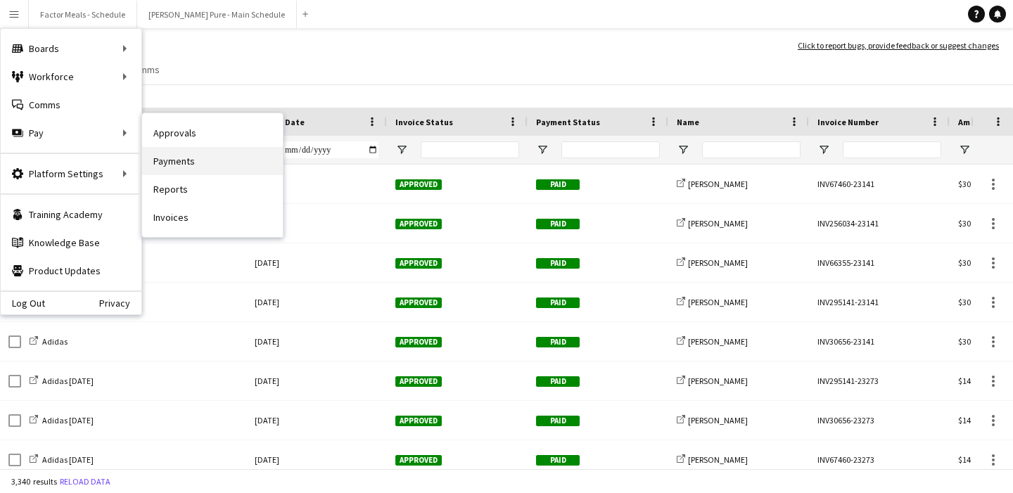
click at [205, 165] on link "Payments" at bounding box center [212, 161] width 141 height 28
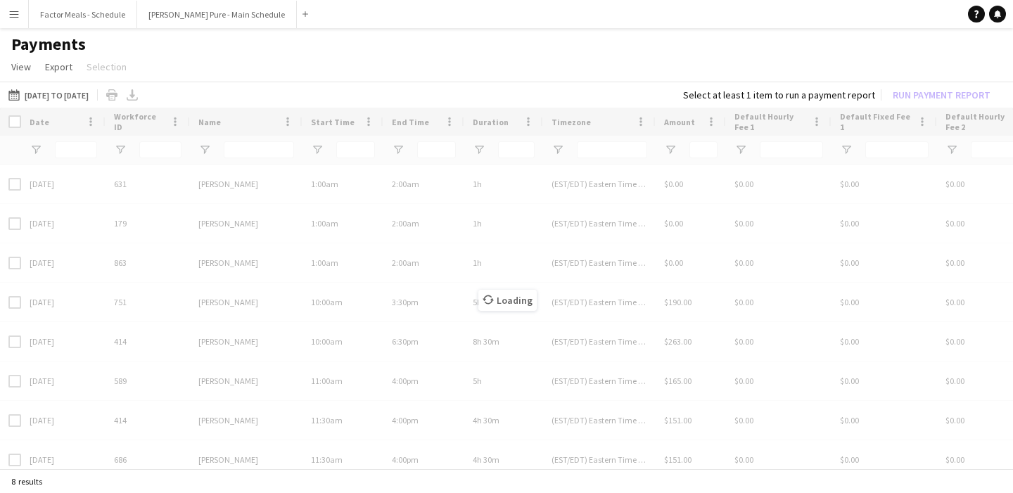
type input "******"
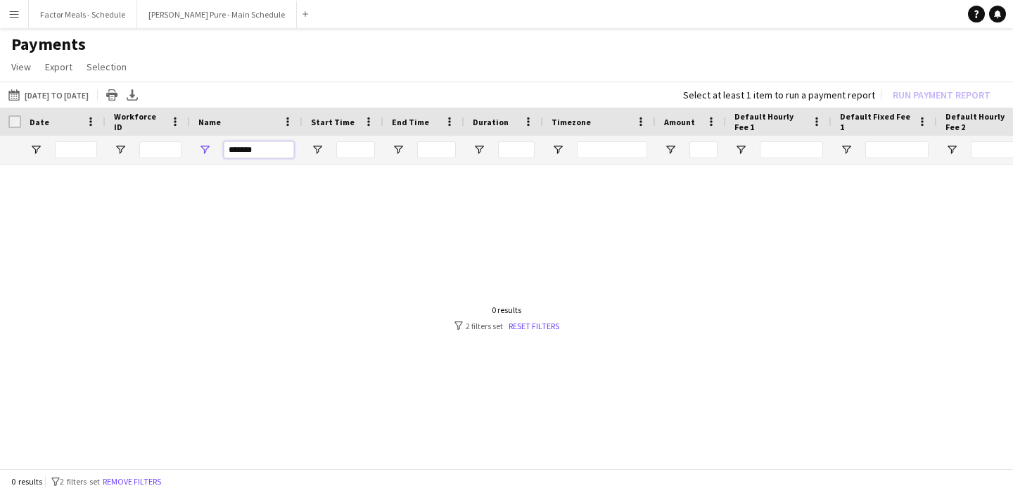
click at [264, 148] on input "******" at bounding box center [259, 149] width 70 height 17
drag, startPoint x: 263, startPoint y: 147, endPoint x: 186, endPoint y: 150, distance: 77.5
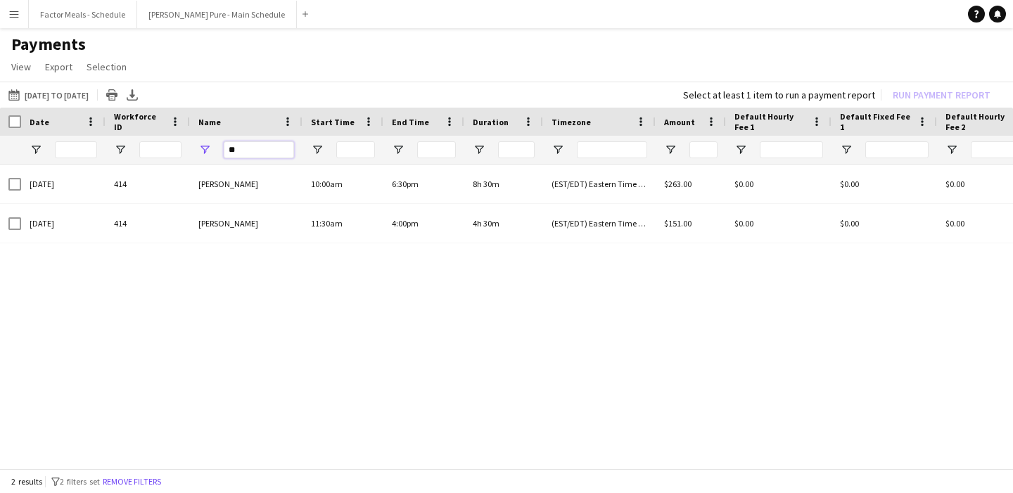
type input "*"
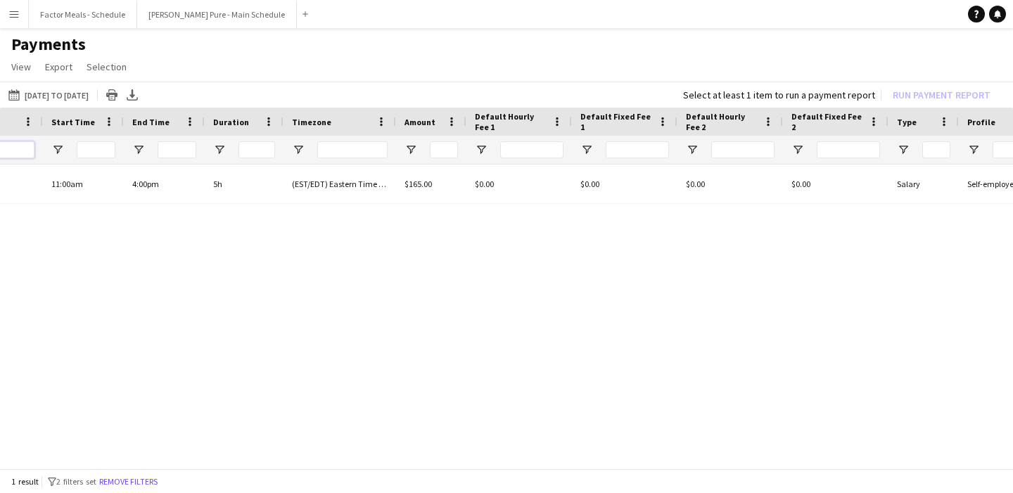
scroll to position [0, 459]
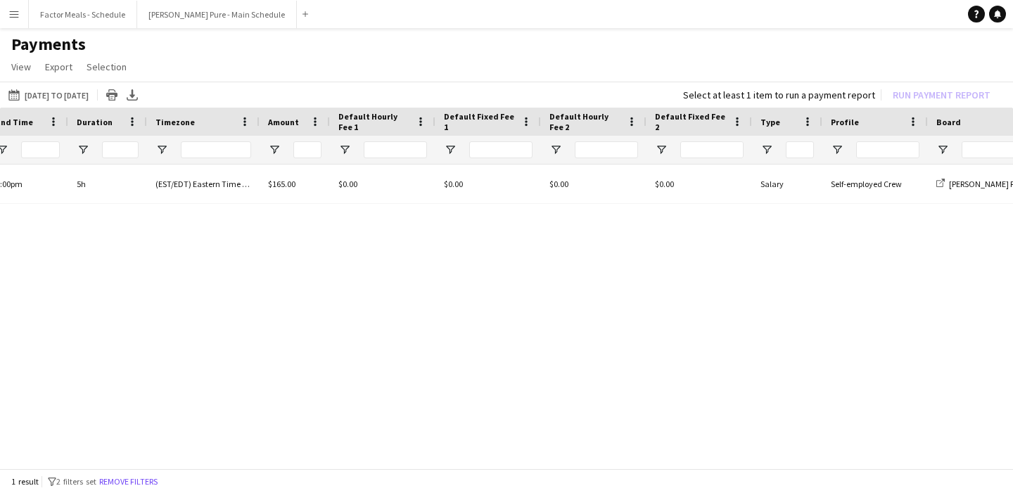
type input "***"
click at [8, 11] on app-icon "Menu" at bounding box center [13, 13] width 11 height 11
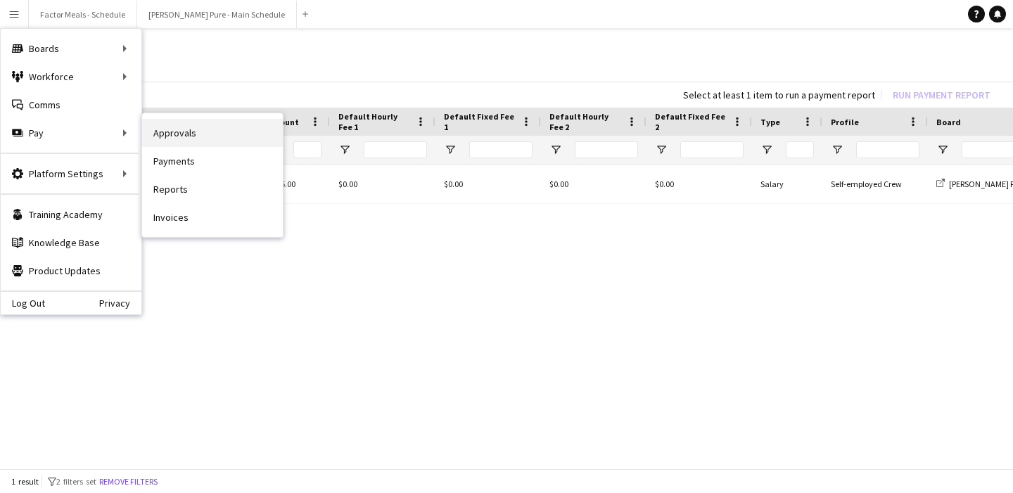
click at [201, 137] on link "Approvals" at bounding box center [212, 133] width 141 height 28
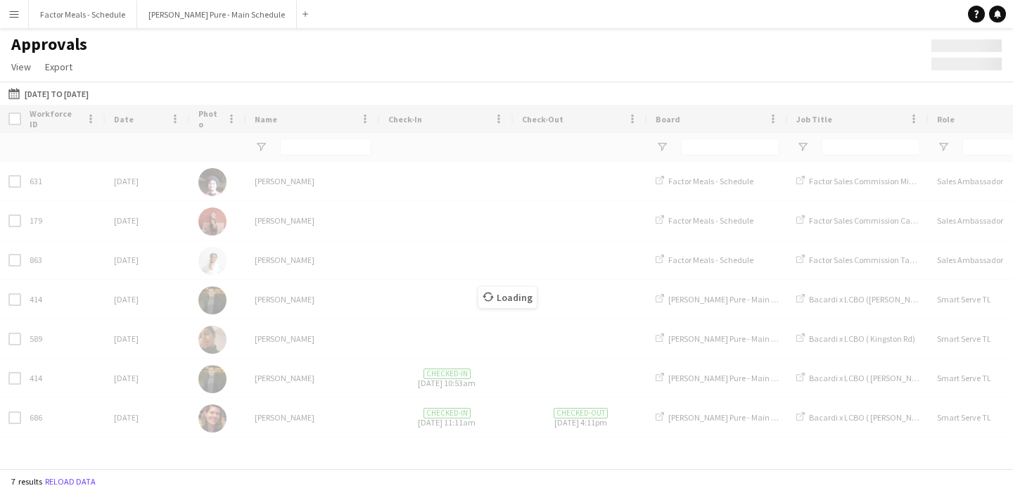
type input "*******"
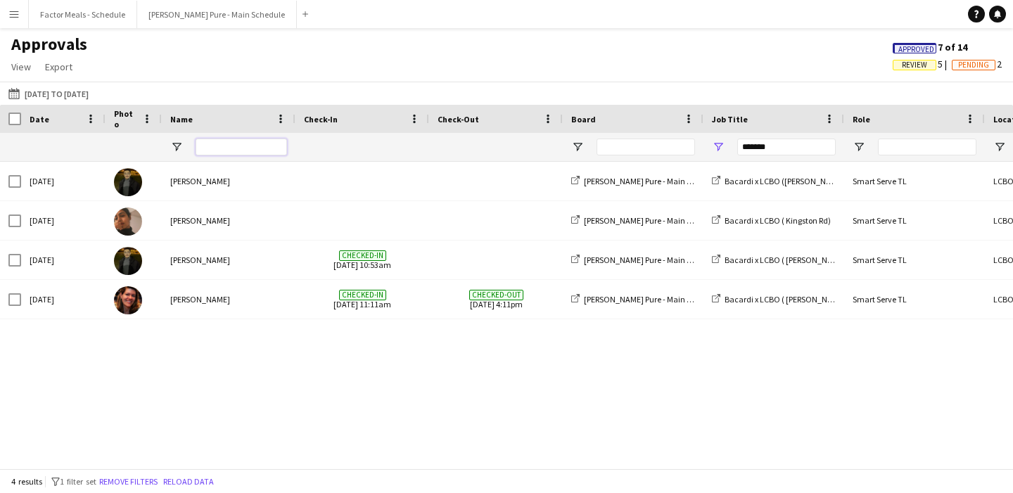
click at [254, 148] on input "Name Filter Input" at bounding box center [241, 147] width 91 height 17
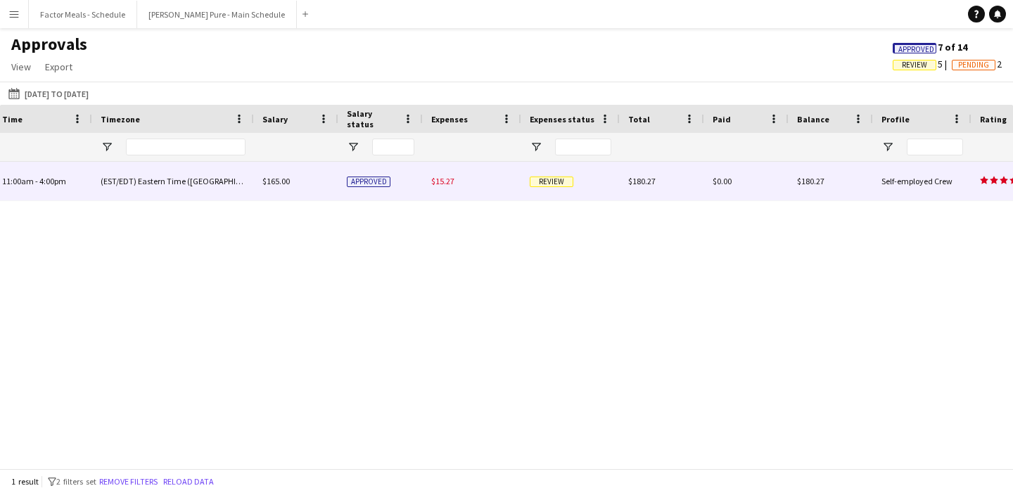
type input "***"
click at [554, 184] on span "Review" at bounding box center [552, 182] width 44 height 11
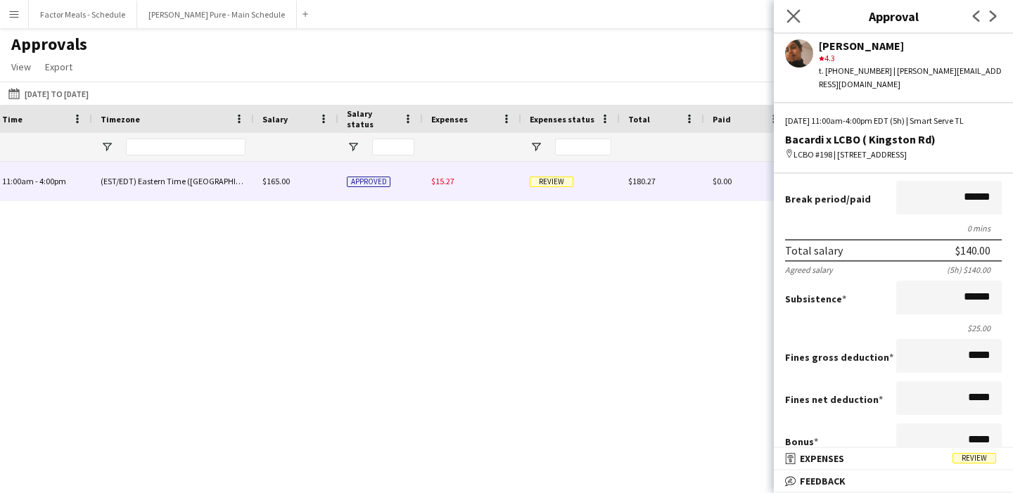
click at [793, 23] on icon "Close pop-in" at bounding box center [793, 15] width 13 height 13
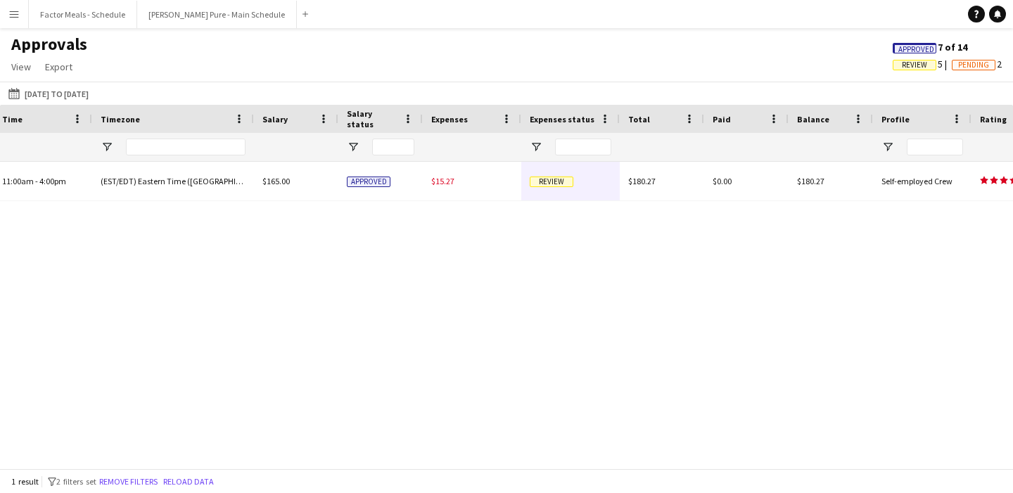
click at [640, 313] on div "LCBO #198 11:00am - 4:00pm (EST/EDT) Eastern Time (US & [GEOGRAPHIC_DATA]) $165…" at bounding box center [506, 315] width 1013 height 307
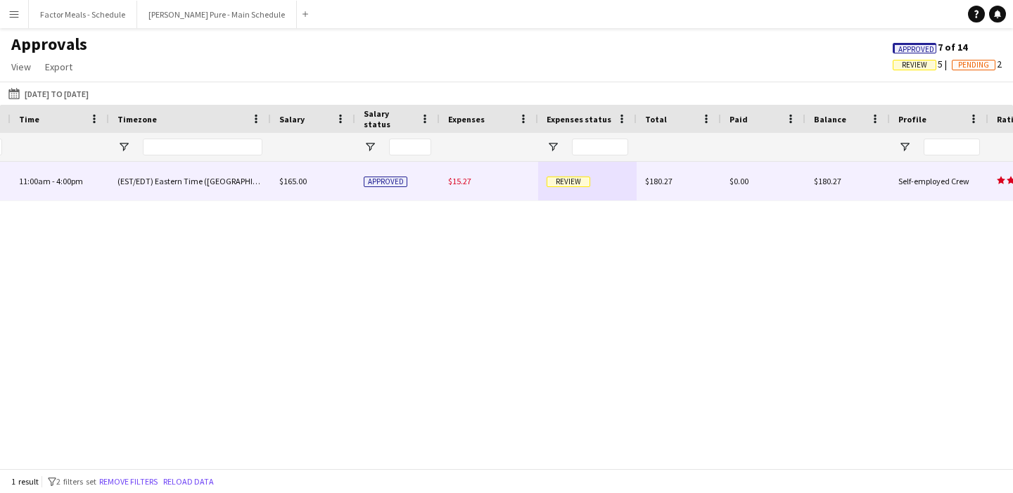
click at [565, 175] on div "Review" at bounding box center [587, 181] width 99 height 39
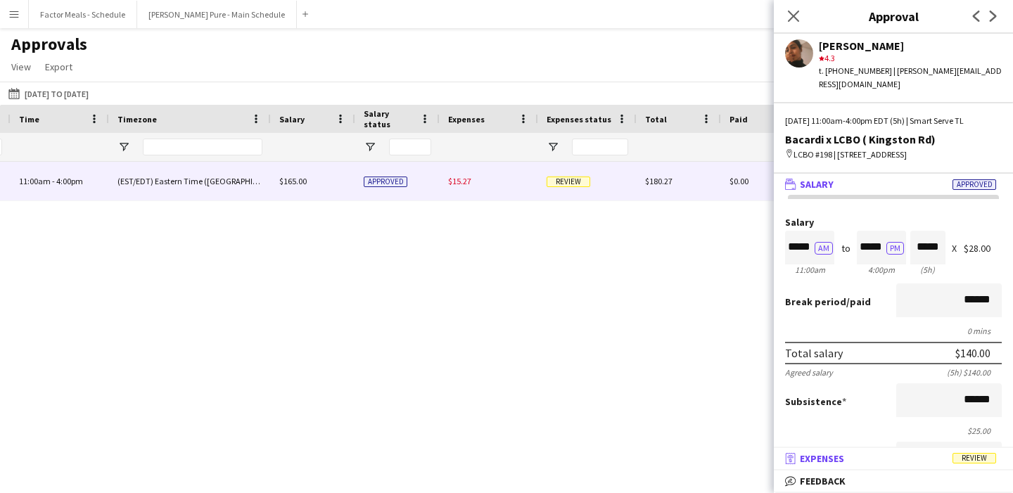
click at [979, 460] on span "Review" at bounding box center [975, 458] width 44 height 11
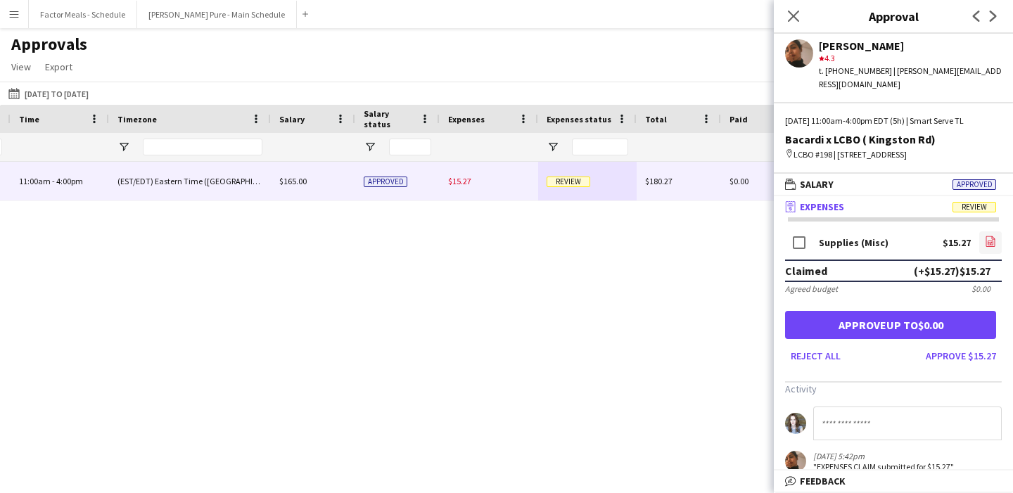
click at [989, 240] on icon "file-image" at bounding box center [990, 241] width 11 height 11
click at [949, 360] on button "Approve $15.27" at bounding box center [961, 356] width 82 height 23
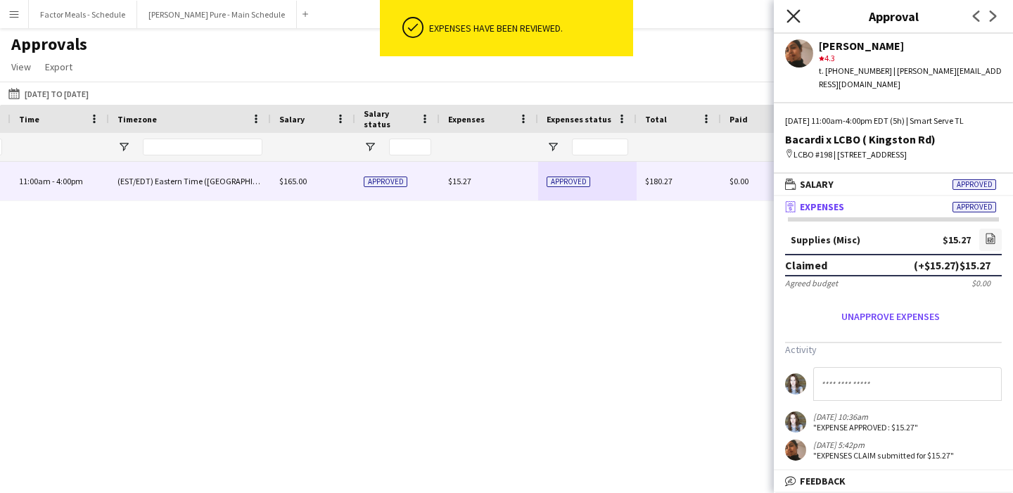
click at [792, 22] on icon "Close pop-in" at bounding box center [793, 15] width 13 height 13
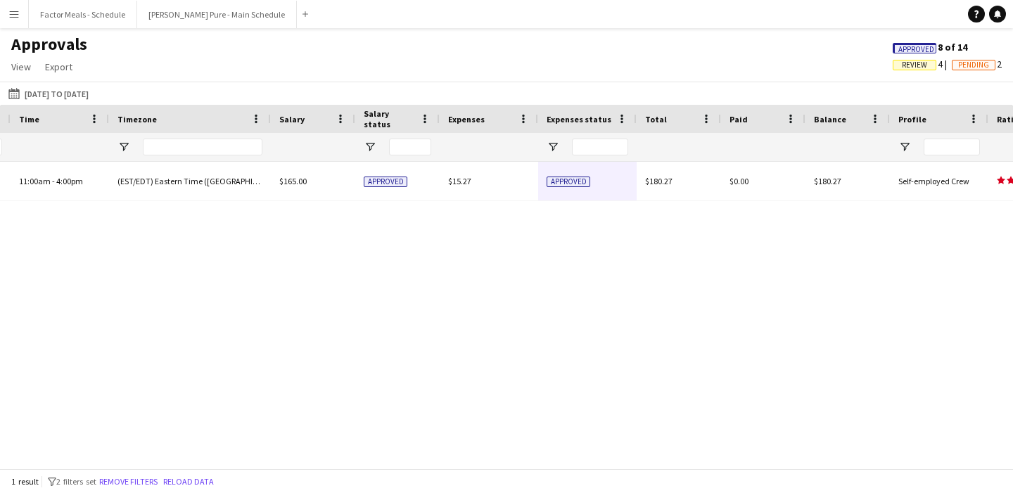
click at [650, 285] on div "$165.00 Approved $15.27 Approved $180.27 $0.00 $180.27 Self-employed Crew star …" at bounding box center [506, 315] width 1013 height 307
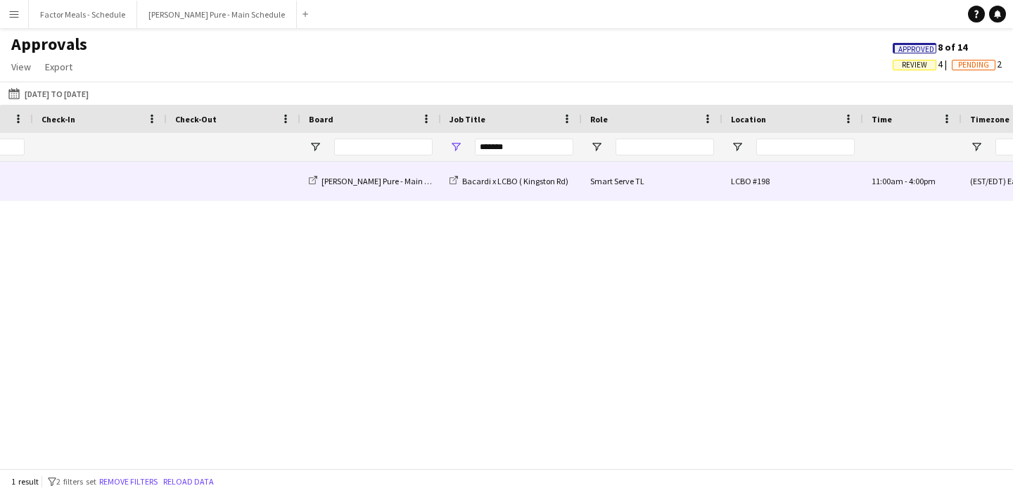
scroll to position [0, 266]
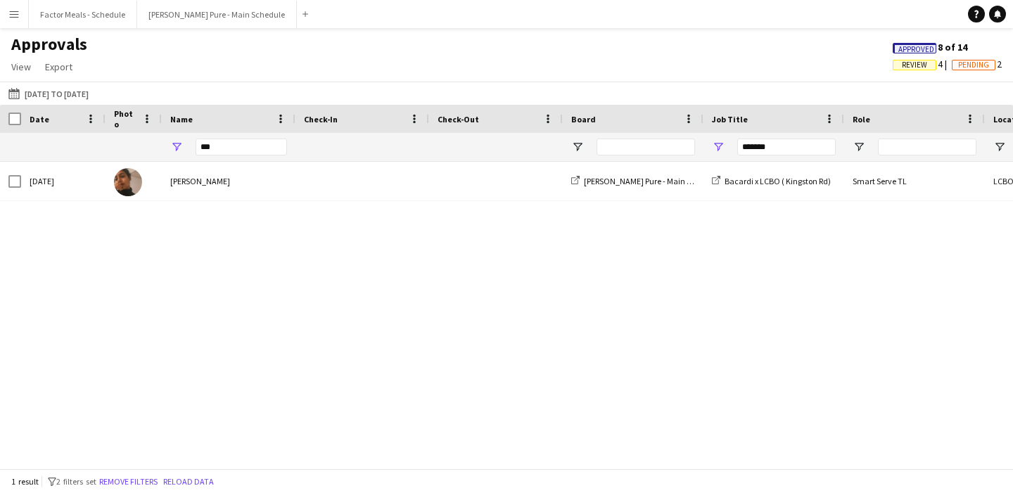
click at [5, 19] on button "Menu" at bounding box center [14, 14] width 28 height 28
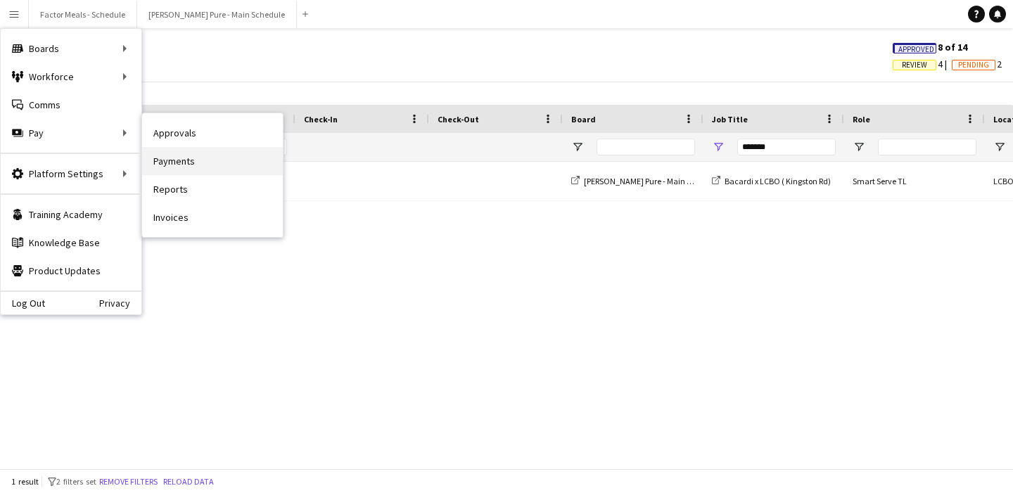
click at [212, 153] on link "Payments" at bounding box center [212, 161] width 141 height 28
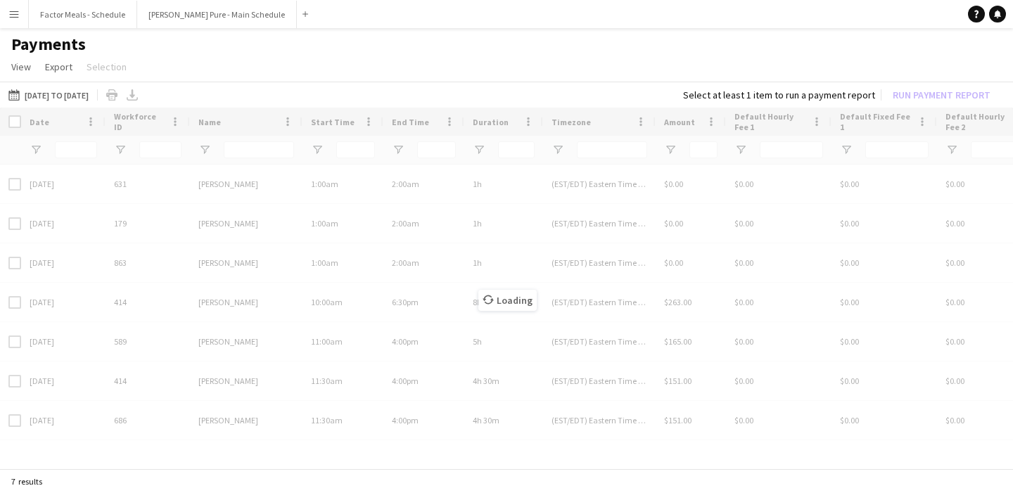
type input "***"
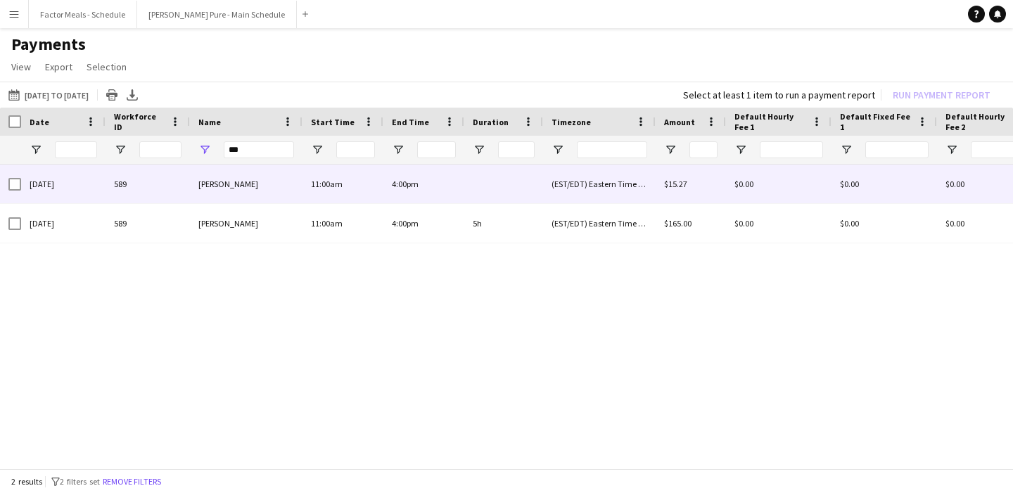
click at [6, 188] on div at bounding box center [10, 184] width 21 height 39
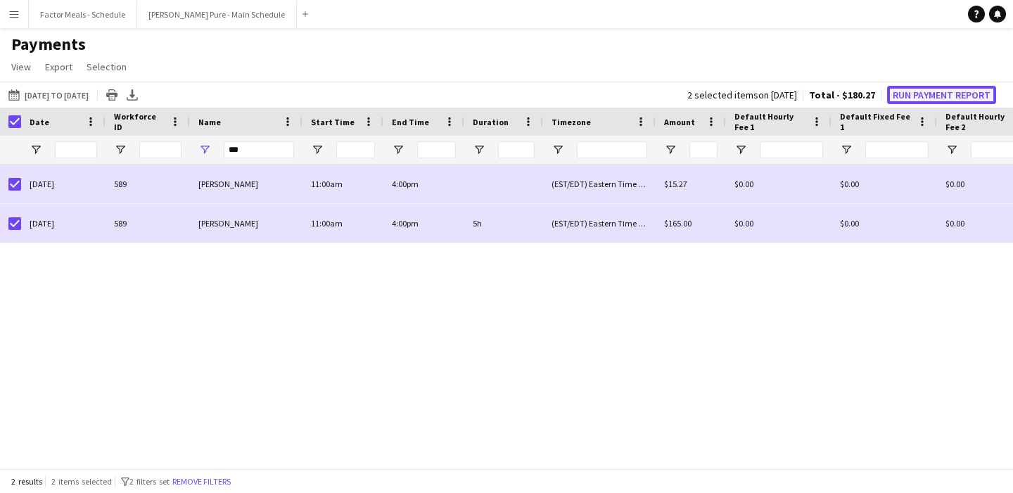
click at [905, 86] on button "Run Payment Report" at bounding box center [941, 95] width 109 height 18
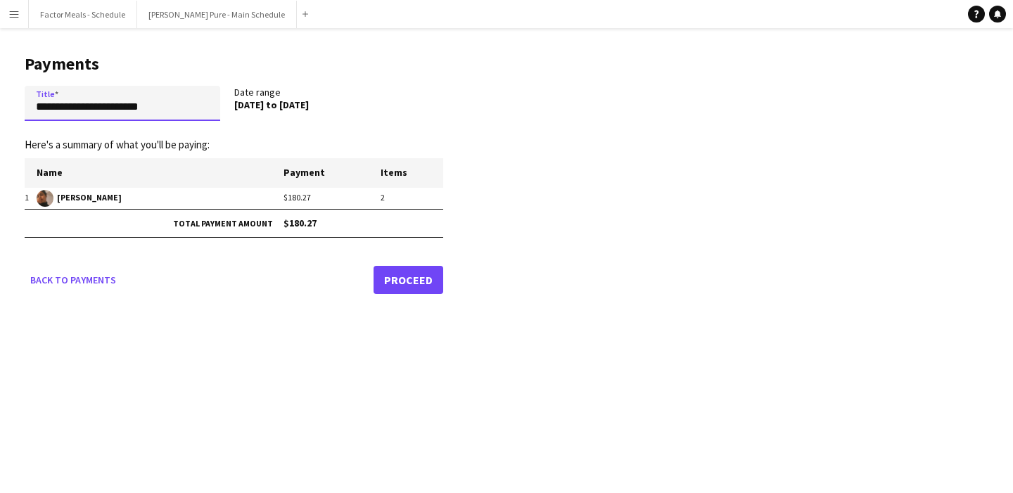
drag, startPoint x: 172, startPoint y: 113, endPoint x: 1, endPoint y: 126, distance: 171.5
click at [0, 126] on main "**********" at bounding box center [228, 171] width 457 height 287
drag, startPoint x: 184, startPoint y: 110, endPoint x: 2, endPoint y: 106, distance: 181.6
click at [1, 106] on main "**********" at bounding box center [228, 171] width 457 height 287
drag, startPoint x: 185, startPoint y: 106, endPoint x: 3, endPoint y: 108, distance: 182.3
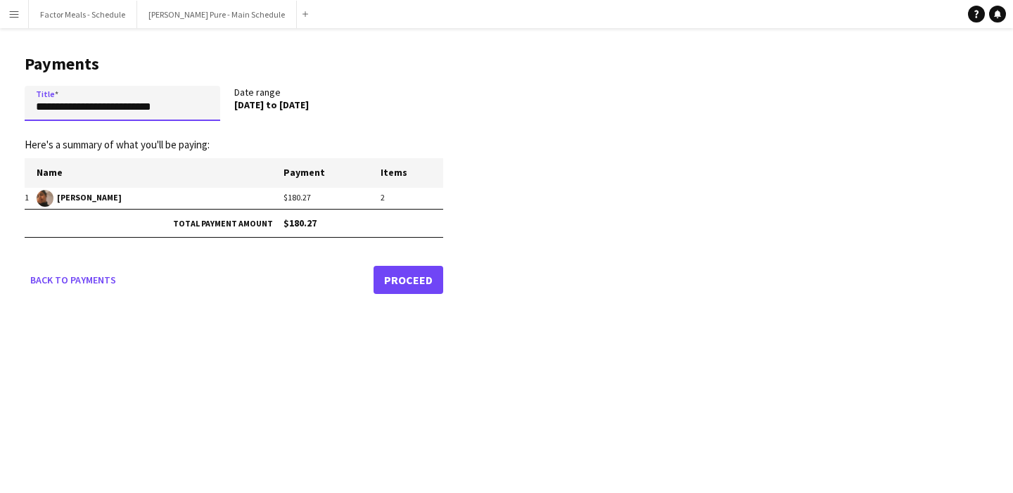
click at [3, 108] on main "**********" at bounding box center [228, 171] width 457 height 287
type input "**********"
click at [189, 104] on input "**********" at bounding box center [123, 103] width 196 height 35
click at [410, 286] on link "Proceed" at bounding box center [409, 280] width 70 height 28
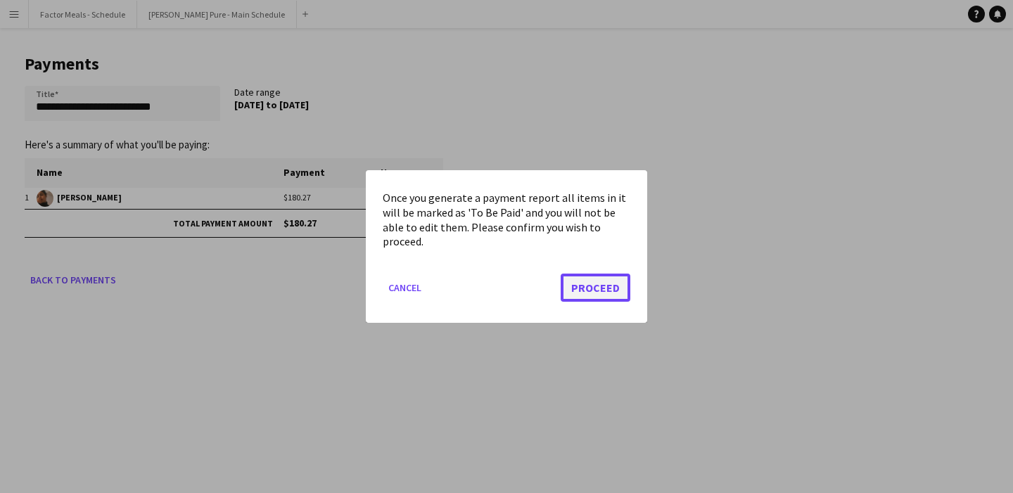
click at [599, 296] on button "Proceed" at bounding box center [596, 288] width 70 height 28
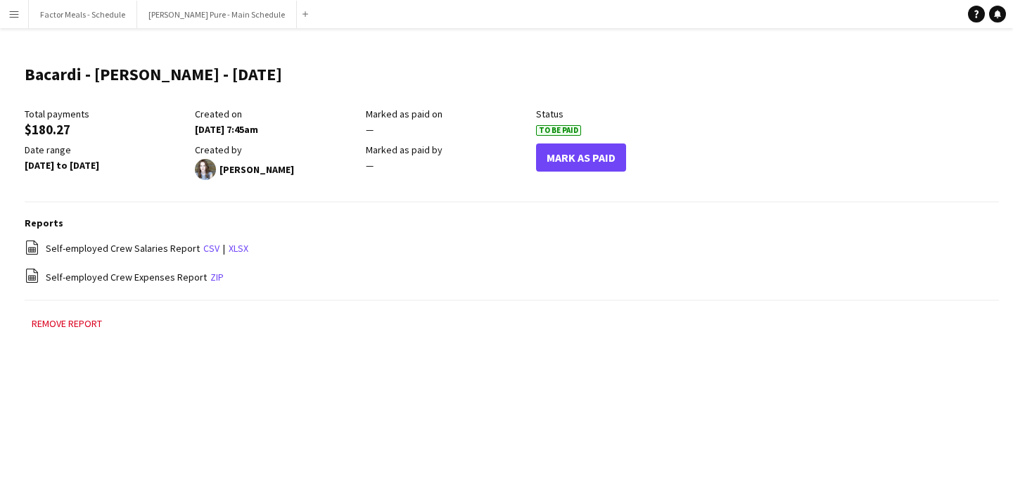
click at [11, 20] on button "Menu" at bounding box center [14, 14] width 28 height 28
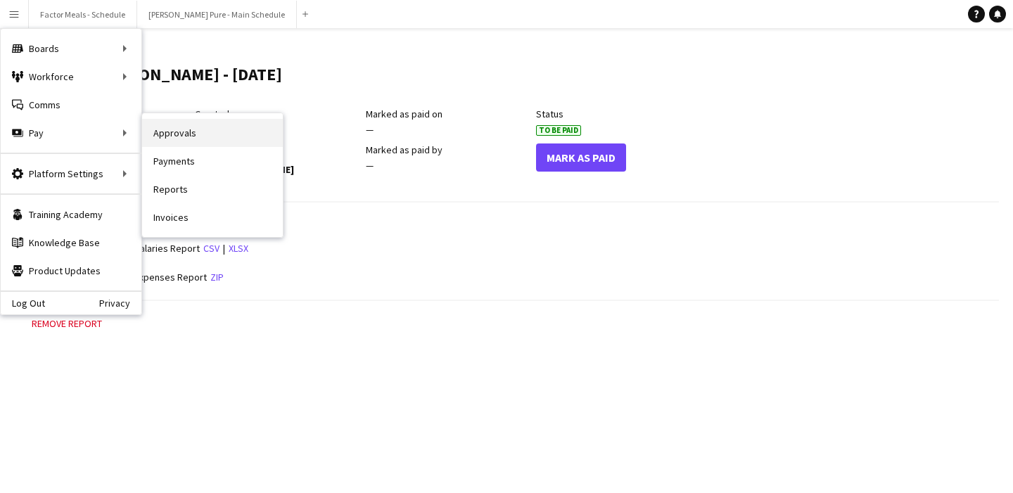
click at [167, 132] on link "Approvals" at bounding box center [212, 133] width 141 height 28
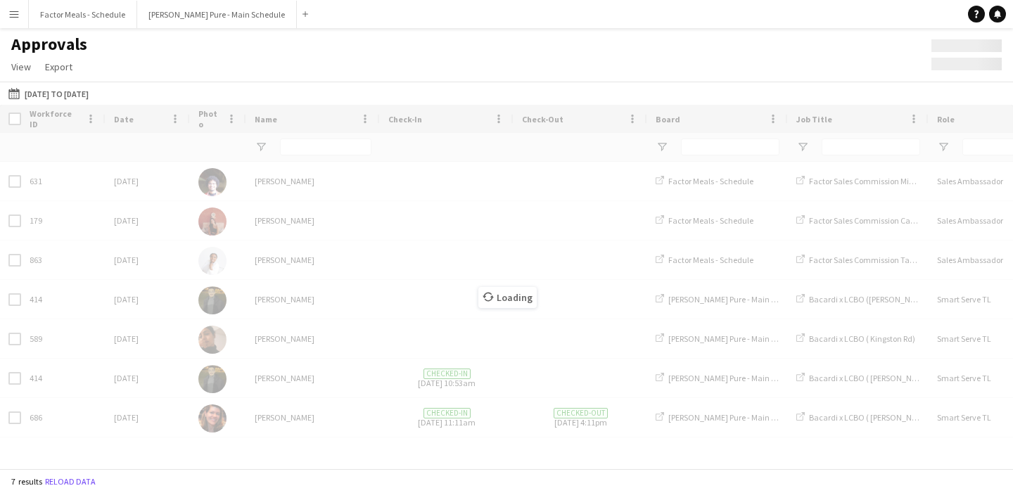
type input "***"
type input "*******"
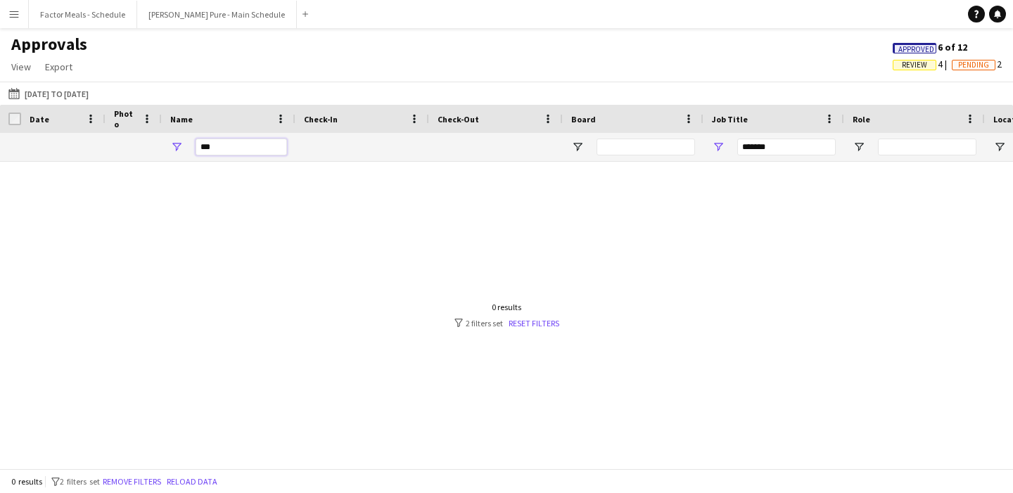
drag, startPoint x: 253, startPoint y: 150, endPoint x: 87, endPoint y: 149, distance: 166.1
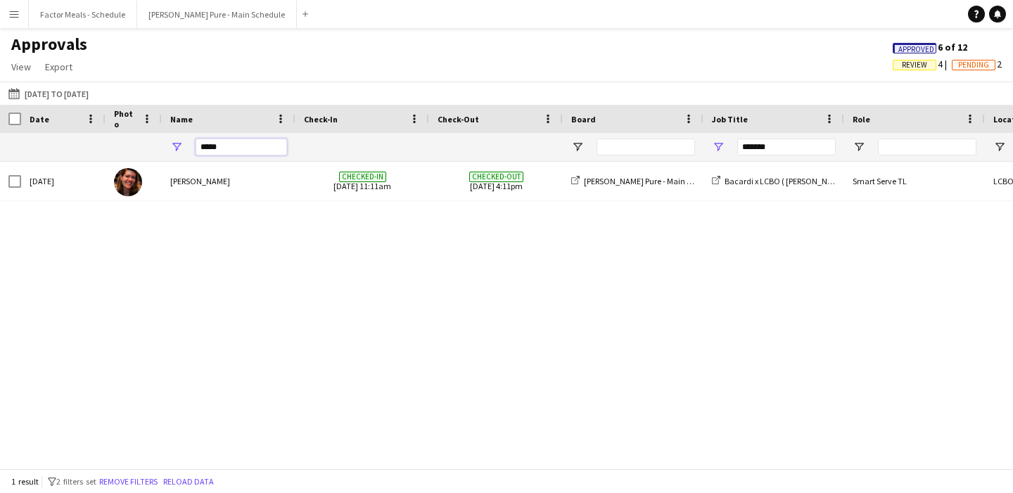
type input "*****"
drag, startPoint x: 240, startPoint y: 151, endPoint x: 69, endPoint y: 151, distance: 171.0
type input "*****"
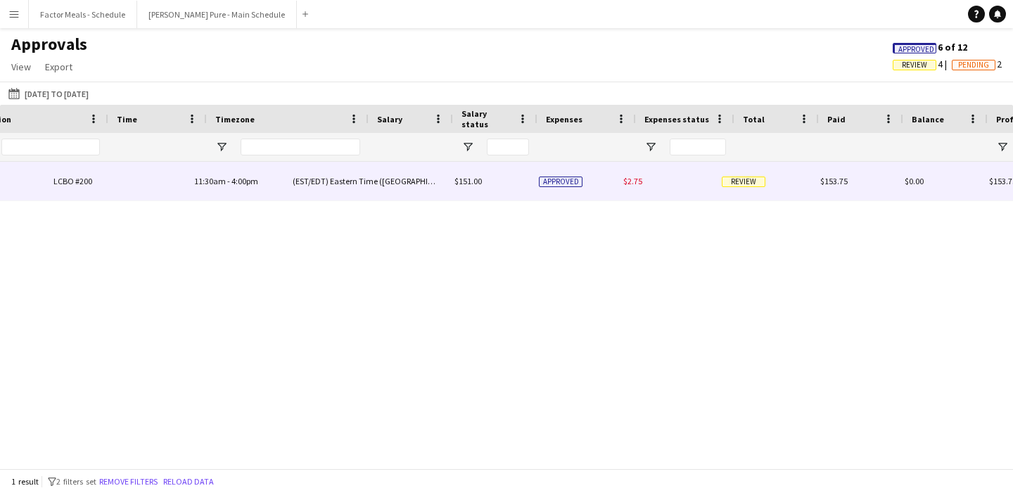
scroll to position [0, 1017]
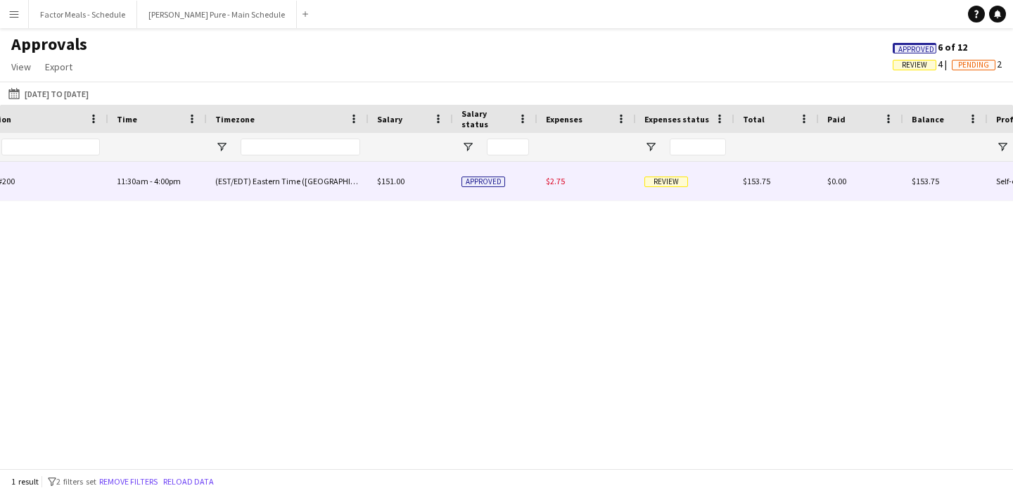
click at [662, 180] on span "Review" at bounding box center [667, 182] width 44 height 11
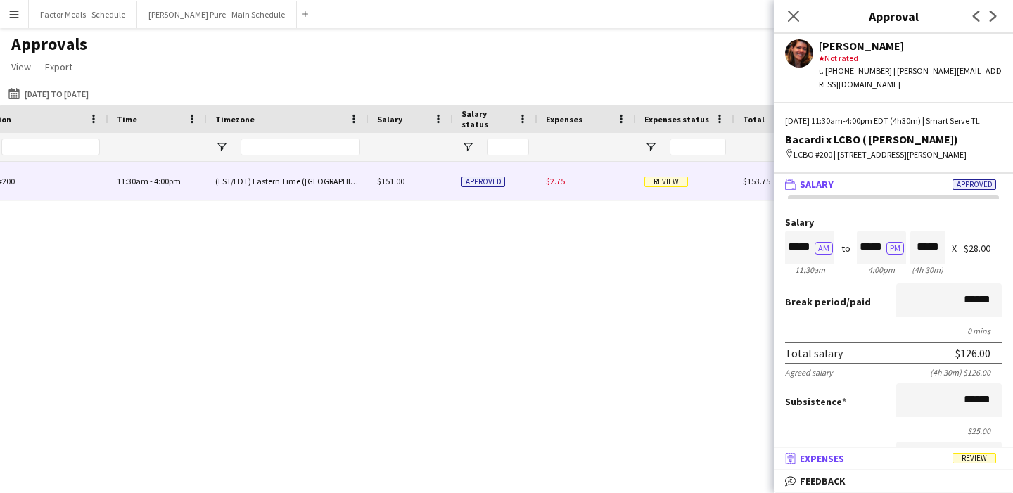
click at [987, 459] on span "Review" at bounding box center [975, 458] width 44 height 11
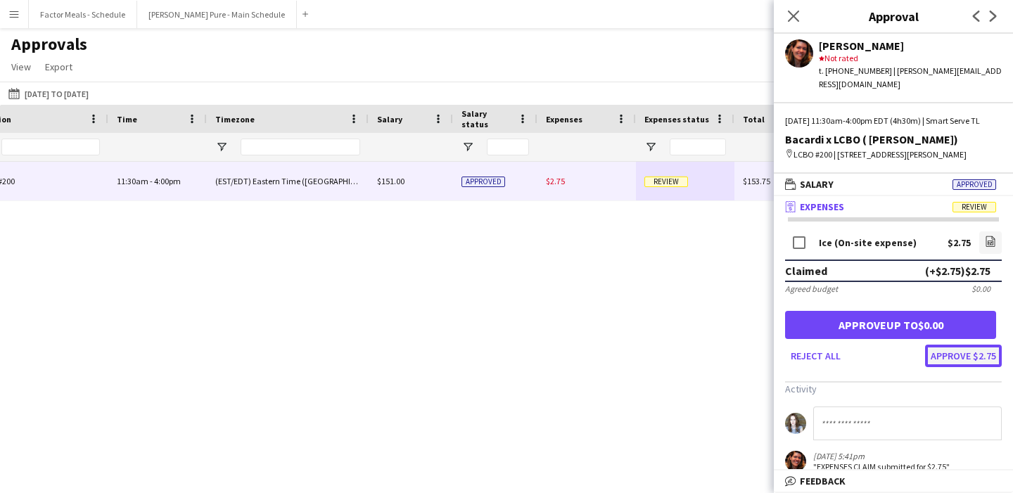
click at [941, 353] on button "Approve $2.75" at bounding box center [963, 356] width 77 height 23
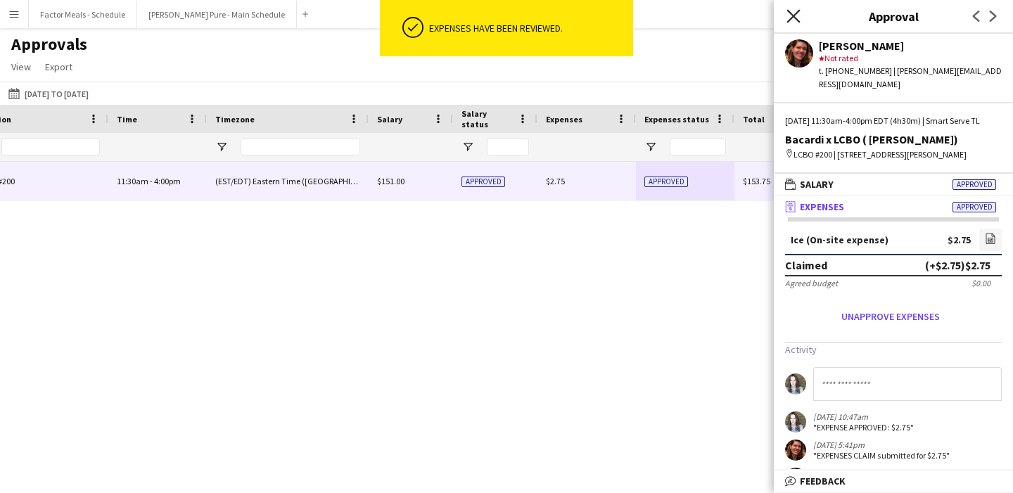
click at [790, 15] on icon "Close pop-in" at bounding box center [793, 15] width 13 height 13
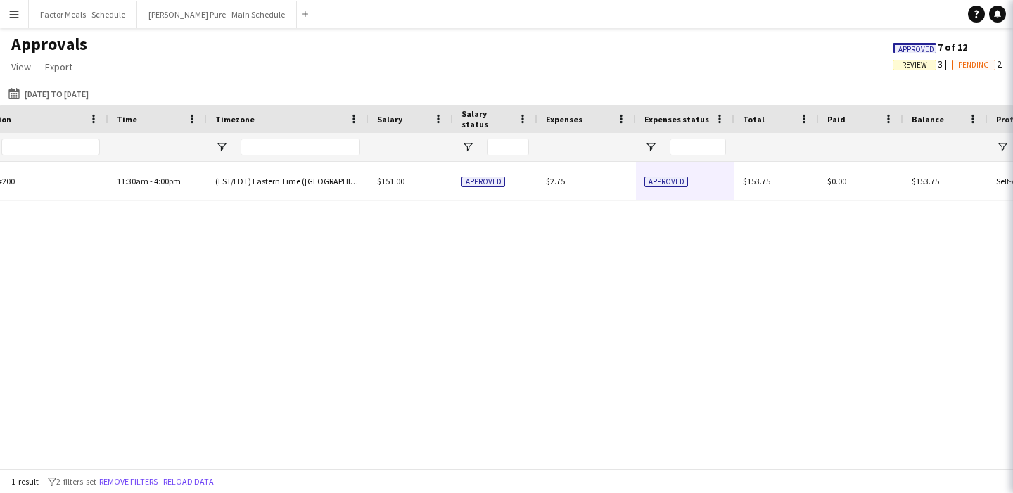
click at [528, 324] on div "Smart Serve TL LCBO #200 11:30am - 4:00pm (EST/EDT) Eastern Time (US & [GEOGRAP…" at bounding box center [506, 315] width 1013 height 307
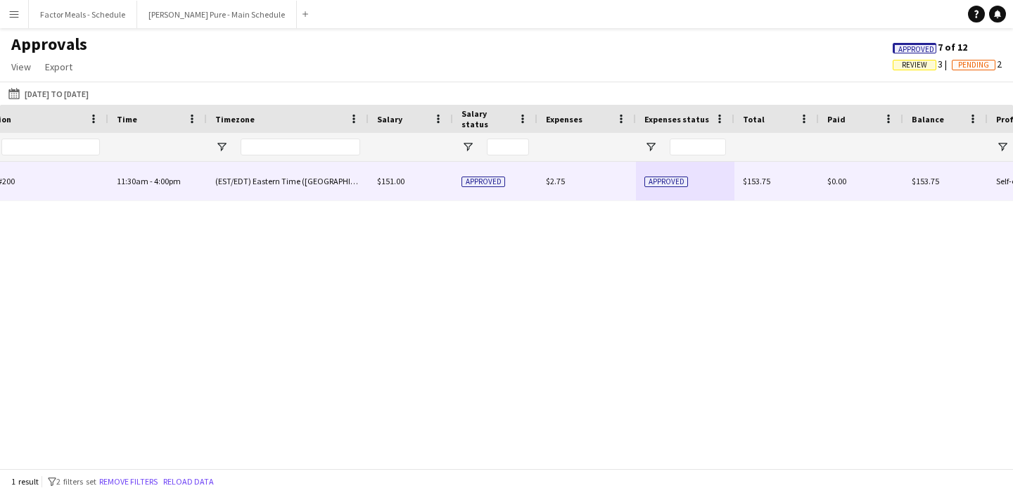
scroll to position [0, 997]
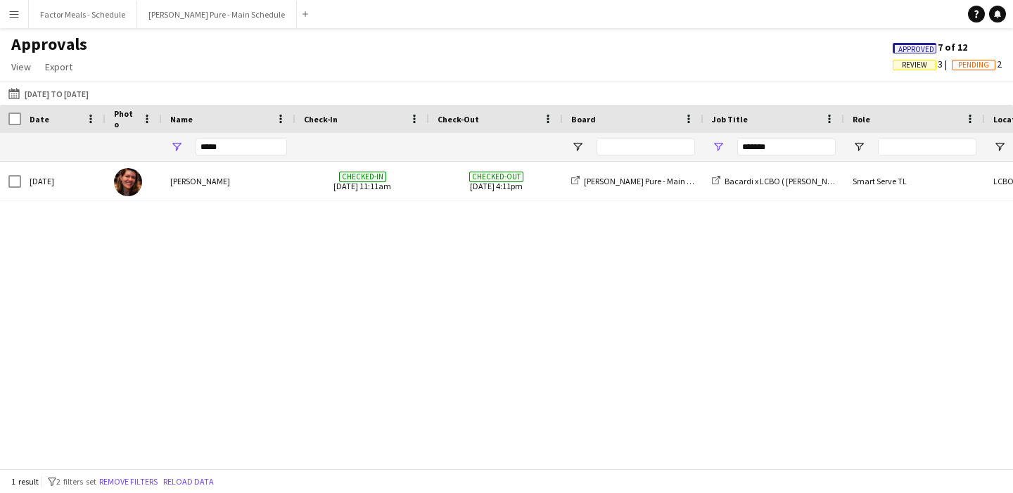
click at [15, 17] on app-icon "Menu" at bounding box center [13, 13] width 11 height 11
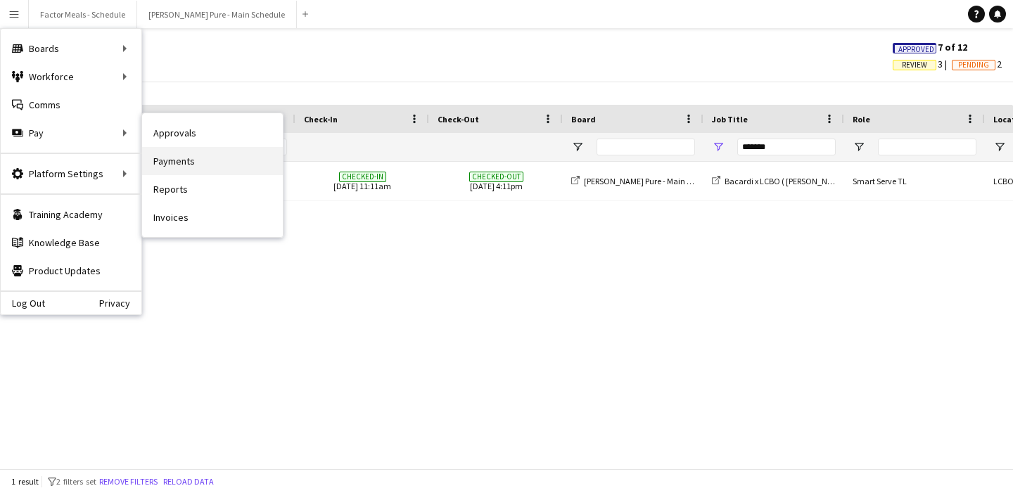
click at [198, 170] on link "Payments" at bounding box center [212, 161] width 141 height 28
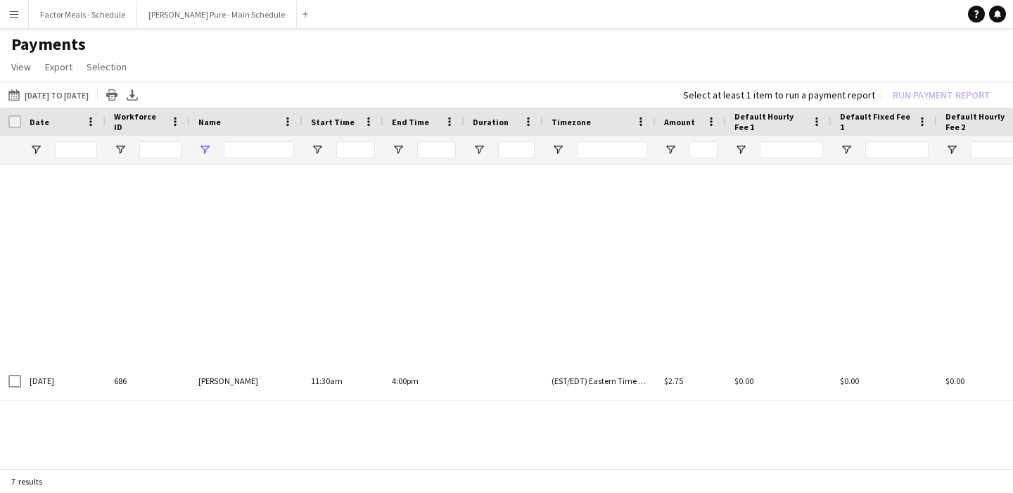
type input "***"
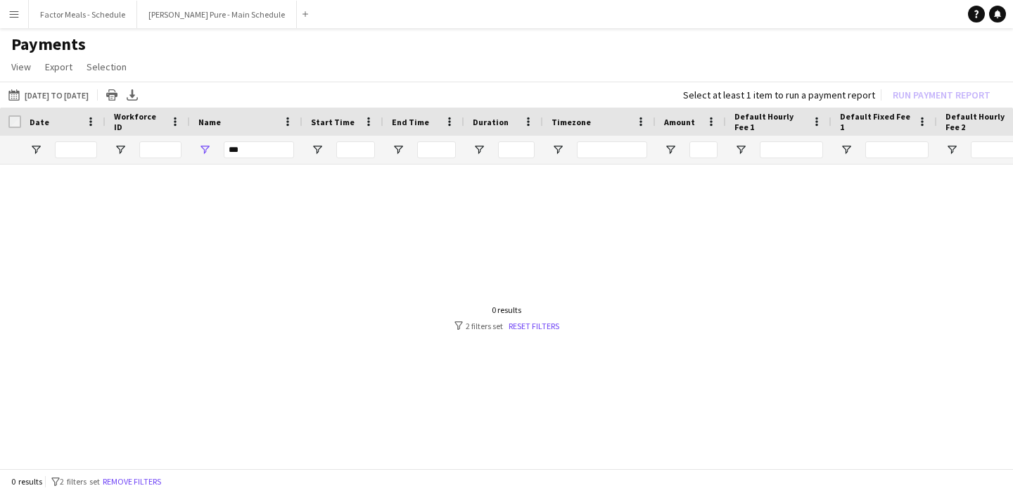
click at [272, 127] on div "Name" at bounding box center [237, 121] width 79 height 21
click at [272, 143] on input "***" at bounding box center [259, 149] width 70 height 17
drag, startPoint x: 272, startPoint y: 151, endPoint x: 158, endPoint y: 151, distance: 114.7
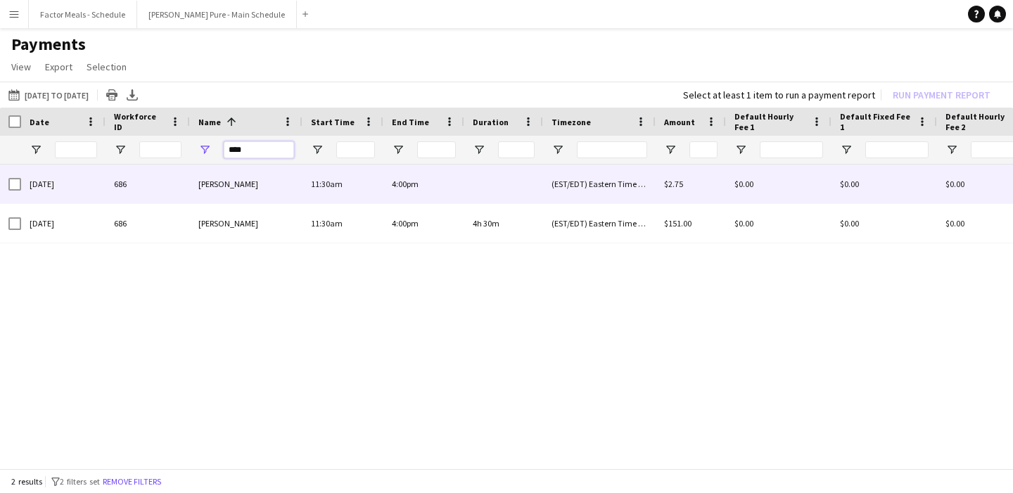
type input "*****"
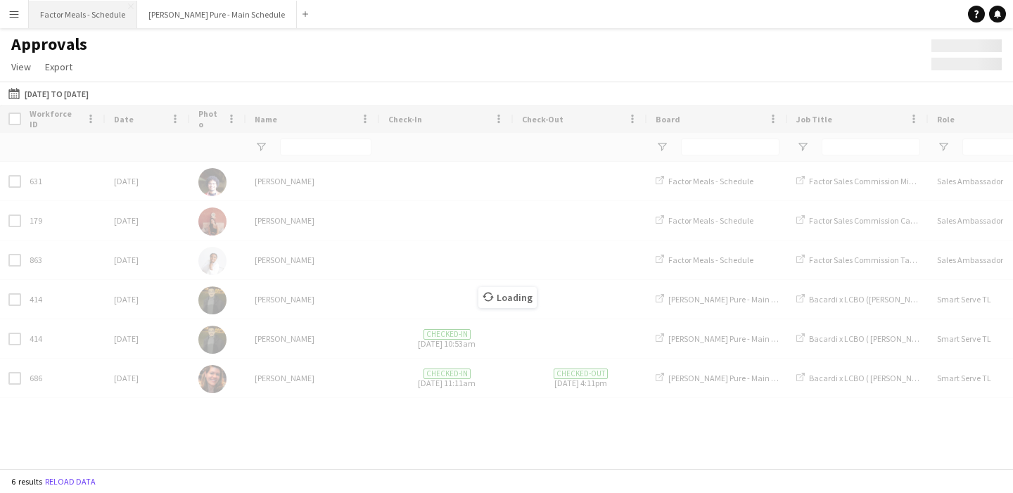
type input "*****"
type input "*******"
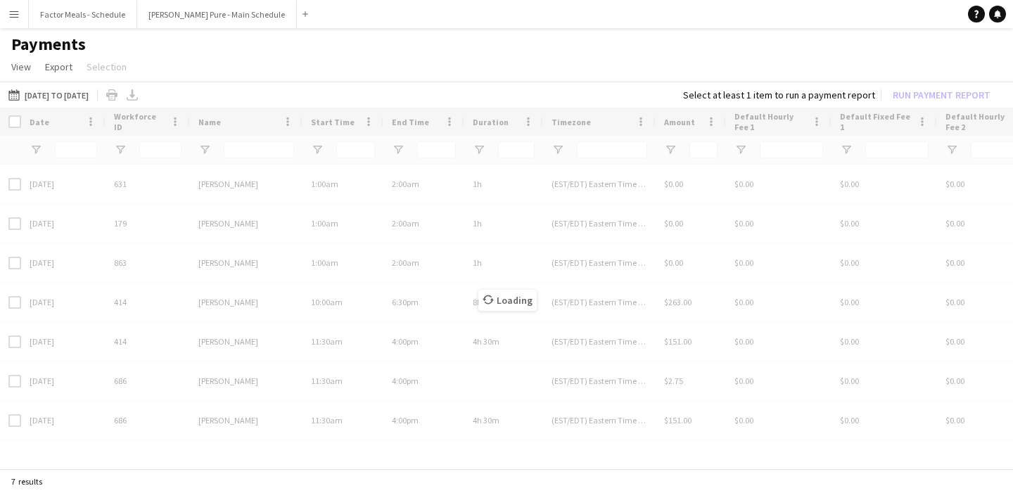
type input "*****"
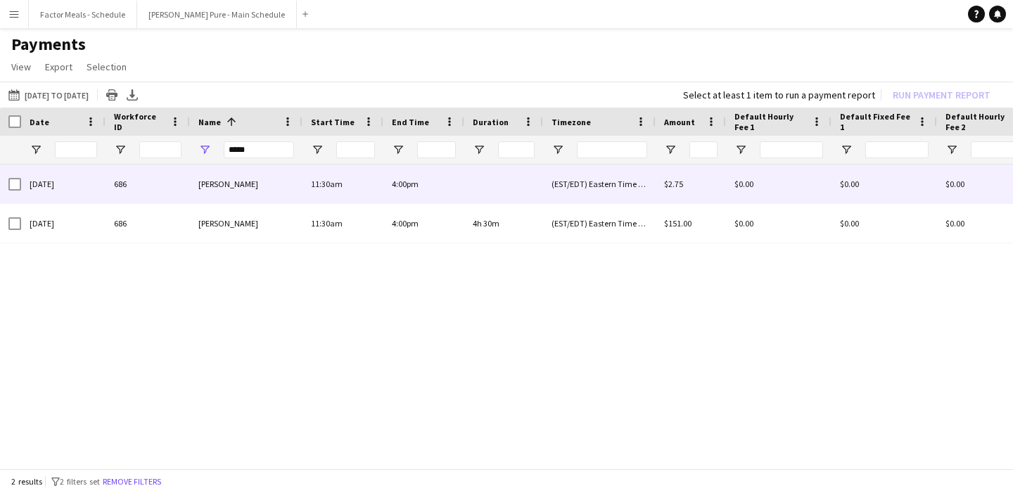
click at [8, 191] on div at bounding box center [14, 184] width 13 height 39
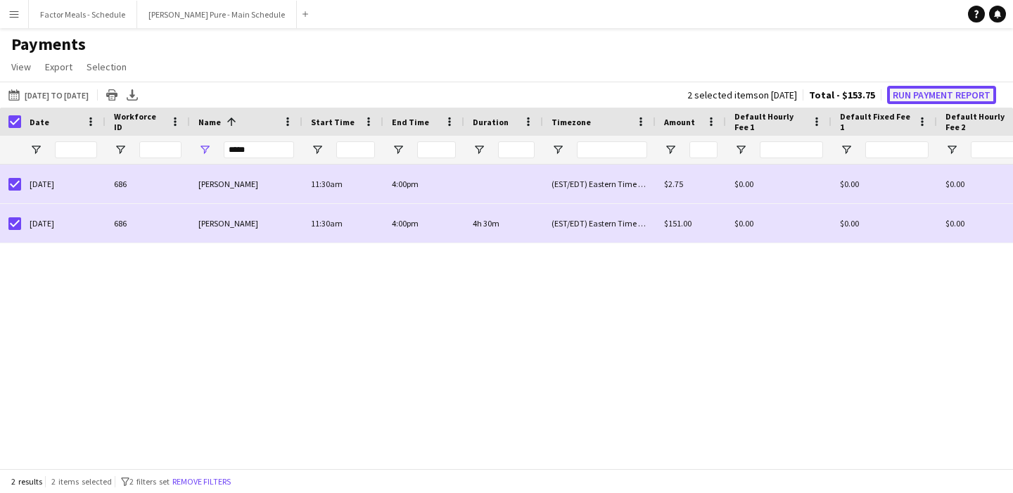
click at [950, 96] on button "Run Payment Report" at bounding box center [941, 95] width 109 height 18
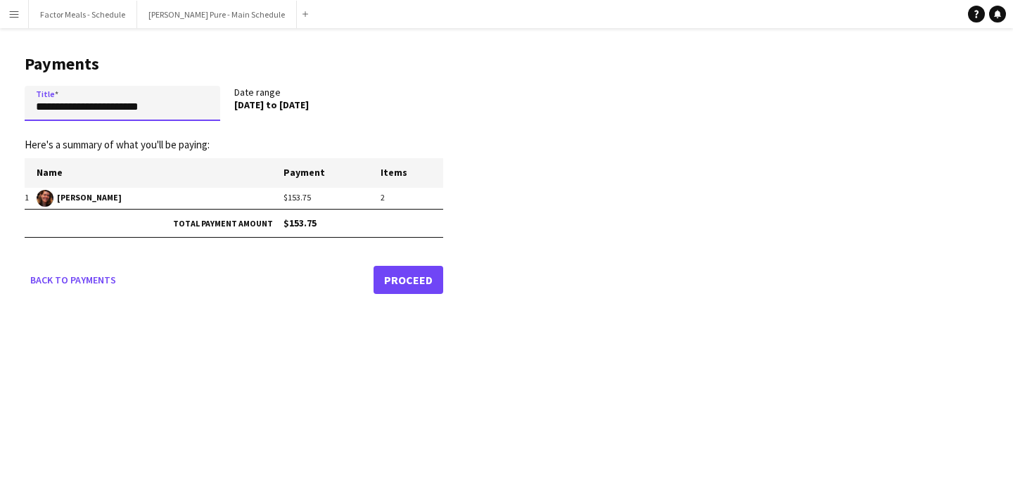
click at [169, 113] on input "**********" at bounding box center [123, 103] width 196 height 35
drag, startPoint x: 168, startPoint y: 112, endPoint x: 37, endPoint y: 103, distance: 131.1
click at [37, 103] on input "**********" at bounding box center [123, 103] width 196 height 35
type input "**********"
click at [557, 235] on app-pay-new-report "**********" at bounding box center [506, 171] width 1013 height 287
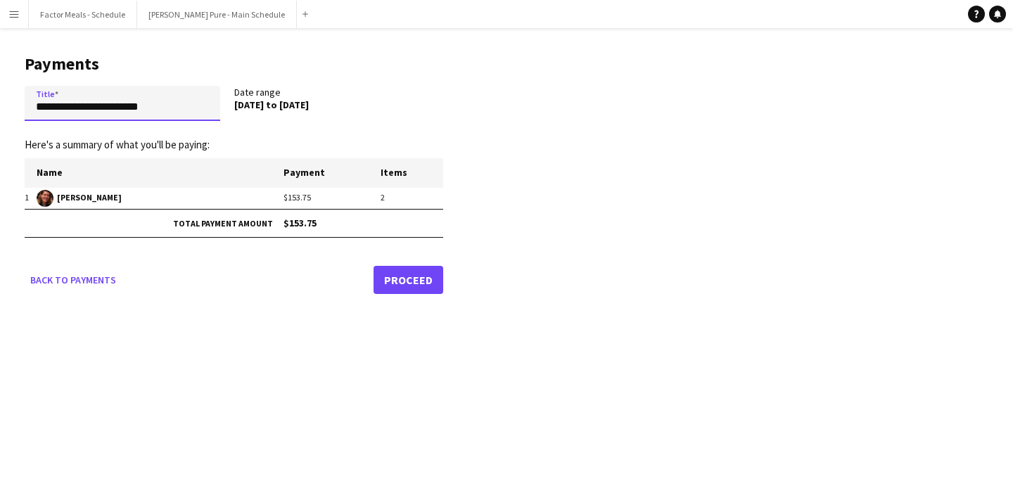
drag, startPoint x: 148, startPoint y: 106, endPoint x: 0, endPoint y: 106, distance: 147.8
click at [0, 106] on main "**********" at bounding box center [228, 171] width 457 height 287
click at [516, 237] on app-pay-new-report "**********" at bounding box center [506, 171] width 1013 height 287
click at [407, 277] on link "Proceed" at bounding box center [409, 280] width 70 height 28
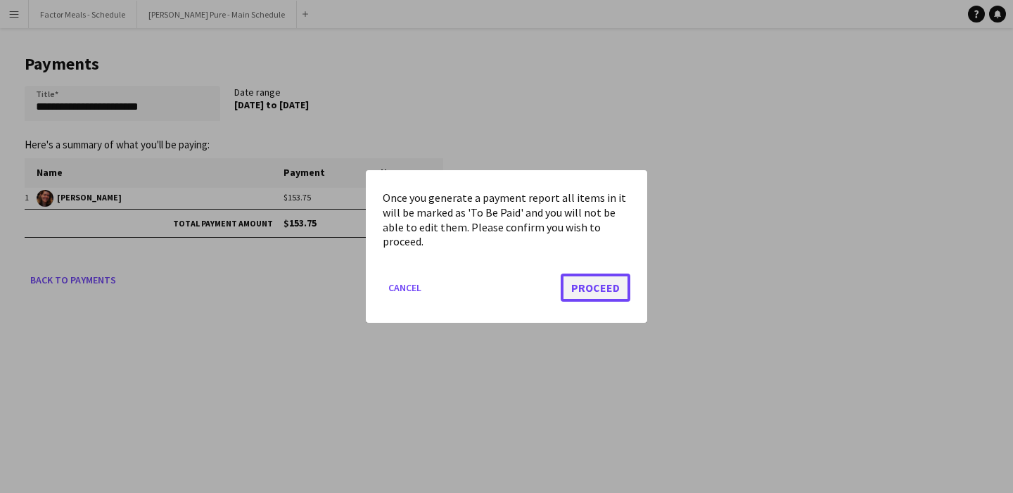
click at [606, 283] on button "Proceed" at bounding box center [596, 288] width 70 height 28
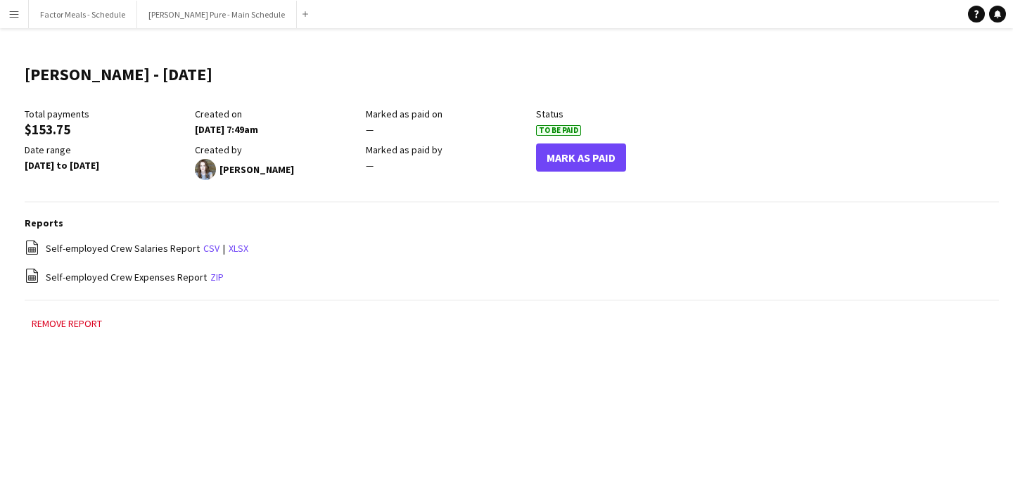
click at [12, 13] on app-icon "Menu" at bounding box center [13, 13] width 11 height 11
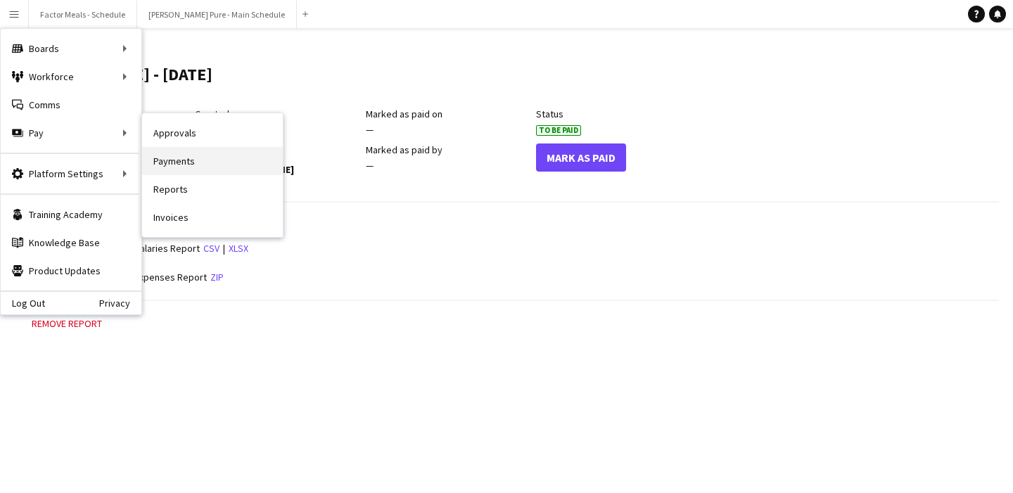
click at [197, 164] on link "Payments" at bounding box center [212, 161] width 141 height 28
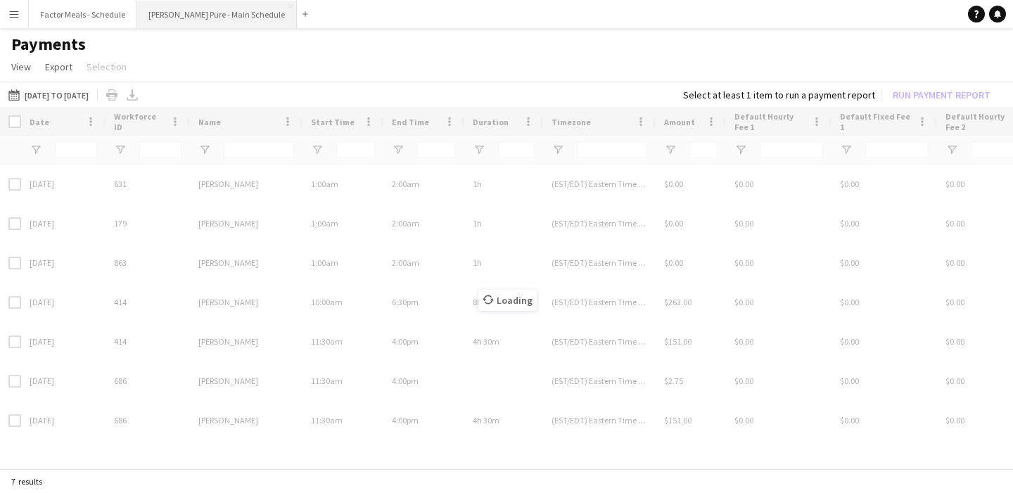
type input "*****"
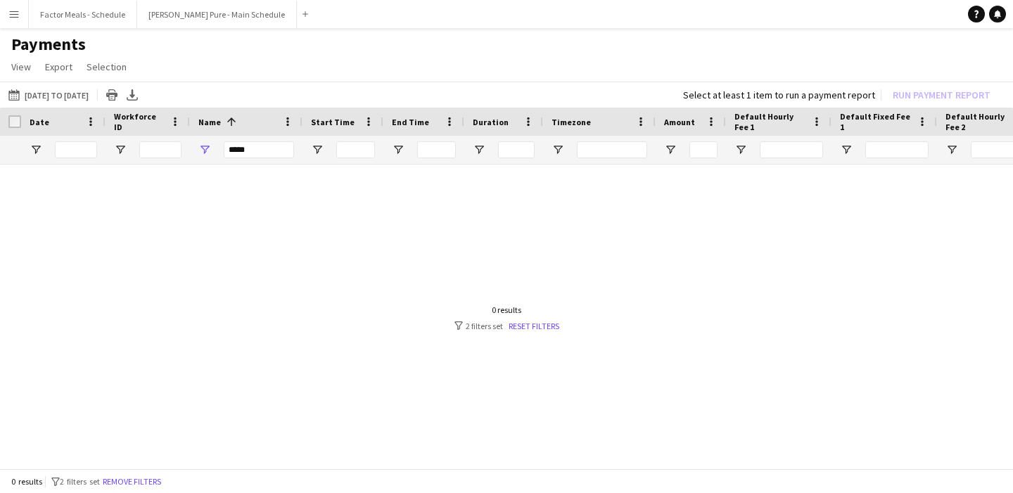
click at [16, 13] on app-icon "Menu" at bounding box center [13, 13] width 11 height 11
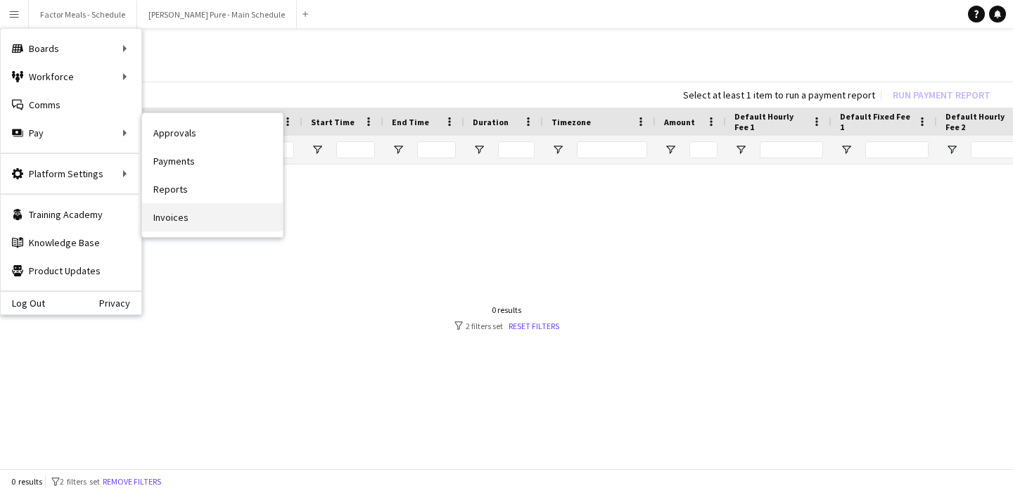
click at [158, 211] on link "Invoices" at bounding box center [212, 217] width 141 height 28
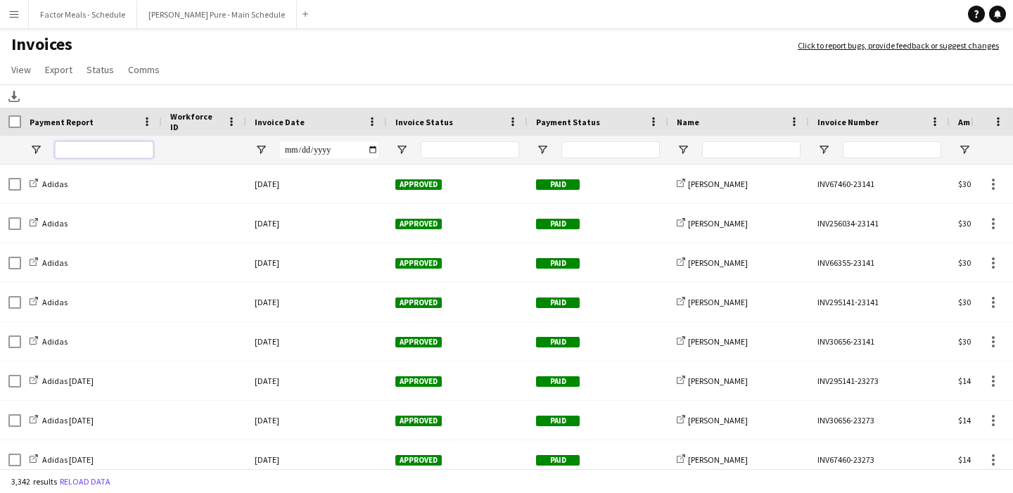
click at [102, 151] on input "Payment Report Filter Input" at bounding box center [104, 149] width 99 height 17
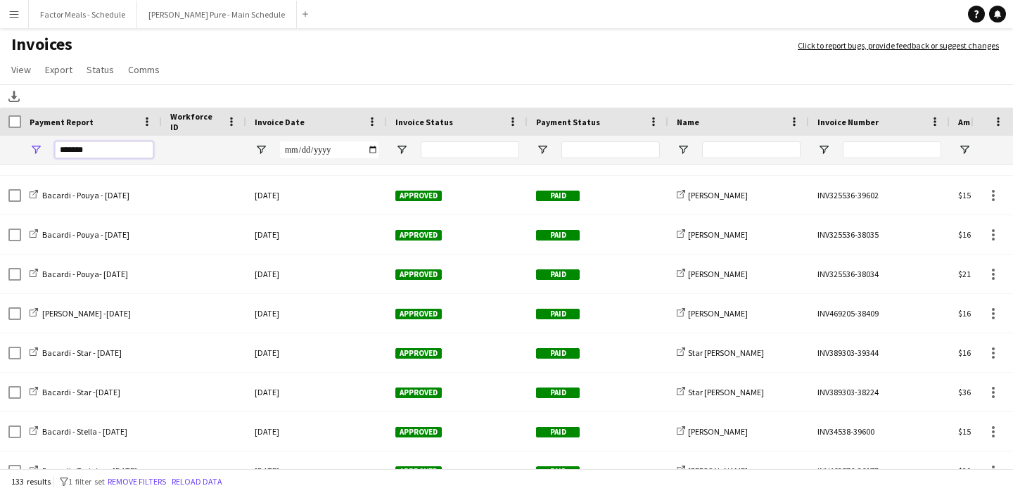
scroll to position [1419, 0]
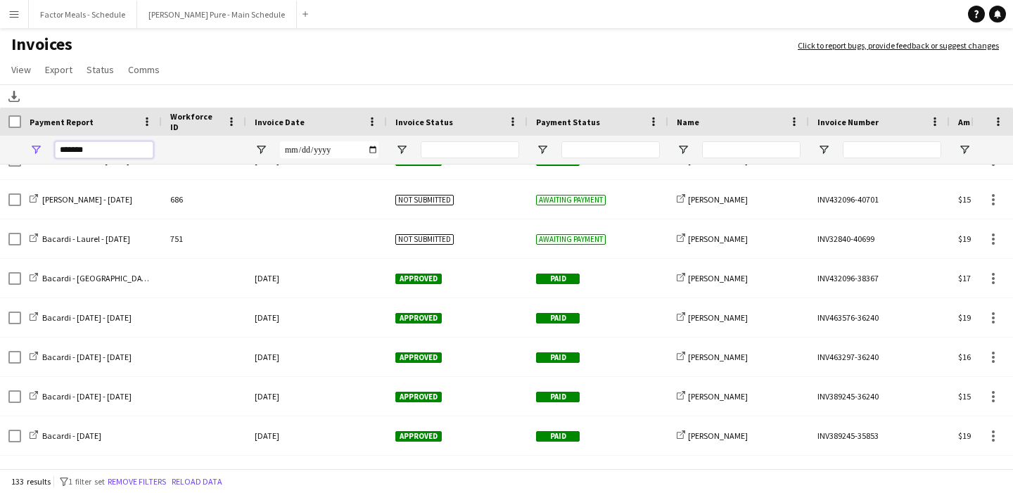
type input "*******"
click at [617, 80] on app-page-menu "View Customise view Customise filters Reset Filters Reset View Reset All Export…" at bounding box center [506, 71] width 1013 height 27
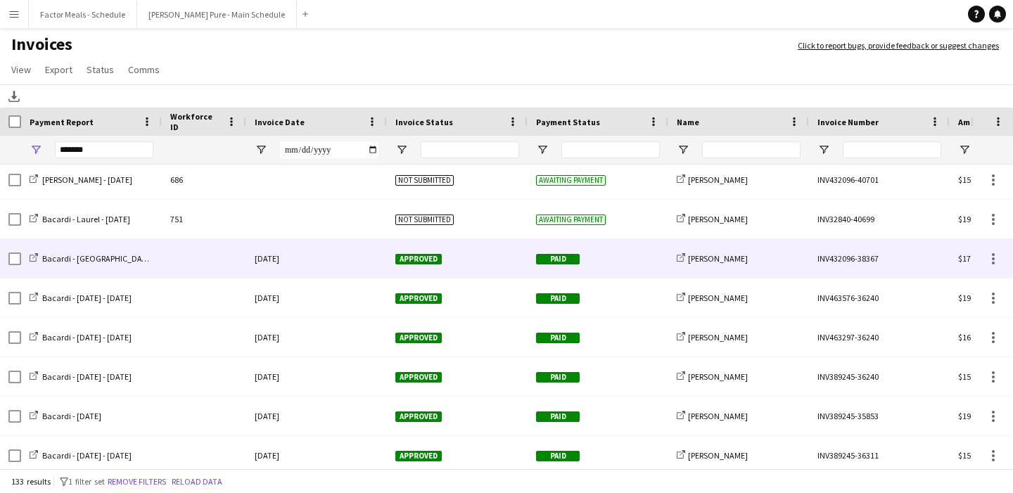
scroll to position [0, 0]
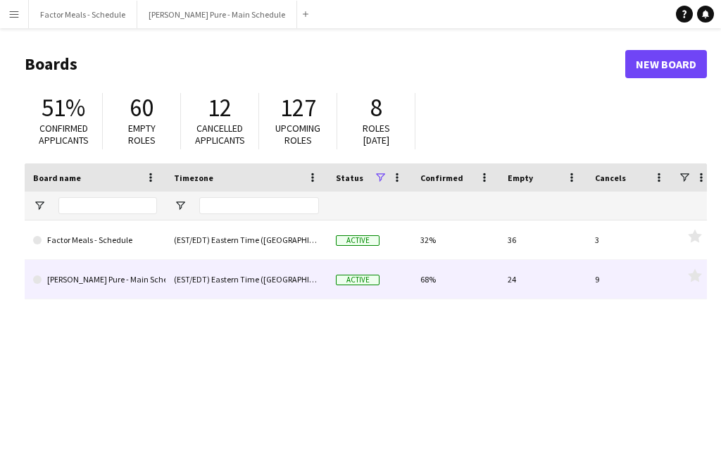
click at [69, 287] on link "[PERSON_NAME] Pure - Main Schedule" at bounding box center [95, 279] width 124 height 39
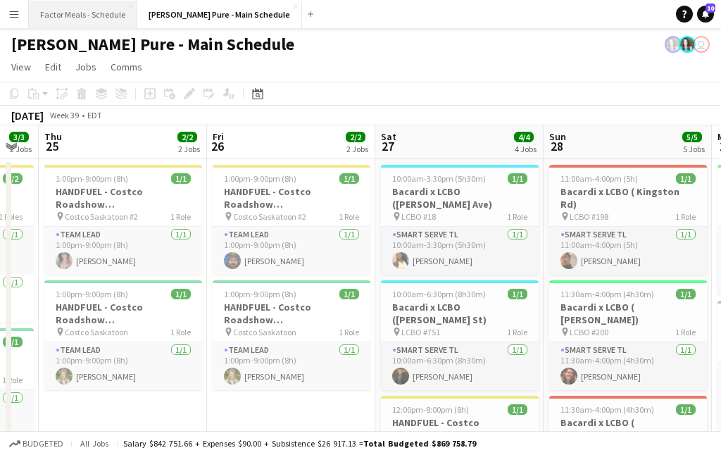
scroll to position [0, 465]
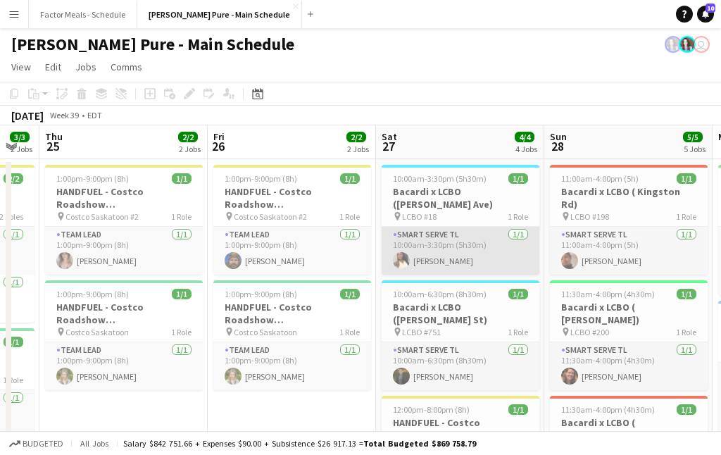
click at [429, 227] on app-card-role "Smart Serve TL 1/1 10:00am-3:30pm (5h30m) Laurel Simon" at bounding box center [460, 251] width 158 height 48
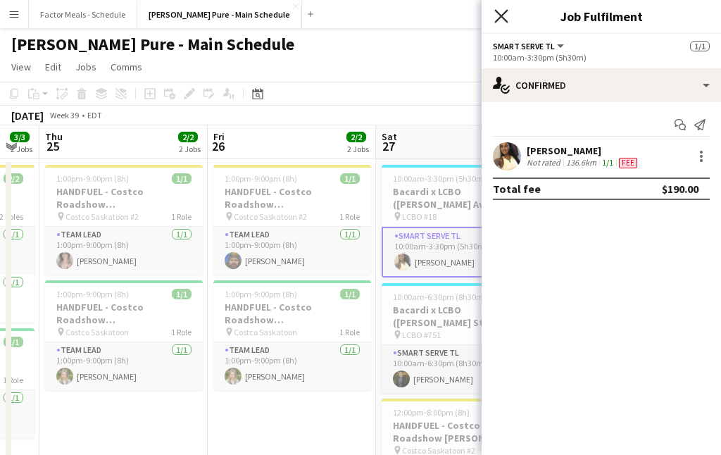
click at [503, 11] on icon "Close pop-in" at bounding box center [500, 15] width 13 height 13
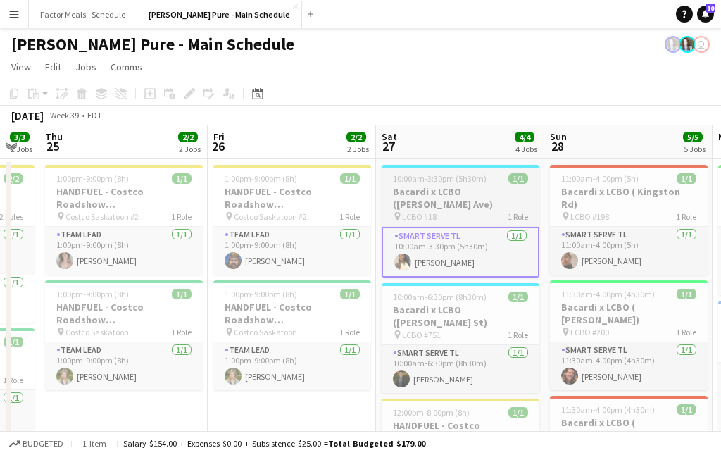
click at [398, 196] on h3 "Bacardi x LCBO ([PERSON_NAME] Ave)" at bounding box center [460, 197] width 158 height 25
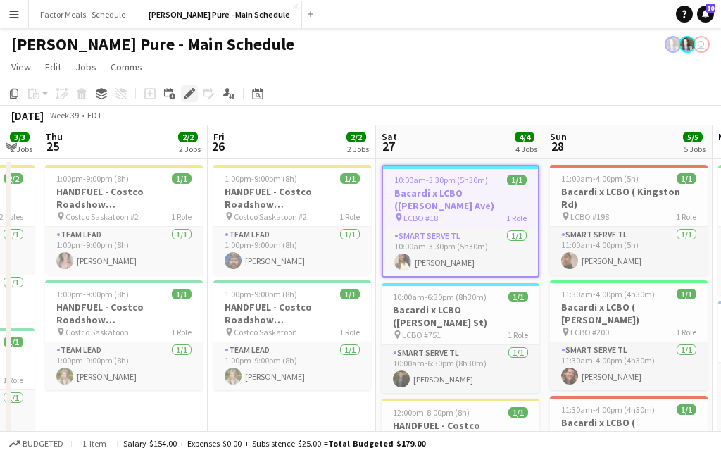
click at [190, 91] on icon at bounding box center [189, 94] width 8 height 8
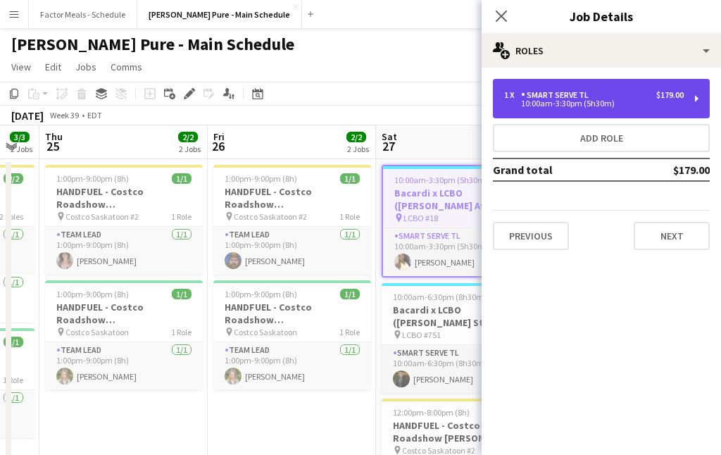
click at [561, 92] on div "Smart Serve TL" at bounding box center [557, 95] width 73 height 10
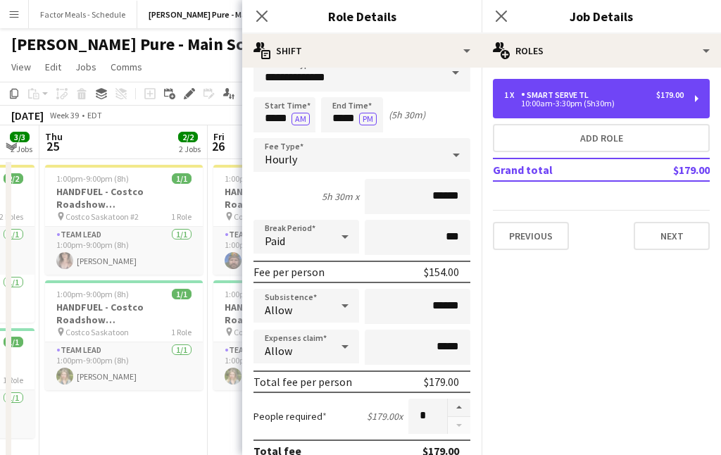
scroll to position [51, 0]
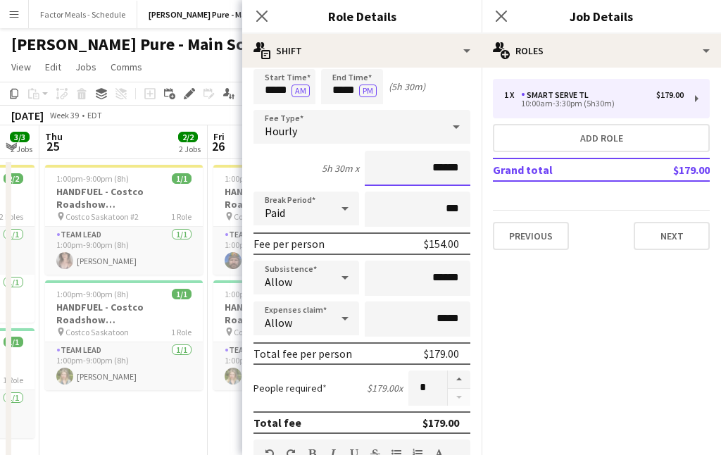
click at [437, 170] on input "******" at bounding box center [417, 168] width 106 height 35
drag, startPoint x: 444, startPoint y: 165, endPoint x: 424, endPoint y: 165, distance: 19.7
click at [424, 165] on input "******" at bounding box center [417, 168] width 106 height 35
type input "******"
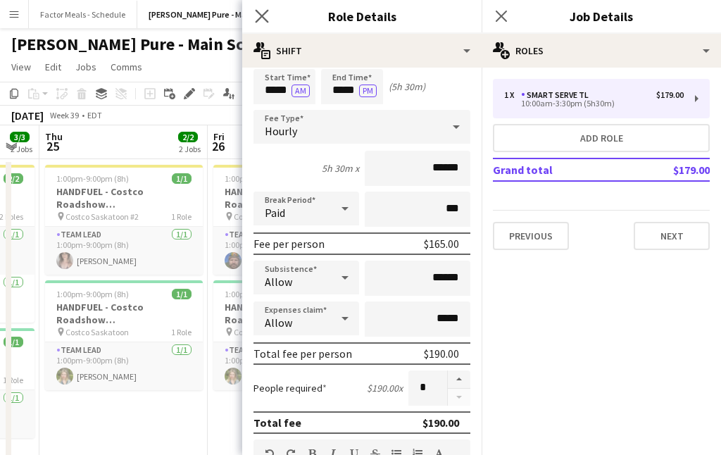
click at [255, 9] on app-icon "Close pop-in" at bounding box center [262, 16] width 20 height 20
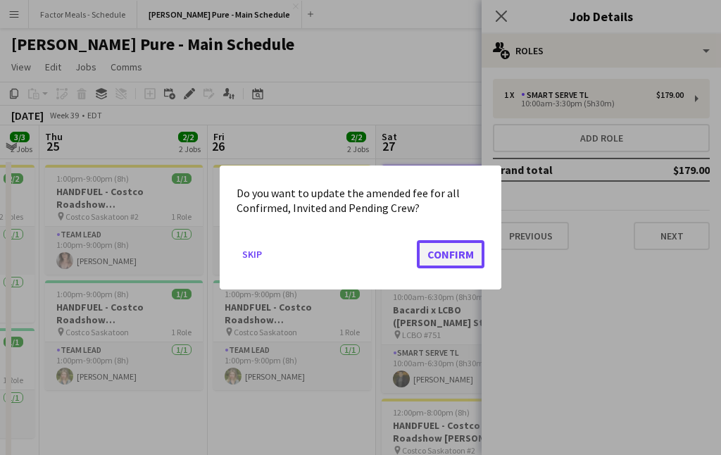
click at [428, 261] on button "Confirm" at bounding box center [451, 254] width 68 height 28
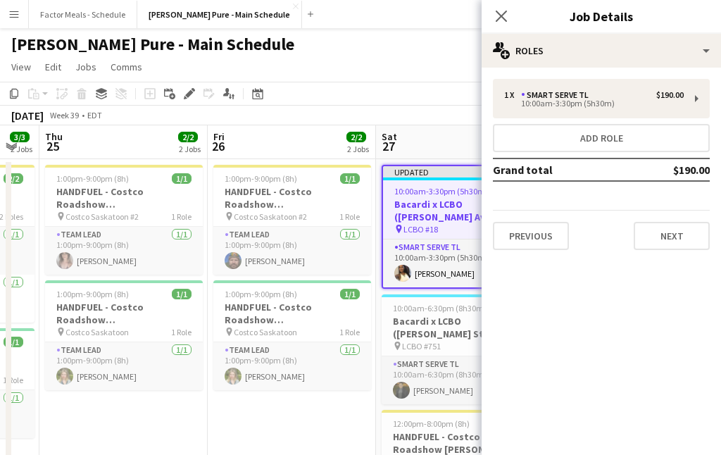
click at [490, 13] on div "Close pop-in" at bounding box center [500, 16] width 39 height 32
click at [433, 24] on app-navbar "Menu Boards Boards Boards All jobs Status Workforce Workforce My Workforce Recr…" at bounding box center [360, 14] width 721 height 28
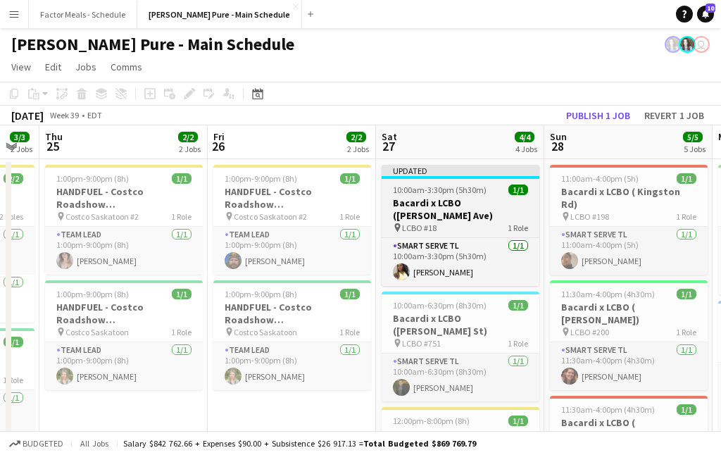
click at [395, 181] on app-job-card "Updated 10:00am-3:30pm (5h30m) 1/1 Bacardi x LCBO (Hanna Ave) pin LCBO #18 1 Ro…" at bounding box center [460, 225] width 158 height 121
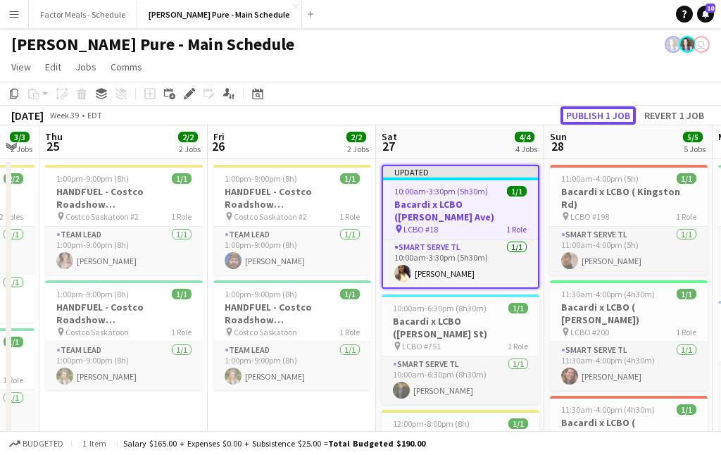
click at [593, 118] on button "Publish 1 job" at bounding box center [597, 115] width 75 height 18
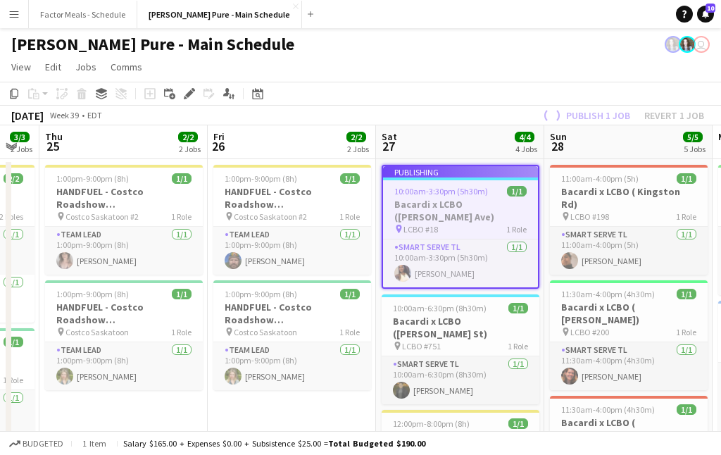
click at [410, 84] on app-toolbar "Copy Paste Paste Command V Paste with crew Command Shift V Paste linked Job [GE…" at bounding box center [360, 94] width 721 height 24
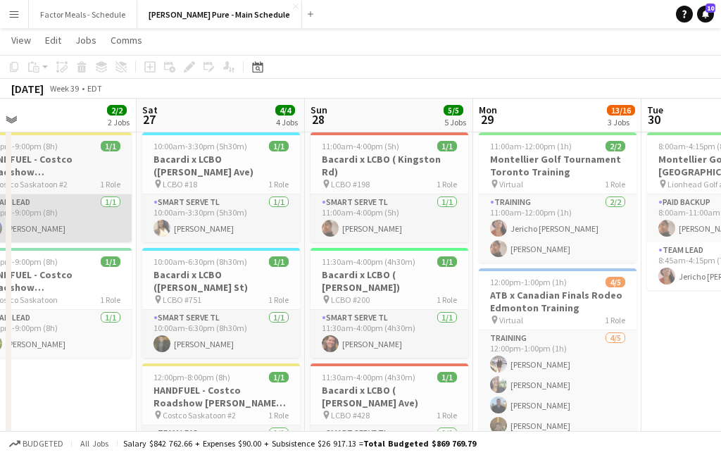
scroll to position [32, 0]
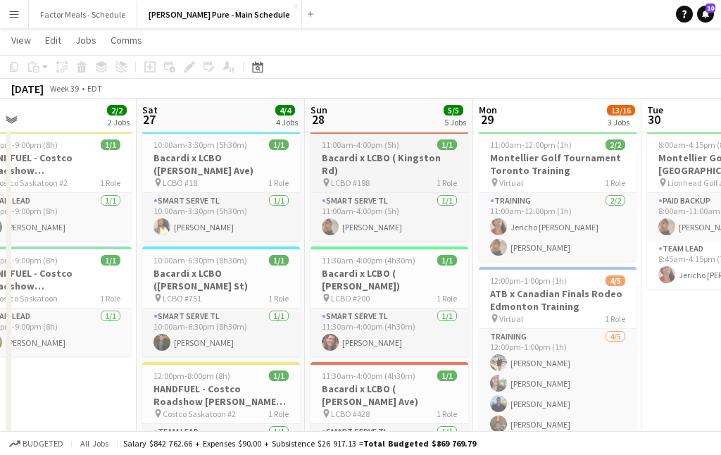
click at [382, 151] on app-job-card "11:00am-4:00pm (5h) 1/1 Bacardi x LCBO ( Kingston Rd) pin LCBO #198 1 Role Smar…" at bounding box center [389, 186] width 158 height 110
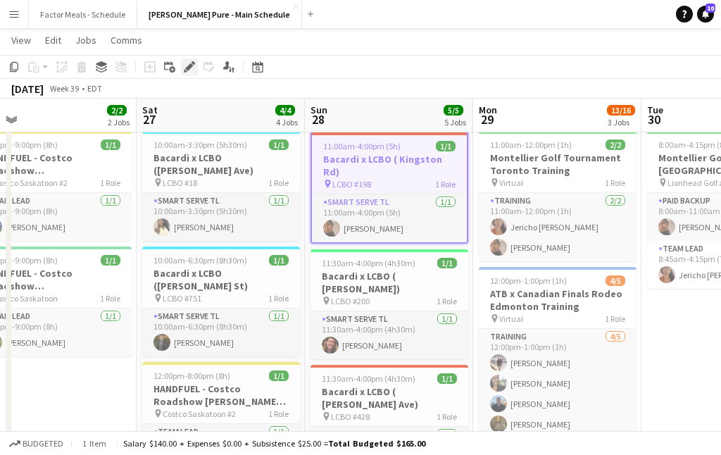
click at [192, 70] on icon "Edit" at bounding box center [189, 66] width 11 height 11
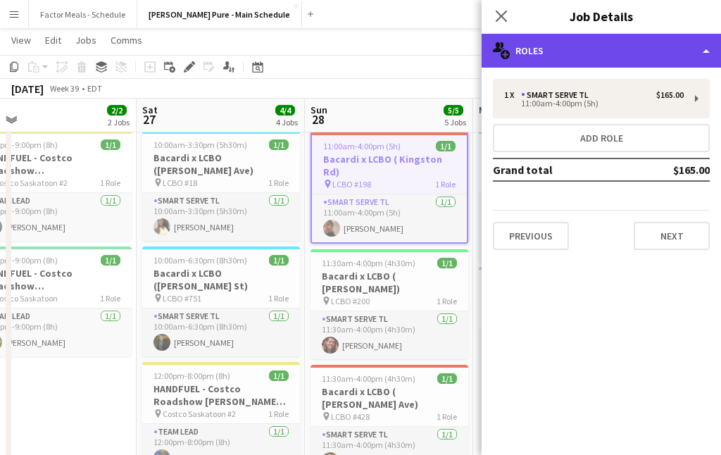
click at [602, 52] on div "multiple-users-add Roles" at bounding box center [600, 51] width 239 height 34
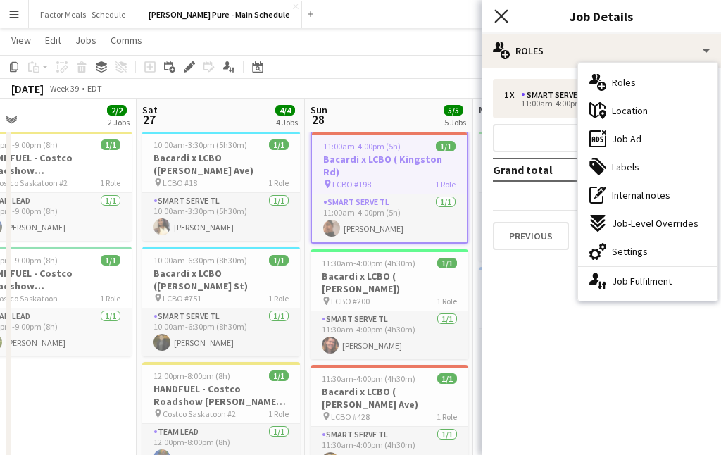
click at [507, 12] on icon "Close pop-in" at bounding box center [500, 15] width 13 height 13
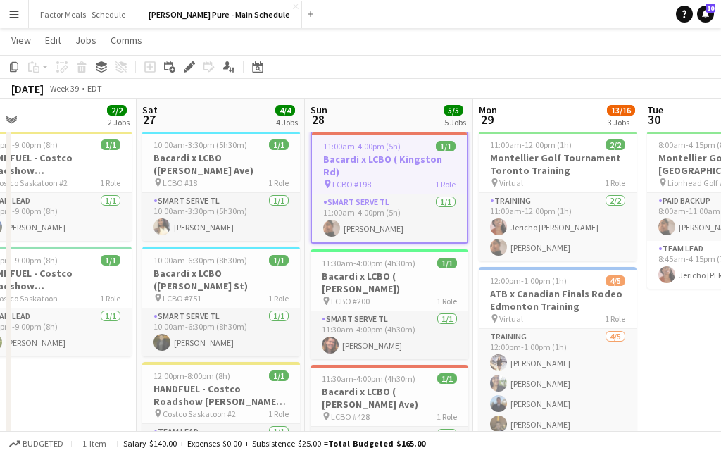
click at [388, 143] on span "11:00am-4:00pm (5h)" at bounding box center [361, 146] width 77 height 11
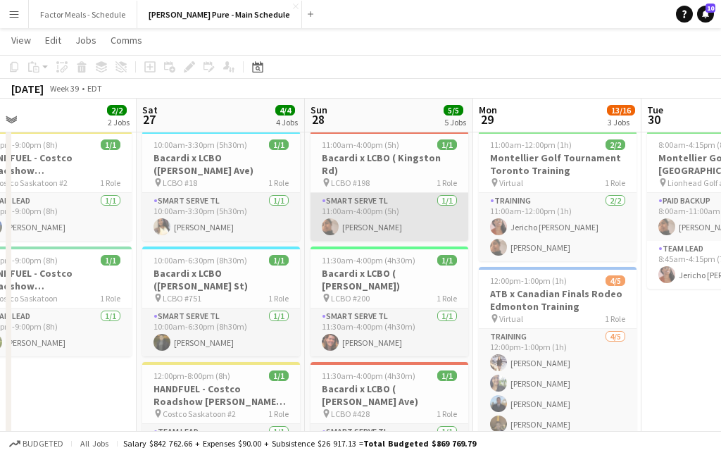
scroll to position [0, 369]
click at [361, 212] on app-card-role "Smart Serve TL 1/1 11:00am-4:00pm (5h) Navpreet Kaur" at bounding box center [389, 217] width 158 height 48
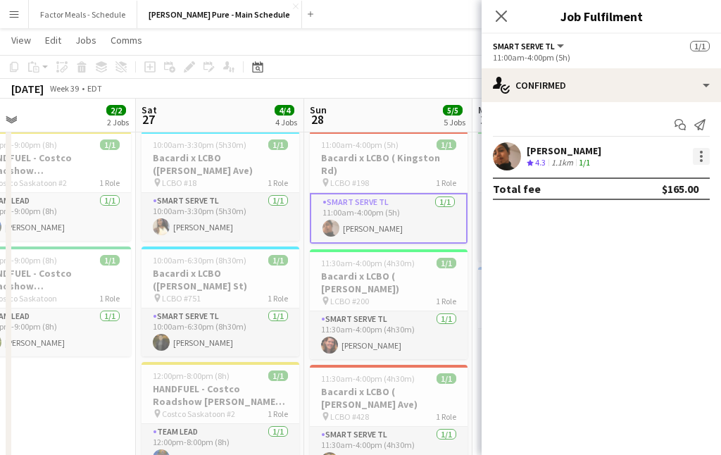
click at [700, 160] on div at bounding box center [700, 160] width 3 height 3
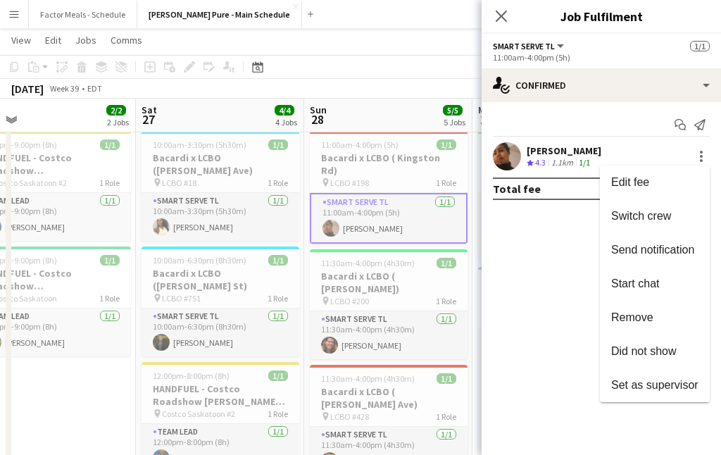
click at [559, 148] on div at bounding box center [360, 227] width 721 height 455
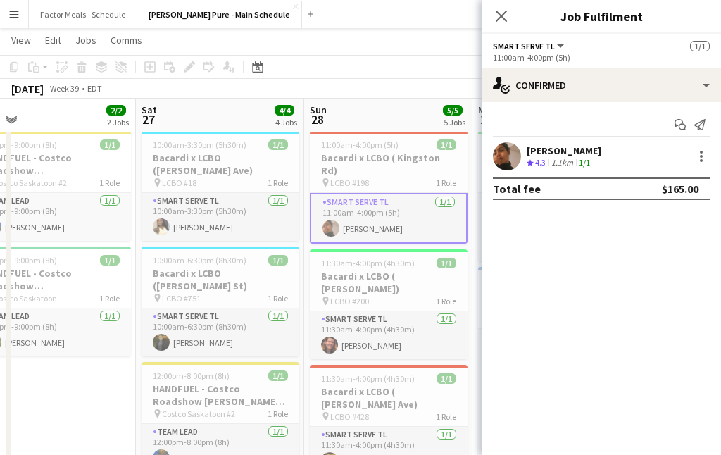
click at [559, 154] on div "[PERSON_NAME]" at bounding box center [563, 150] width 75 height 13
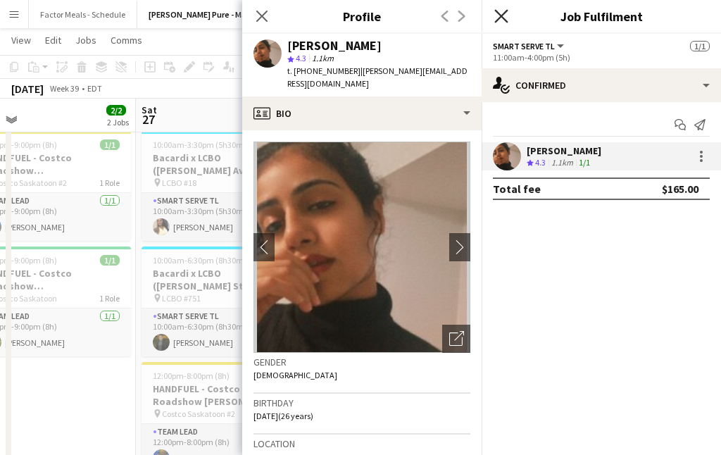
click at [499, 15] on icon "Close pop-in" at bounding box center [500, 15] width 13 height 13
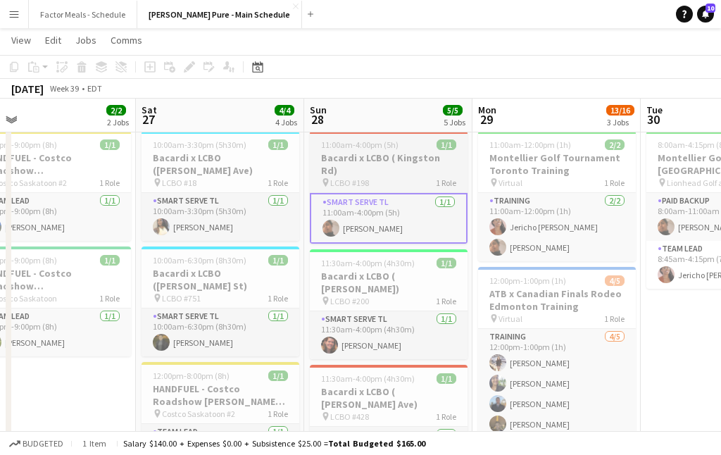
click at [370, 177] on div "pin LCBO #198 1 Role" at bounding box center [389, 182] width 158 height 11
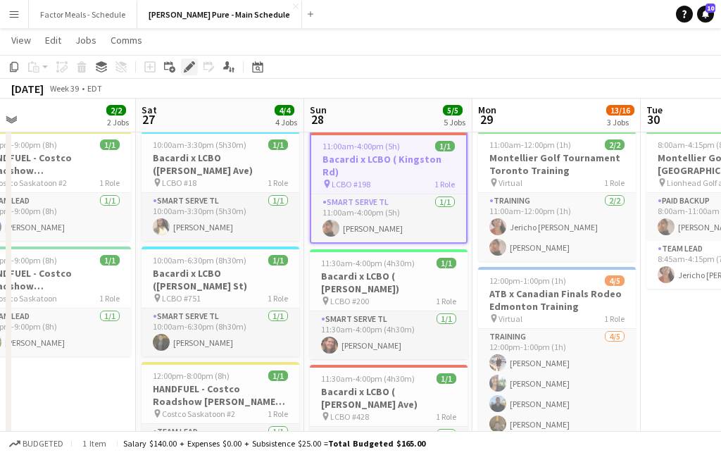
click at [193, 61] on div "Edit" at bounding box center [189, 66] width 17 height 17
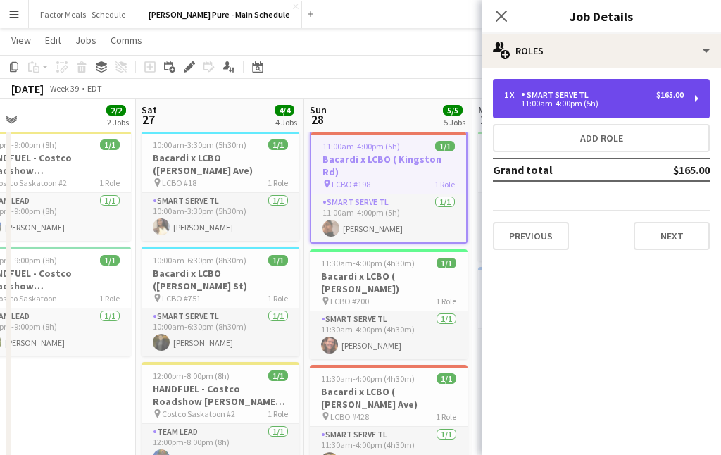
click at [543, 105] on div "11:00am-4:00pm (5h)" at bounding box center [593, 103] width 179 height 7
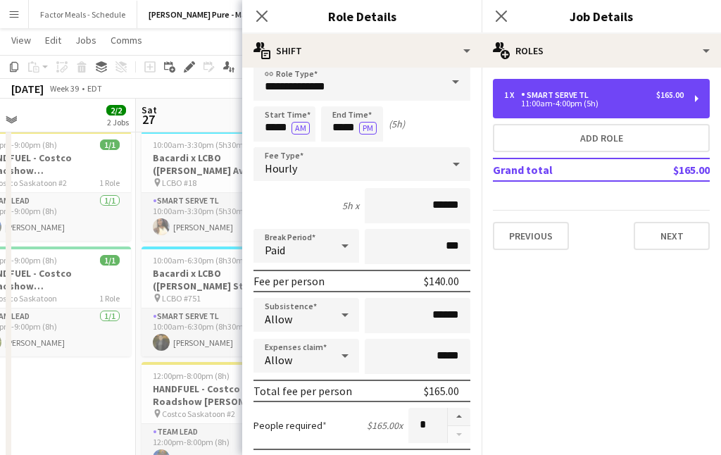
scroll to position [0, 0]
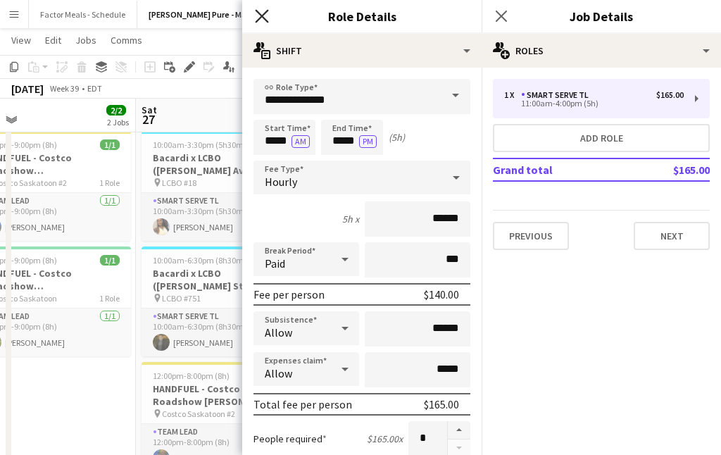
click at [259, 15] on icon "Close pop-in" at bounding box center [261, 15] width 13 height 13
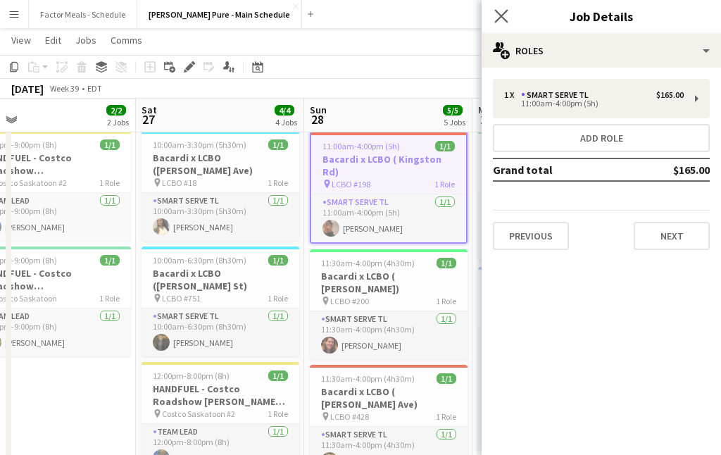
click at [509, 18] on app-icon "Close pop-in" at bounding box center [501, 16] width 20 height 20
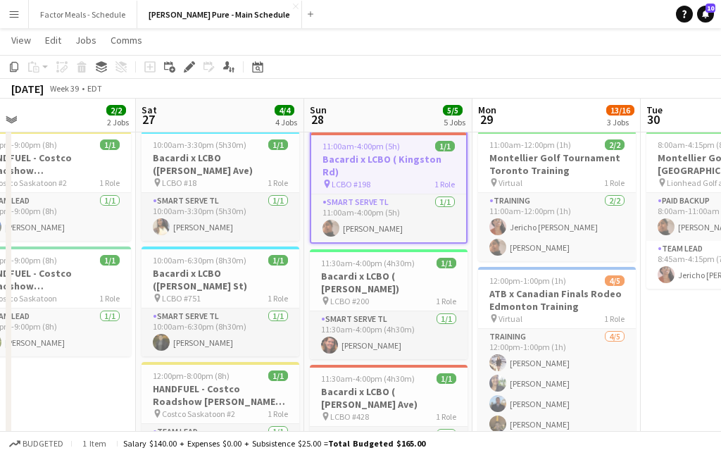
click at [474, 25] on app-navbar "Menu Boards Boards Boards All jobs Status Workforce Workforce My Workforce Recr…" at bounding box center [360, 14] width 721 height 28
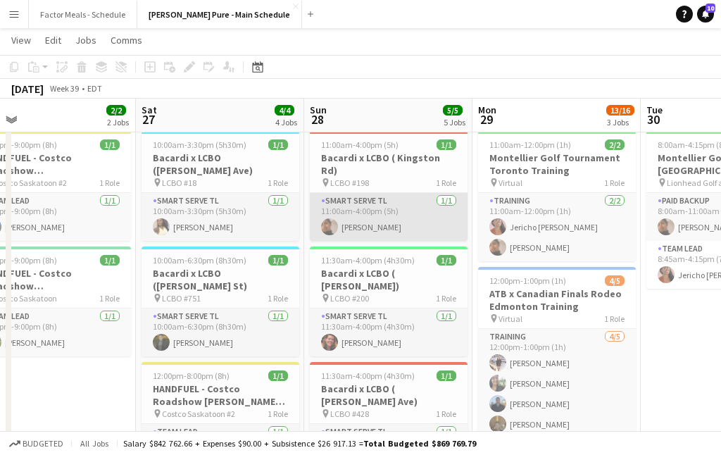
click at [355, 193] on app-card-role "Smart Serve TL 1/1 11:00am-4:00pm (5h) Navpreet Kaur" at bounding box center [389, 217] width 158 height 48
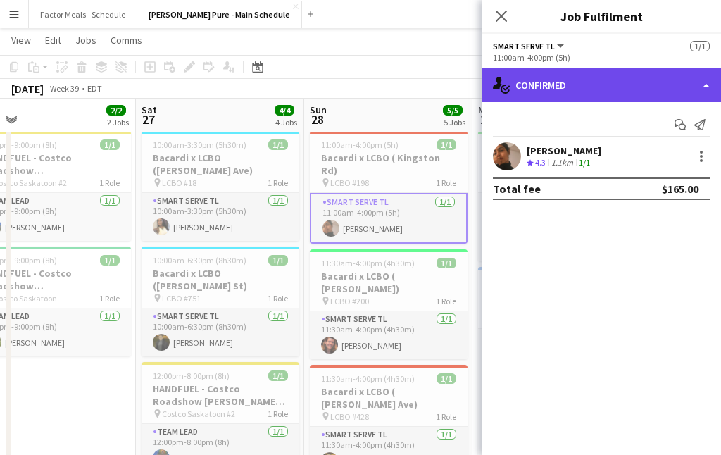
click at [562, 87] on div "single-neutral-actions-check-2 Confirmed" at bounding box center [600, 85] width 239 height 34
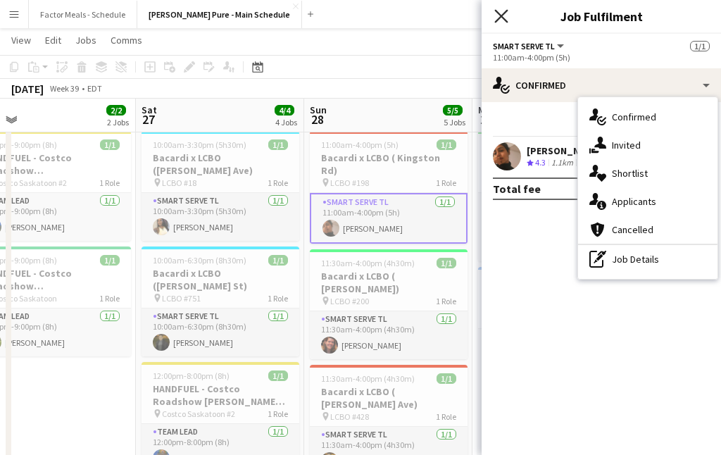
click at [498, 20] on icon at bounding box center [500, 15] width 13 height 13
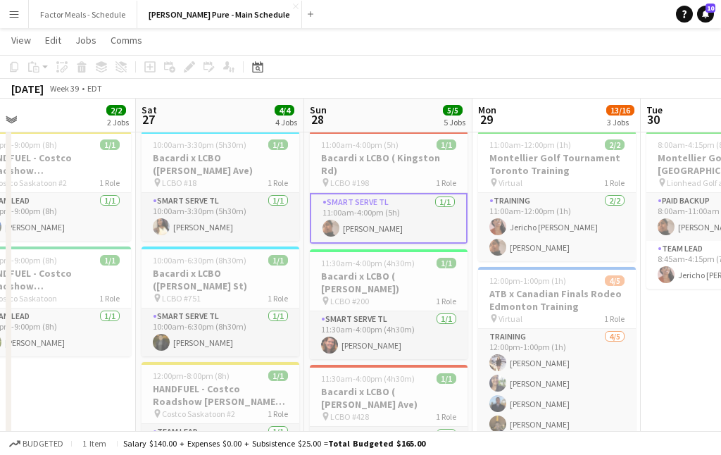
click at [402, 88] on div "[DATE] Week 39 • EDT" at bounding box center [360, 89] width 721 height 20
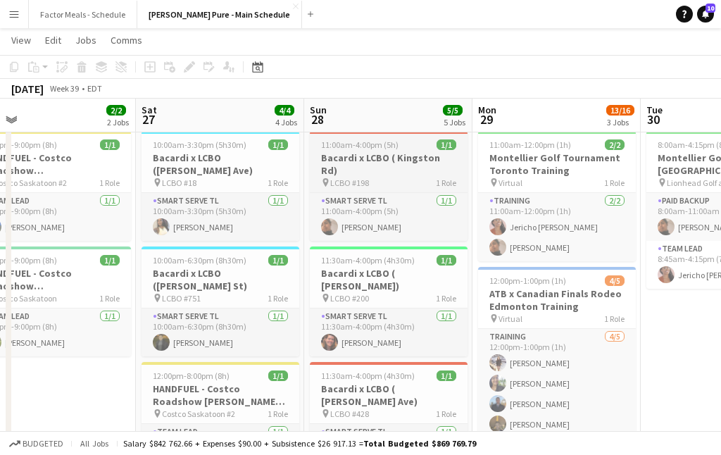
click at [380, 160] on h3 "Bacardi x LCBO ( Kingston Rd)" at bounding box center [389, 163] width 158 height 25
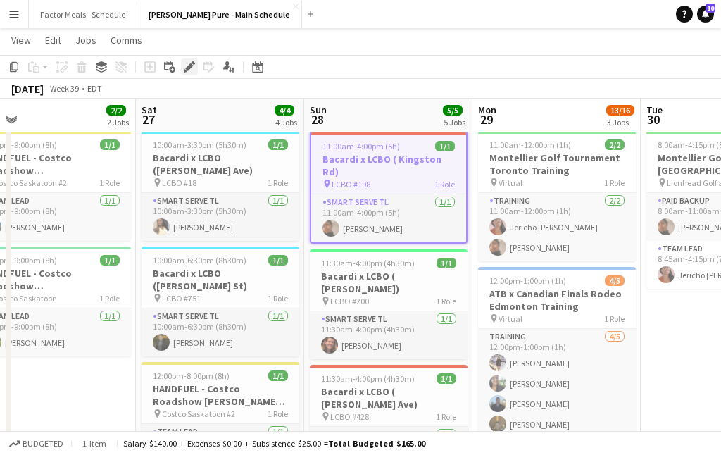
click at [187, 63] on icon "Edit" at bounding box center [189, 66] width 11 height 11
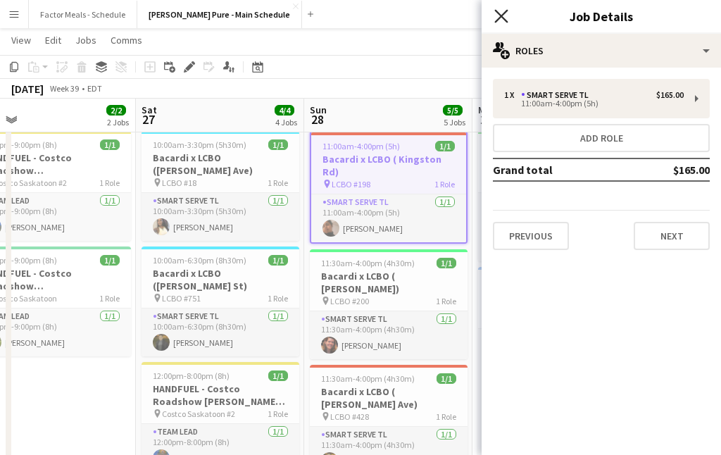
click at [506, 13] on icon "Close pop-in" at bounding box center [500, 15] width 13 height 13
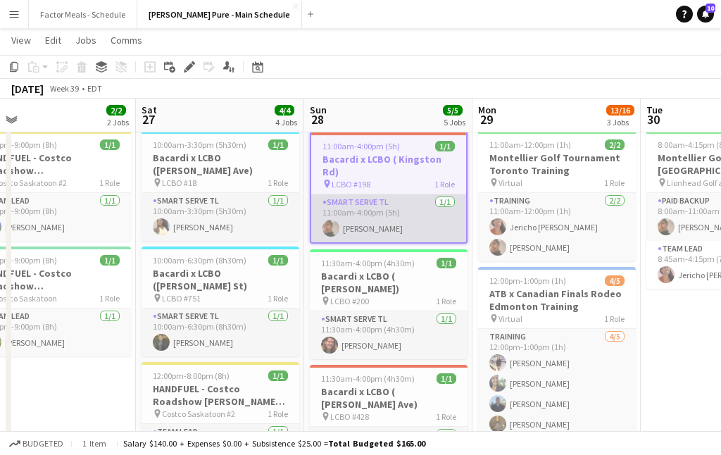
click at [378, 196] on app-card-role "Smart Serve TL 1/1 11:00am-4:00pm (5h) Navpreet Kaur" at bounding box center [388, 218] width 155 height 48
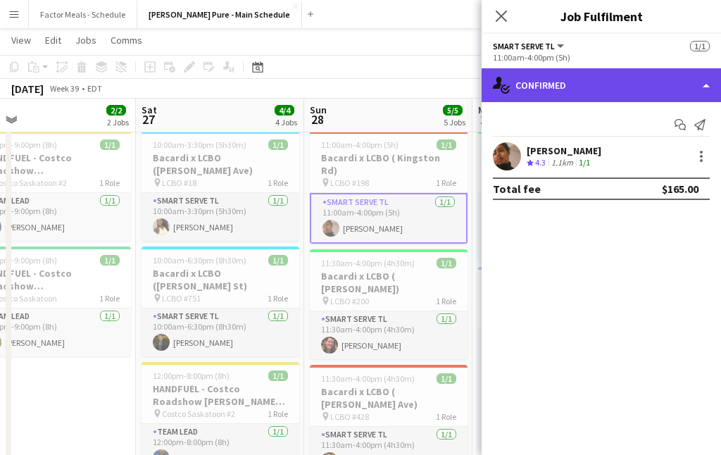
click at [645, 91] on div "single-neutral-actions-check-2 Confirmed" at bounding box center [600, 85] width 239 height 34
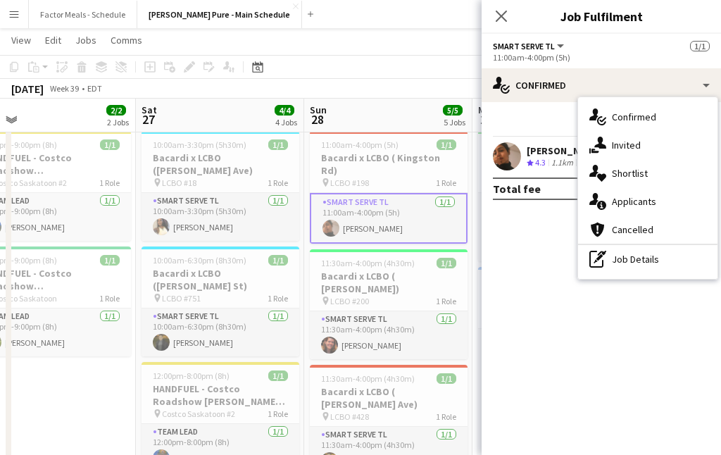
click at [538, 166] on span "4.3" at bounding box center [540, 162] width 11 height 11
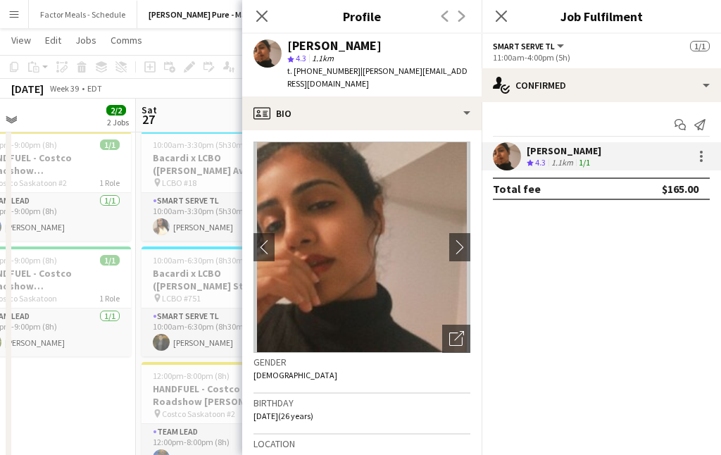
click at [703, 165] on div "Navpreet Kaur Crew rating 4.3 1.1km 1/1" at bounding box center [600, 156] width 239 height 28
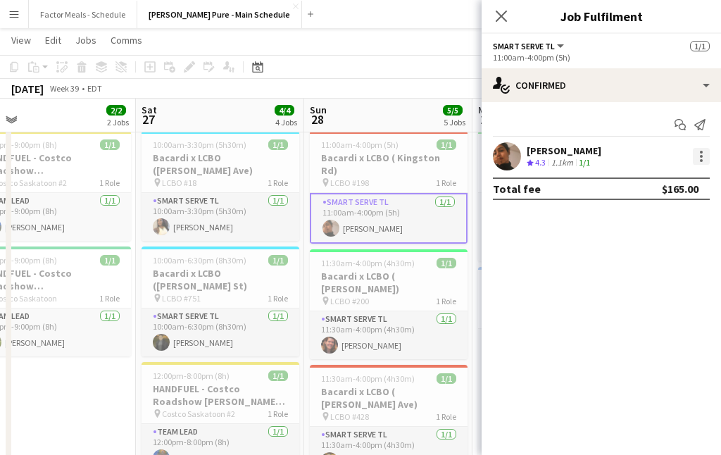
click at [701, 160] on div at bounding box center [700, 160] width 3 height 3
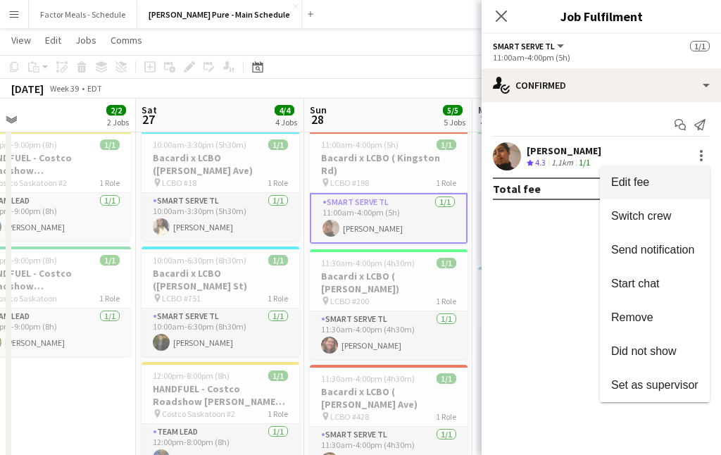
click at [636, 189] on button "Edit fee" at bounding box center [654, 182] width 110 height 34
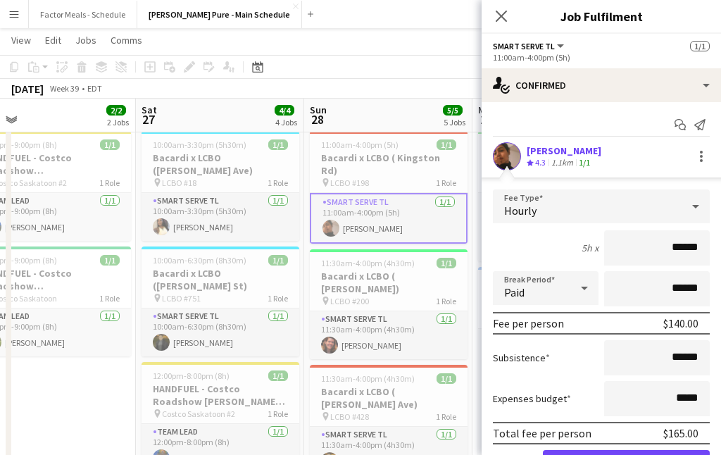
click at [559, 253] on div "5h x ******" at bounding box center [601, 247] width 217 height 35
click at [501, 17] on icon at bounding box center [500, 15] width 13 height 13
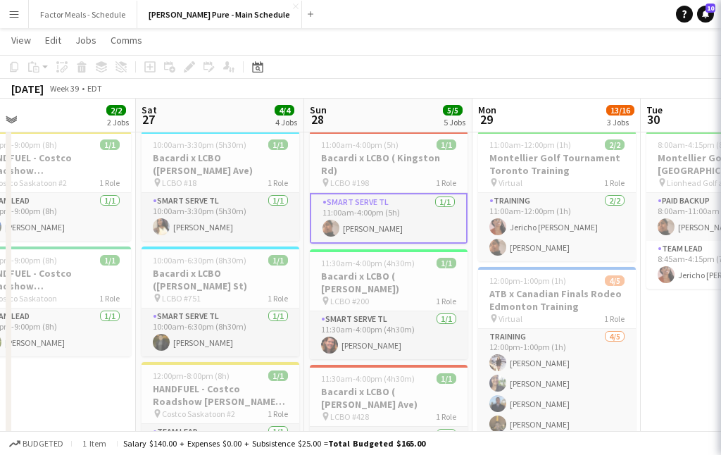
click at [459, 19] on app-navbar "Menu Boards Boards Boards All jobs Status Workforce Workforce My Workforce Recr…" at bounding box center [360, 14] width 721 height 28
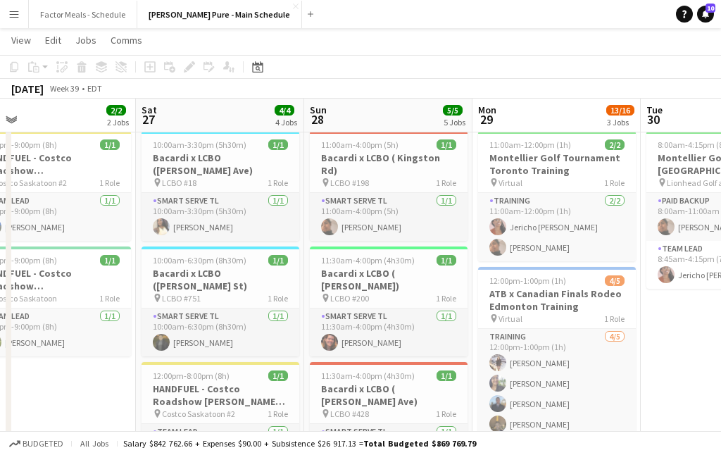
click at [398, 91] on div "[DATE] Week 39 • EDT" at bounding box center [360, 89] width 721 height 20
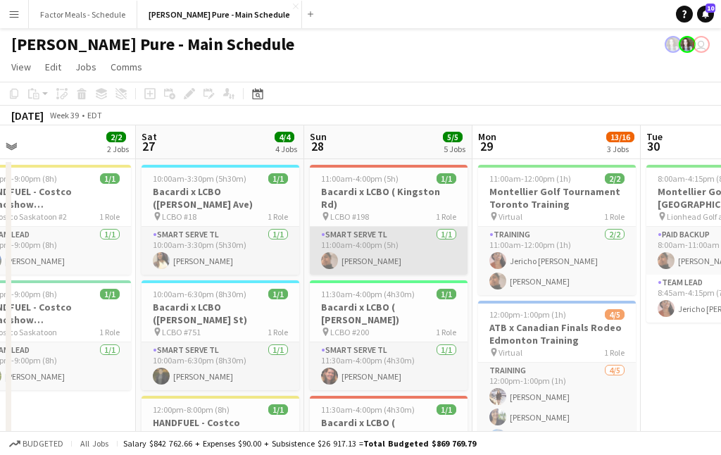
click at [355, 248] on app-card-role "Smart Serve TL 1/1 11:00am-4:00pm (5h) Navpreet Kaur" at bounding box center [389, 251] width 158 height 48
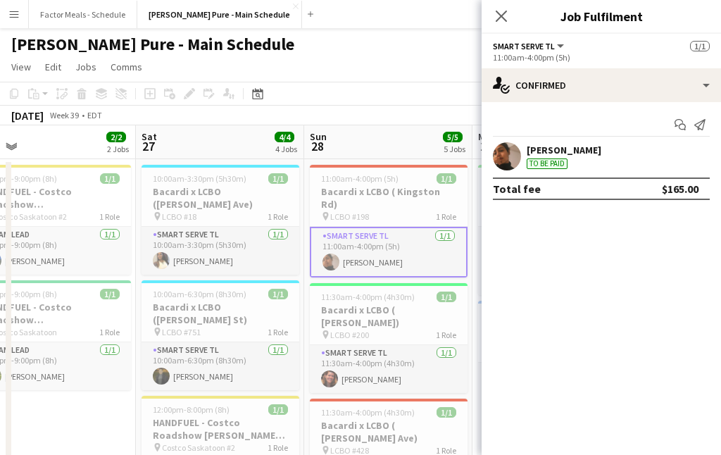
click at [512, 156] on app-user-avatar at bounding box center [507, 156] width 28 height 28
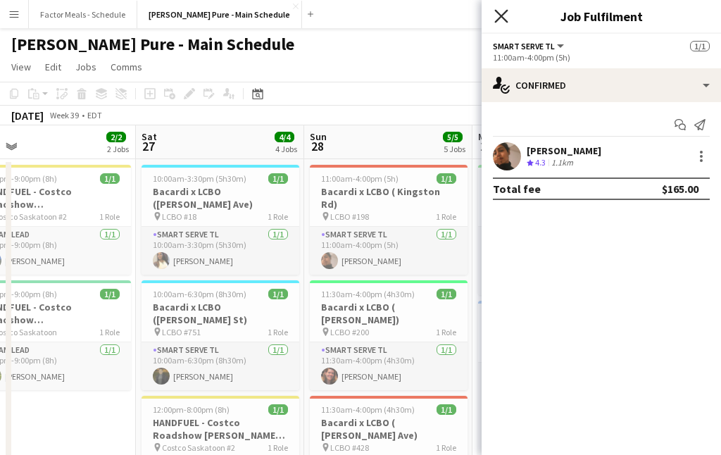
click at [505, 15] on icon "Close pop-in" at bounding box center [500, 15] width 13 height 13
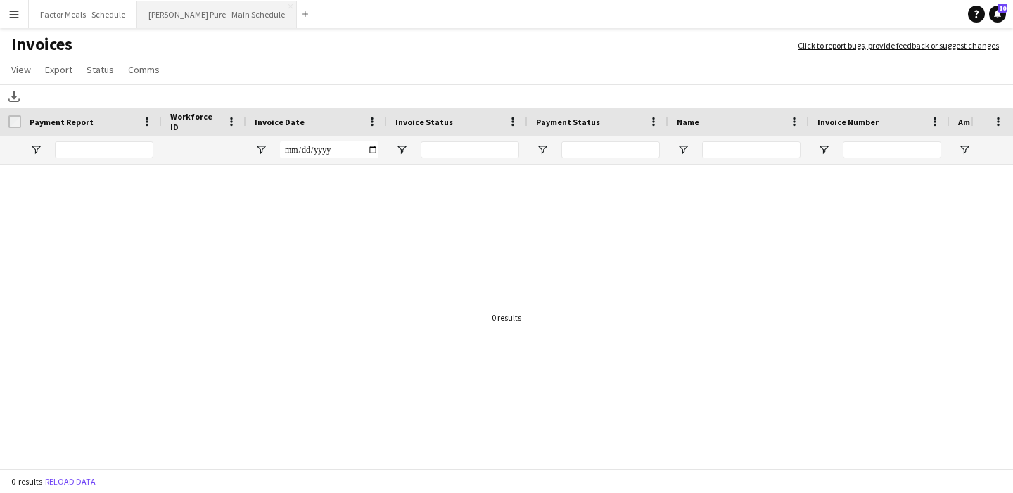
click at [179, 18] on button "Simon Pure - Main Schedule Close" at bounding box center [217, 14] width 160 height 27
